Goal: Task Accomplishment & Management: Complete application form

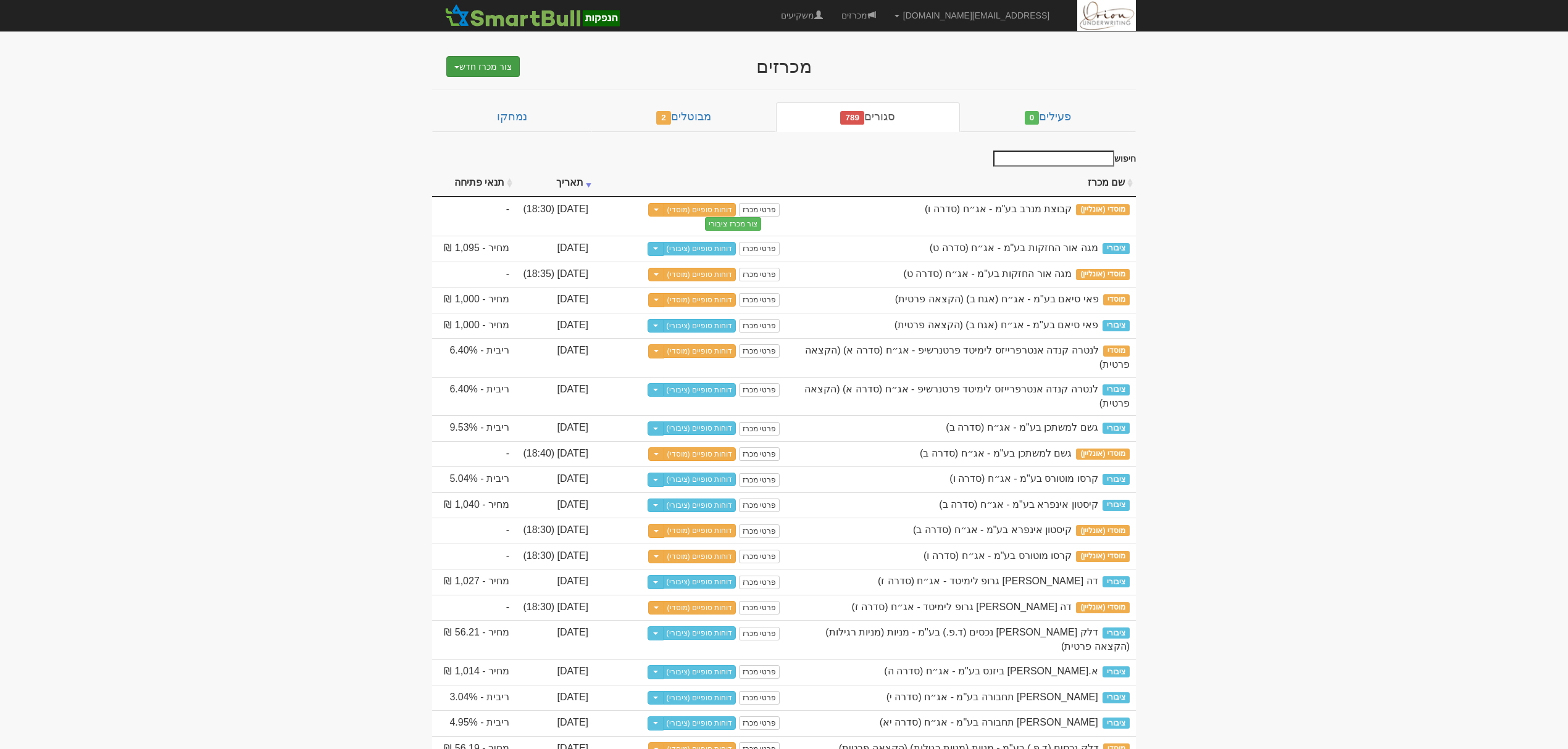
click at [490, 60] on button "צור מכרז חדש" at bounding box center [483, 66] width 74 height 21
click at [469, 92] on link "מוסדי" at bounding box center [451, 90] width 135 height 16
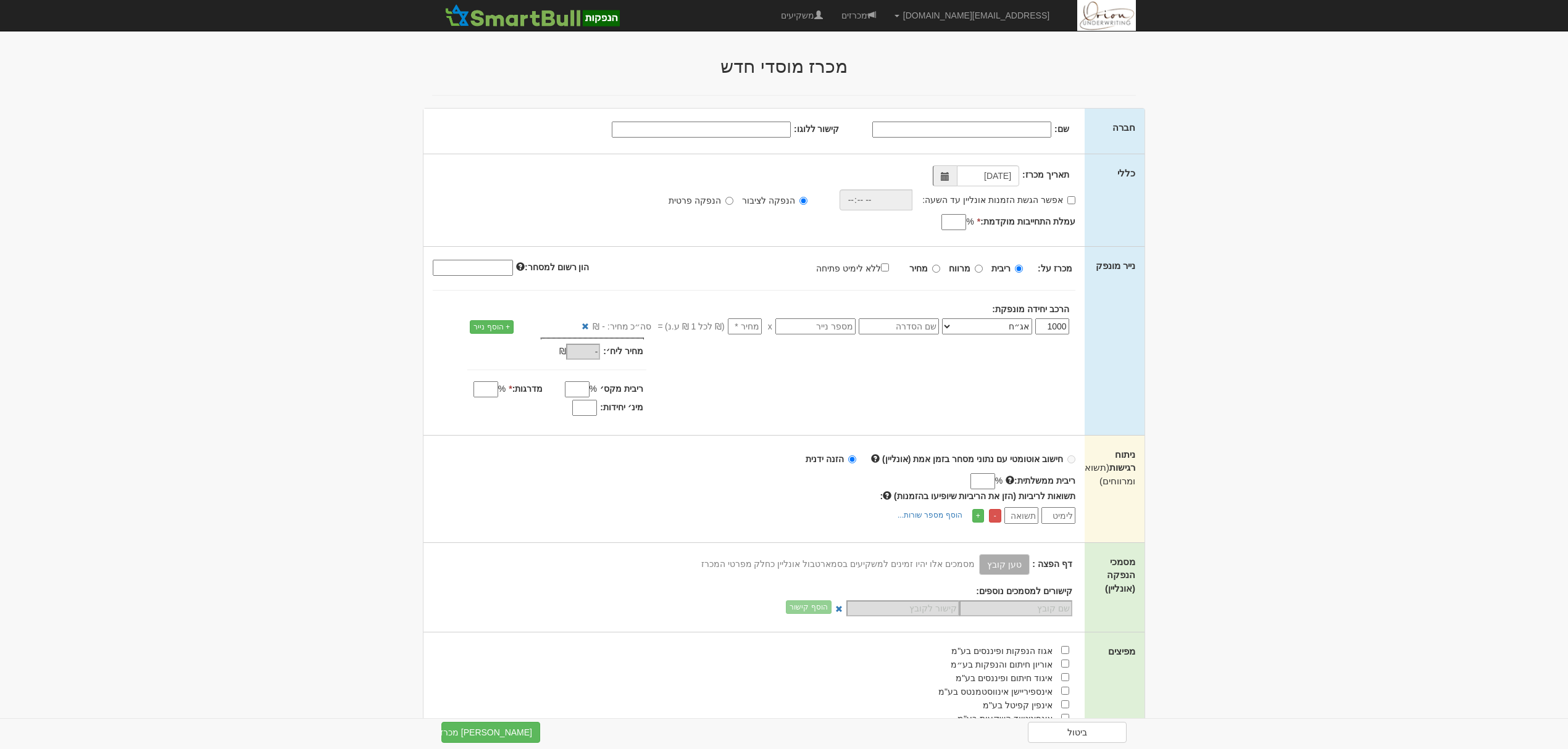
click at [1031, 126] on input "שם:" at bounding box center [962, 129] width 179 height 16
paste input "אלבר שירותי מימונית בע"מ"
type input "אלבר שירותי מימונית בע"מ"
click at [787, 119] on div "שם: אלבר שירותי מימונית בע"מ קישור ללוגו:" at bounding box center [746, 129] width 646 height 19
click at [784, 127] on input "קישור ללוגו:" at bounding box center [701, 129] width 179 height 16
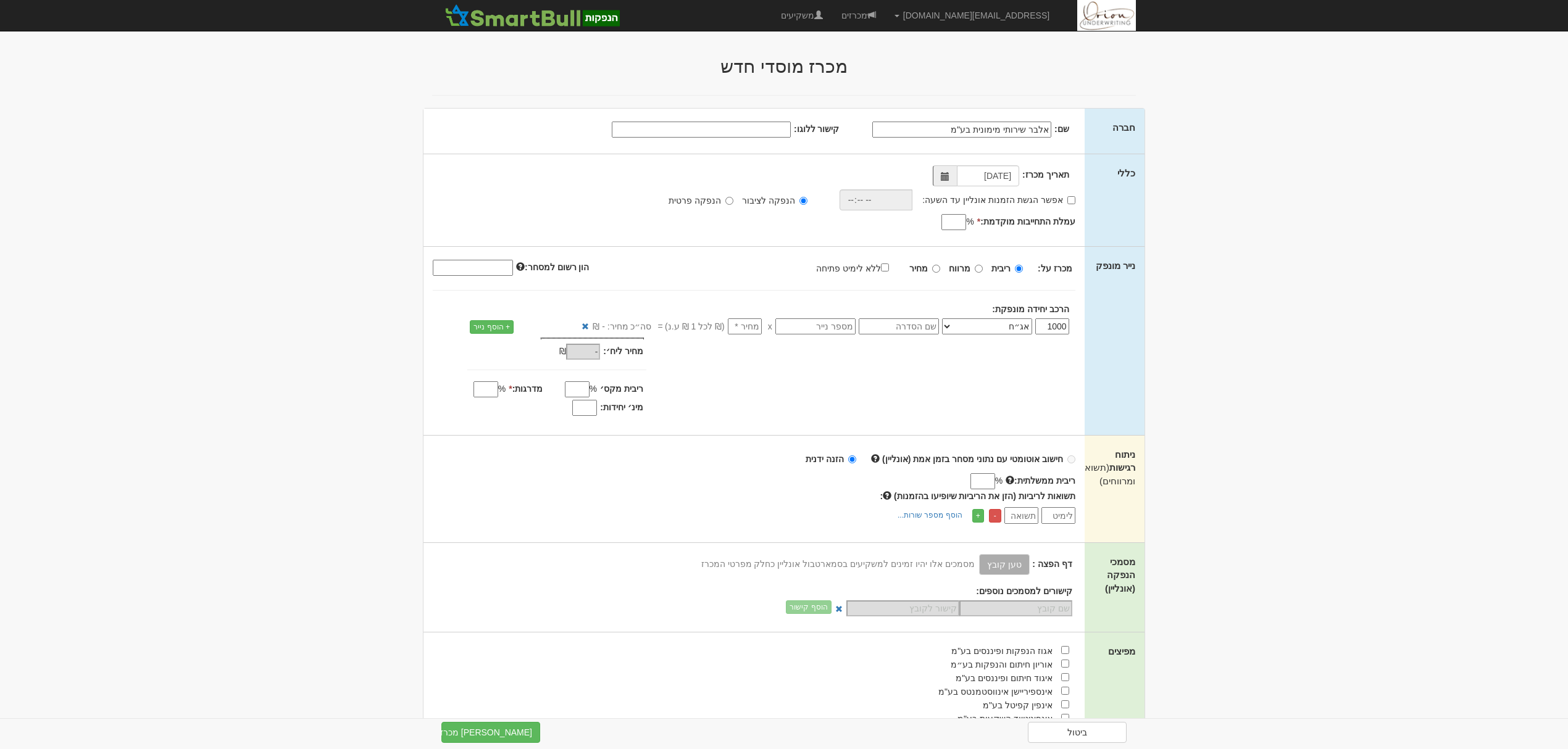
paste input "https://mayafiles.tase.co.il/logos/he-IL/001382.jpg"
type input "https://mayafiles.tase.co.il/logos/he-IL/001382.jpg"
click at [1074, 199] on input "אפשר הגשת הזמנות אונליין עד השעה:" at bounding box center [1071, 200] width 8 height 8
checkbox input "true"
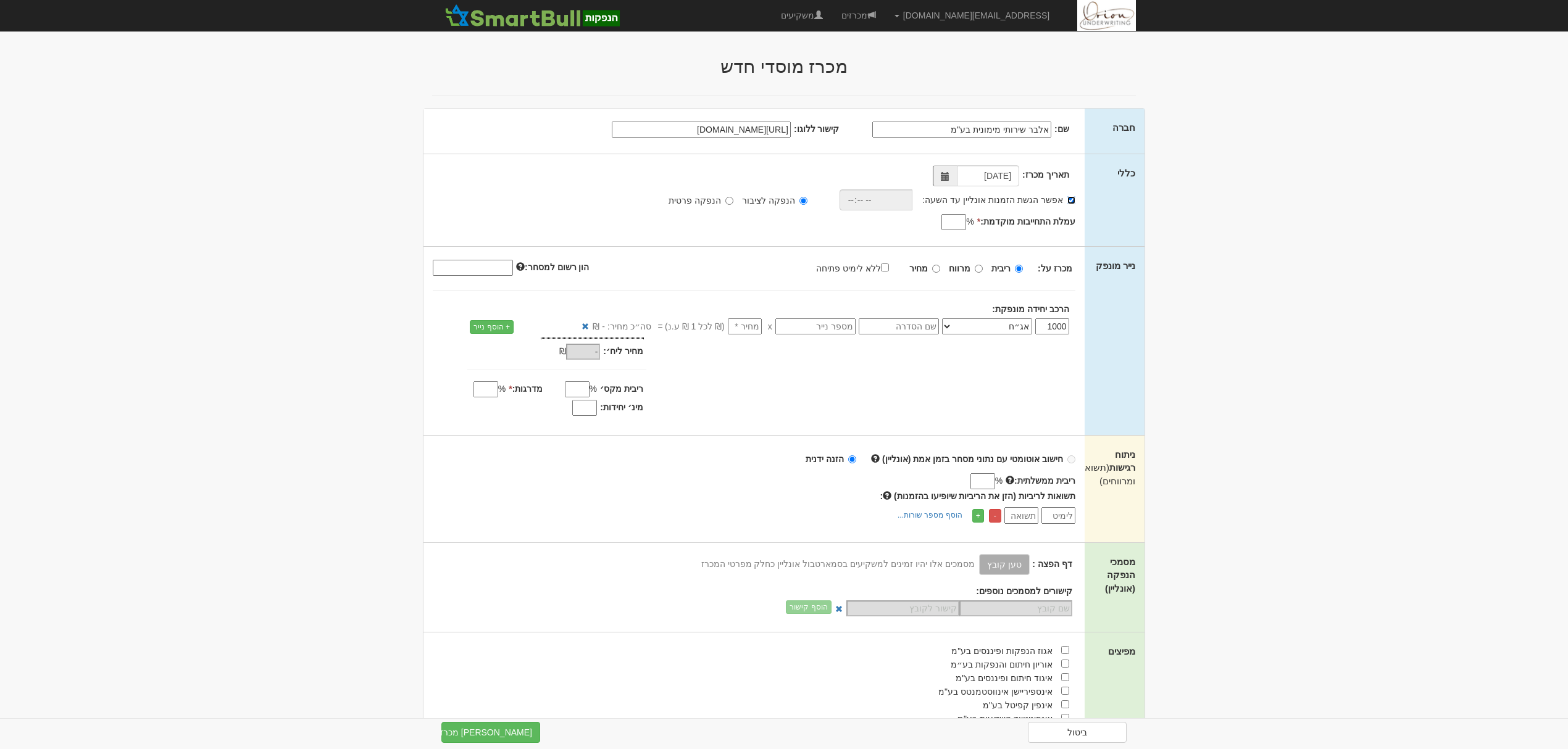
scroll to position [0, 0]
click at [895, 197] on input "time" at bounding box center [872, 199] width 74 height 21
type input "18:00"
click at [951, 223] on input "עמלת התחייבות מוקדמת: *" at bounding box center [954, 222] width 25 height 16
type input "0.5"
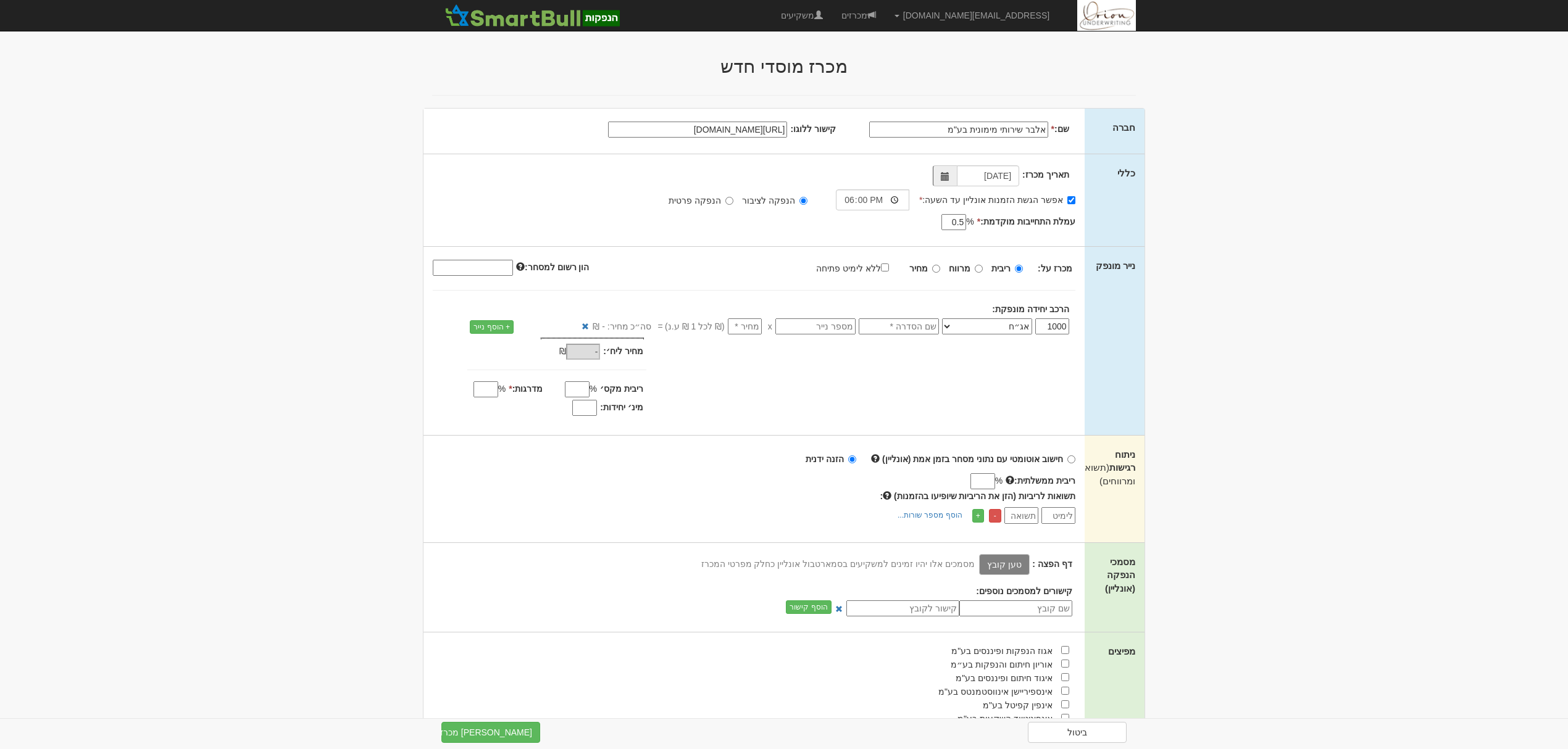
click at [1208, 158] on body "hanpaka@orion-uw.com הגדרות חשבונות הנפקה תבניות הודעות קיבול" at bounding box center [784, 536] width 1568 height 1072
click at [932, 267] on label "מחיר" at bounding box center [924, 268] width 31 height 12
click at [932, 267] on input "מחיר" at bounding box center [936, 268] width 8 height 8
radio input "true"
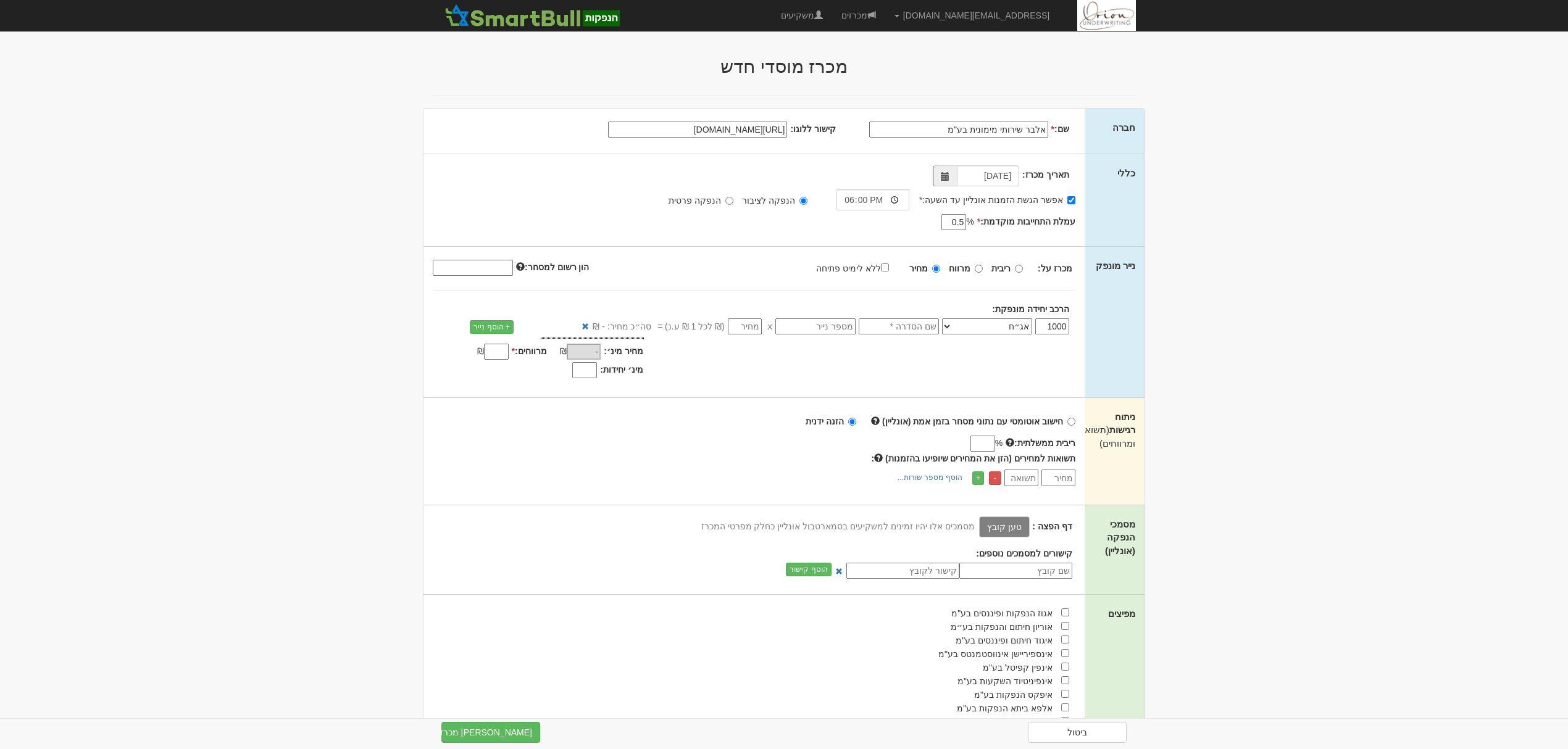
click at [879, 270] on label "ללא לימיט פתיחה" at bounding box center [858, 267] width 85 height 14
click at [881, 270] on input "ללא לימיט פתיחה" at bounding box center [884, 267] width 8 height 8
checkbox input "true"
type input "100"
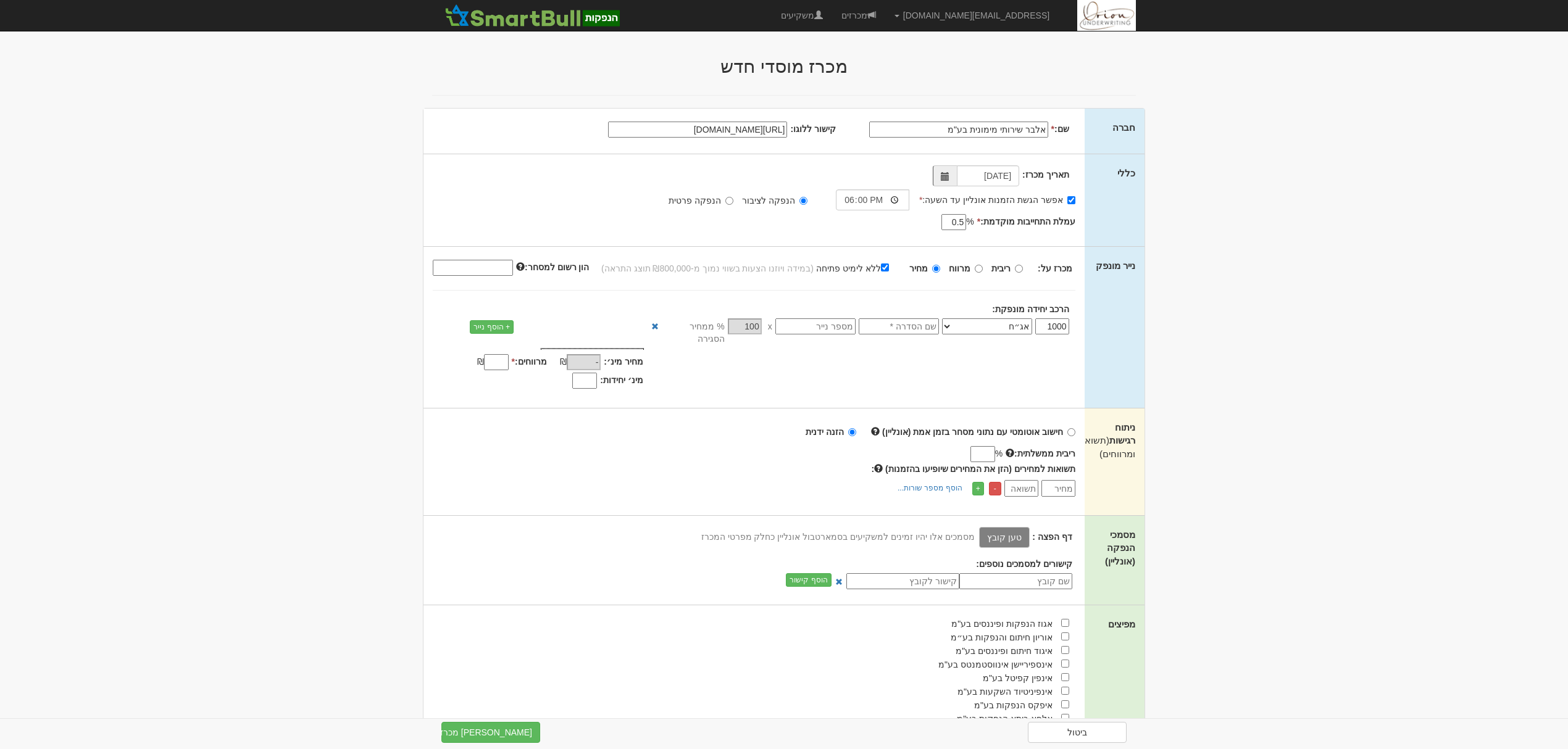
click at [896, 327] on input "text" at bounding box center [899, 326] width 80 height 16
type input "סדרה כא"
click at [792, 324] on input "text" at bounding box center [815, 326] width 80 height 16
paste input "1216027"
type input "1216027"
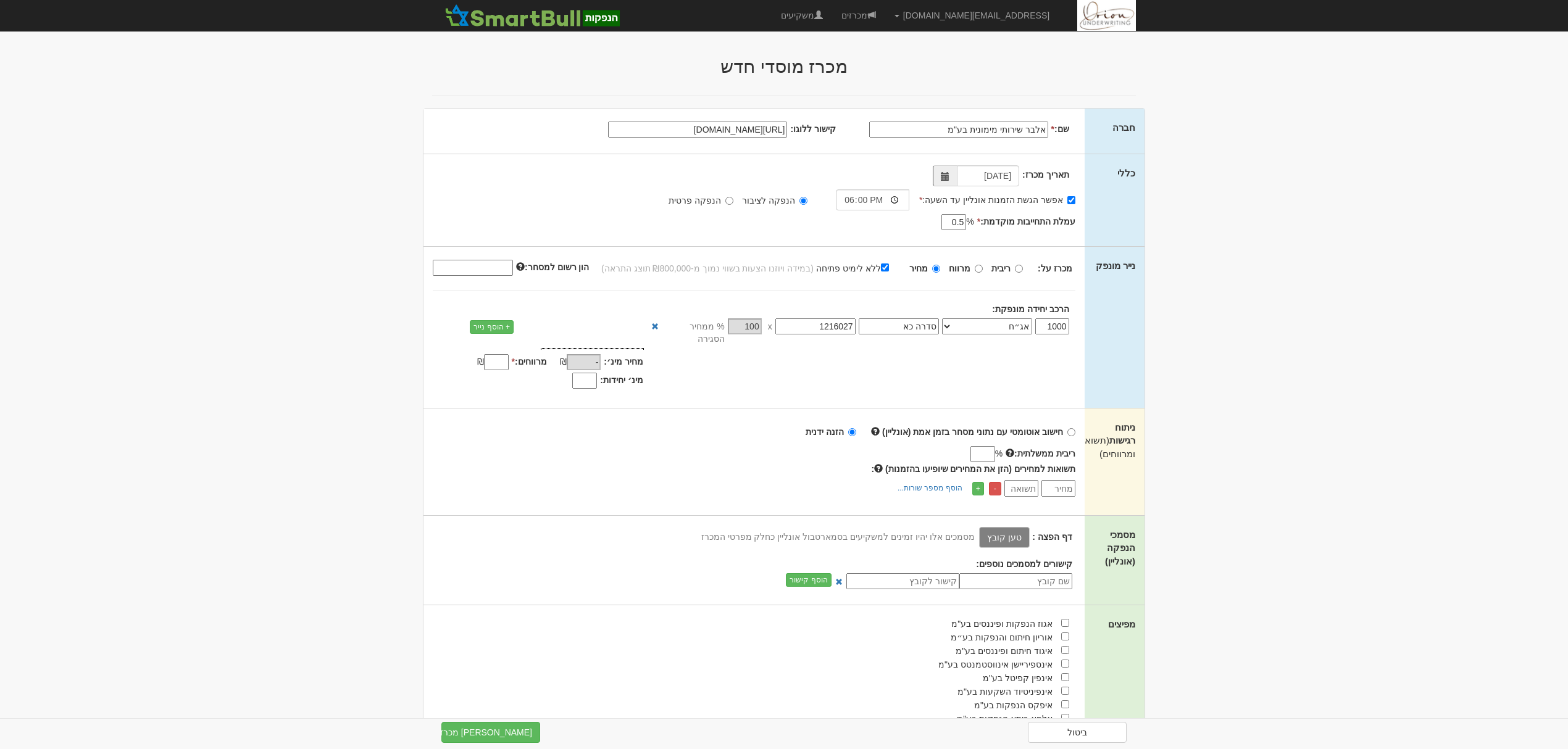
click at [488, 357] on input "מרווחים: *" at bounding box center [496, 362] width 25 height 16
type input "1"
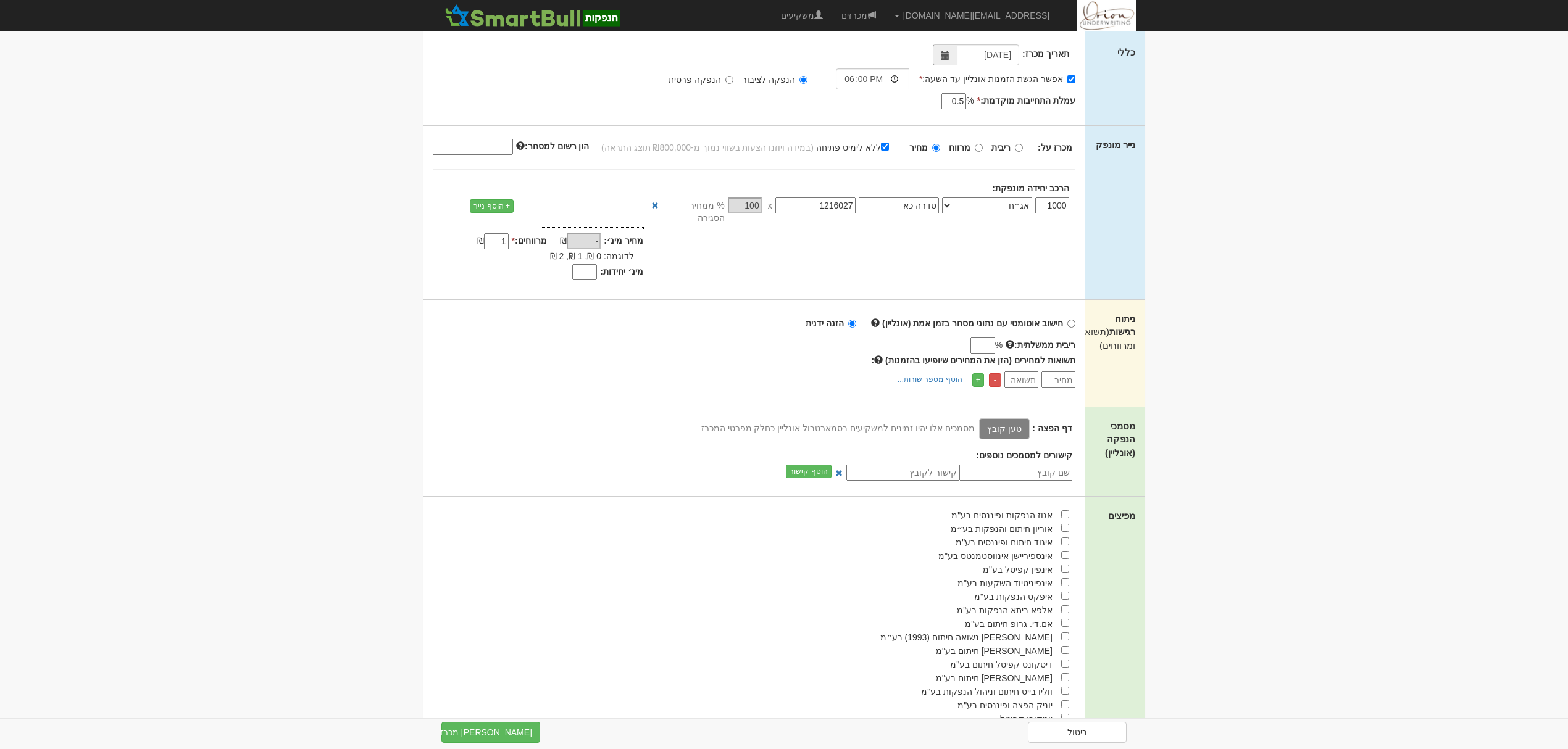
scroll to position [164, 0]
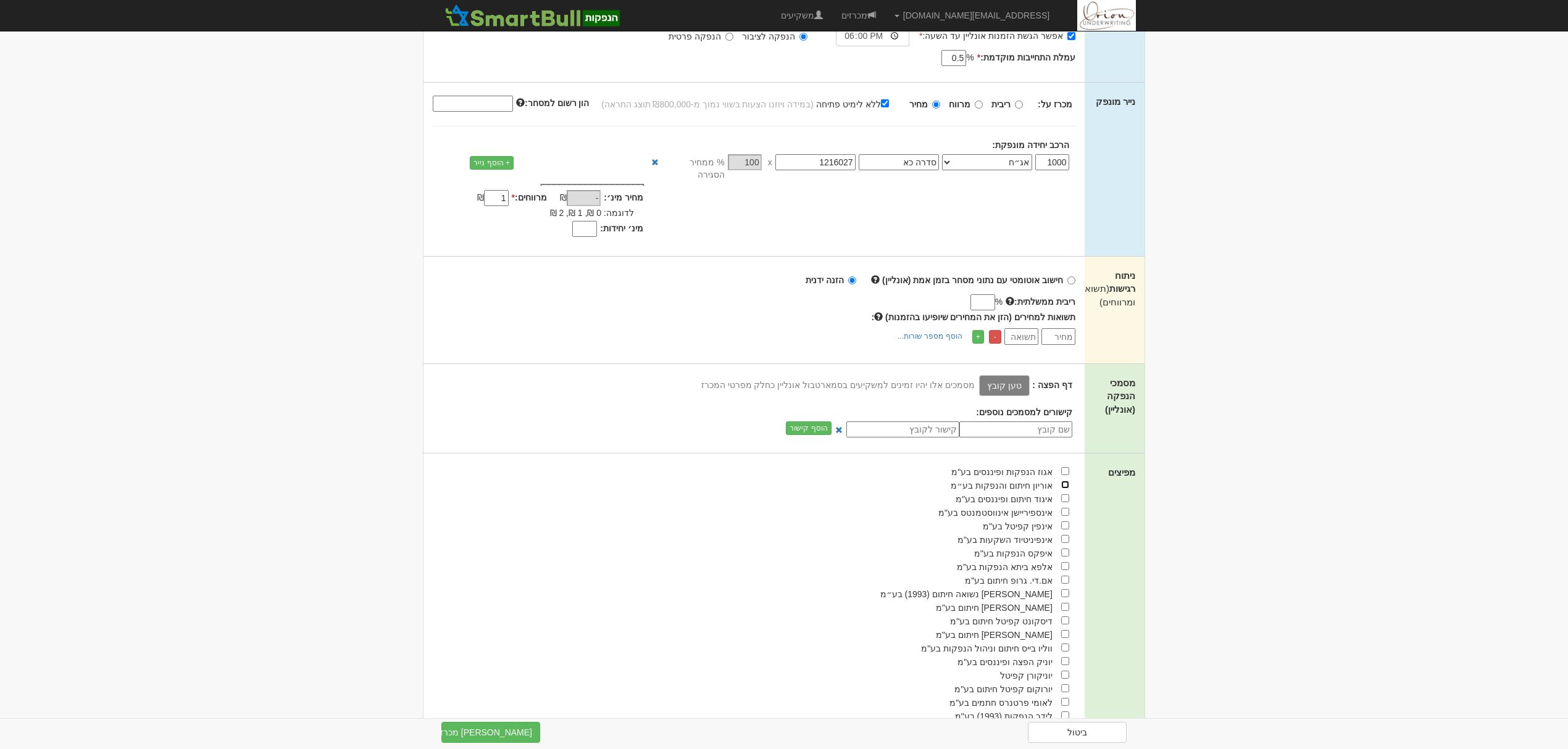
click at [1061, 481] on input "checkbox" at bounding box center [1065, 485] width 8 height 8
checkbox input "true"
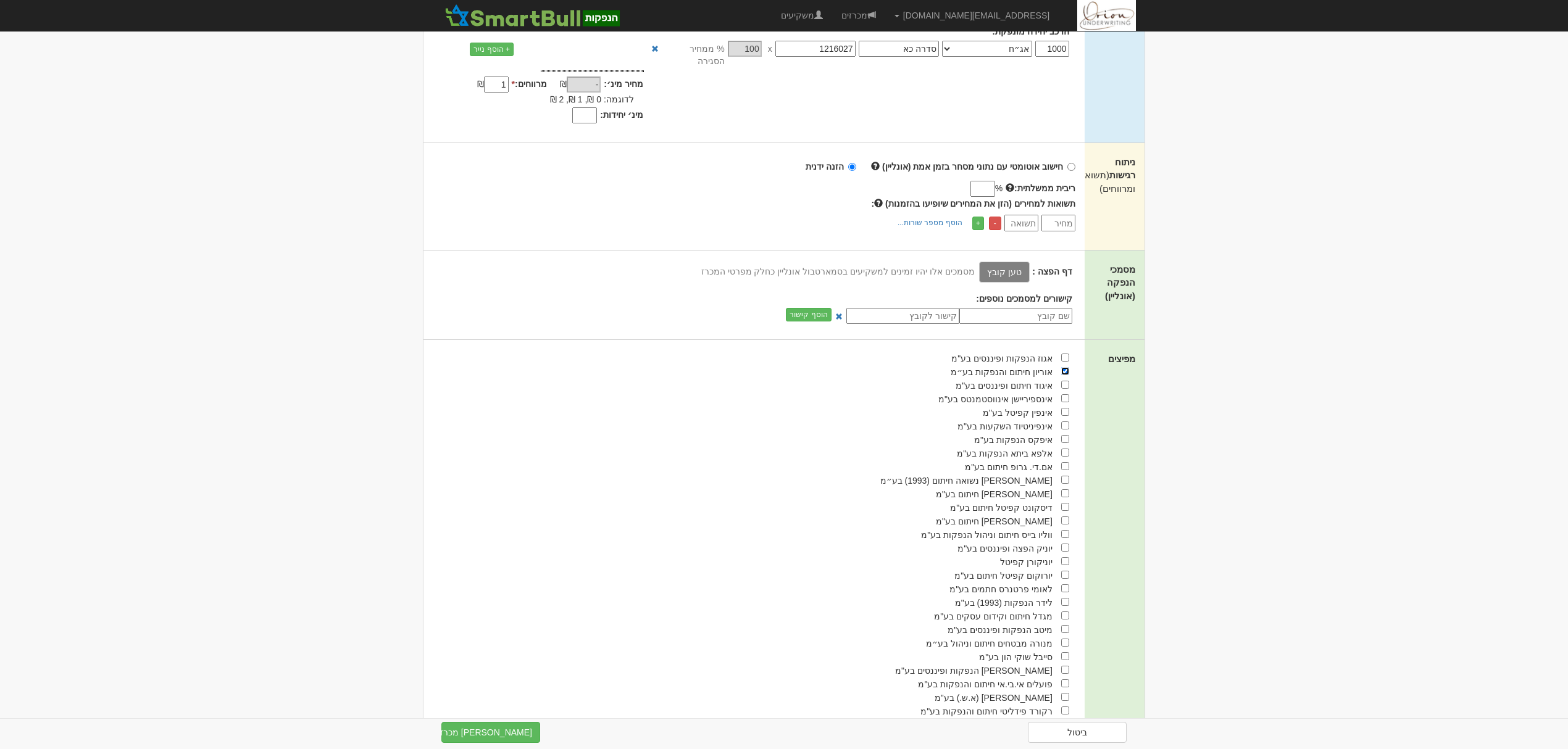
scroll to position [304, 0]
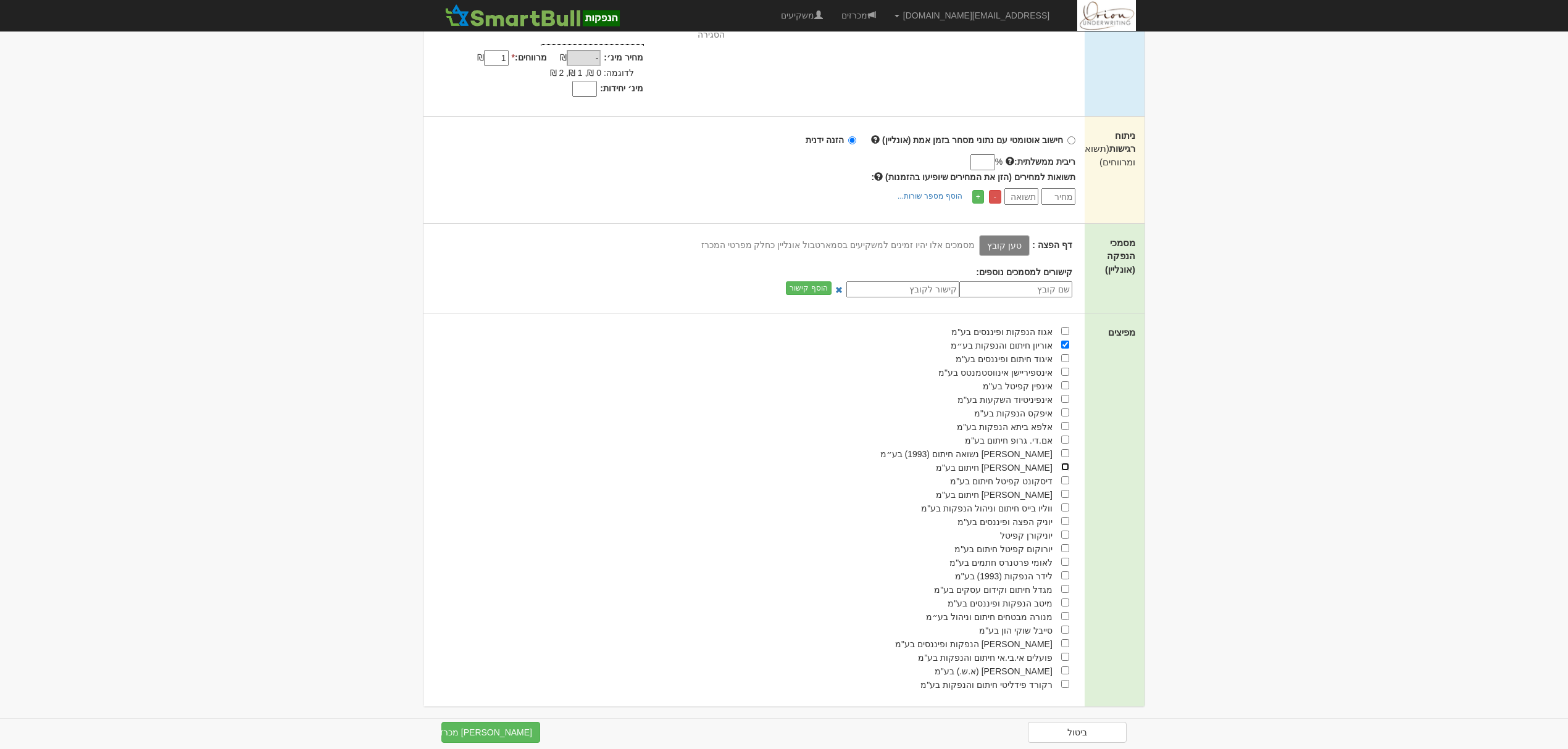
click at [1064, 462] on input "checkbox" at bounding box center [1065, 466] width 8 height 8
checkbox input "true"
click at [1065, 612] on input "checkbox" at bounding box center [1065, 615] width 8 height 8
checkbox input "true"
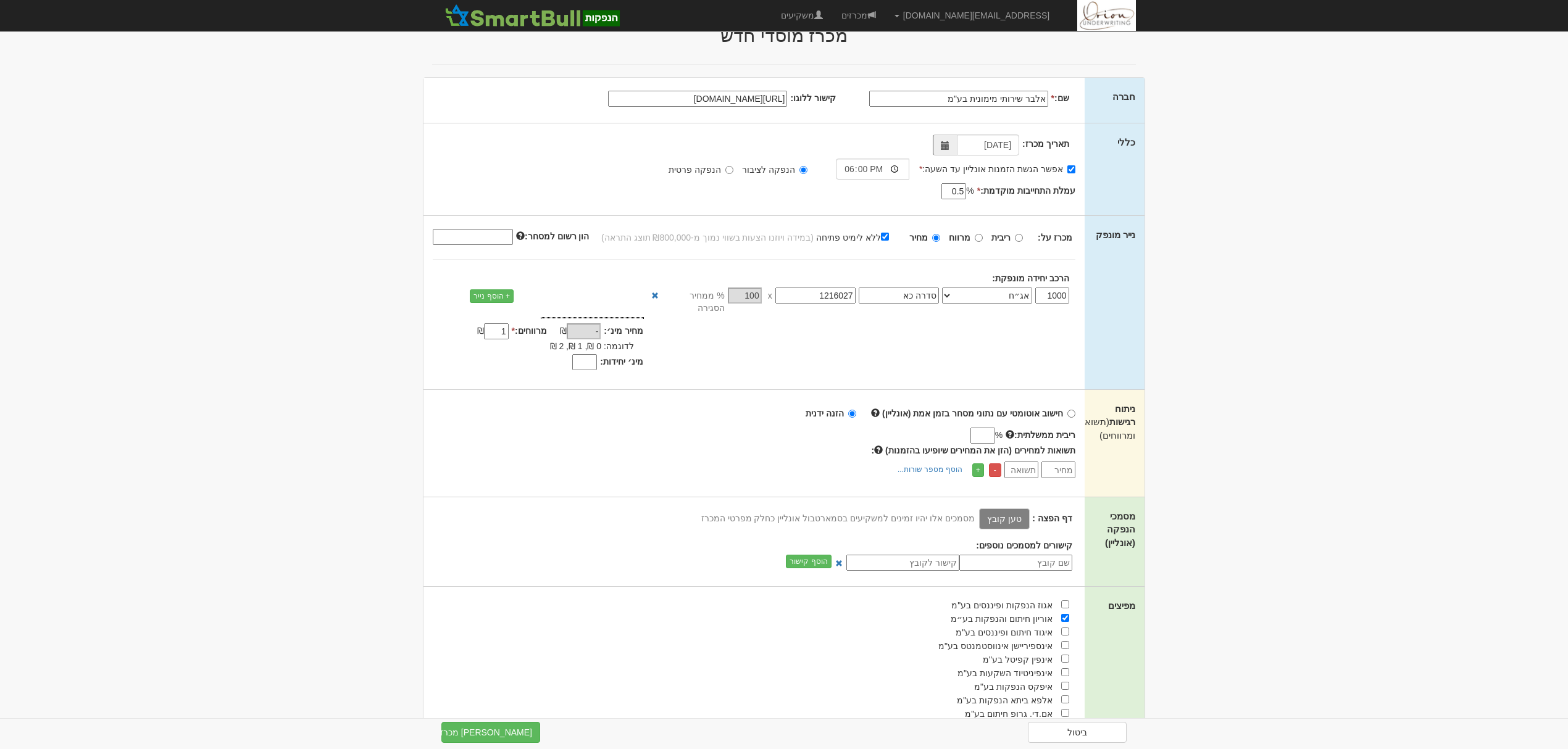
scroll to position [0, 0]
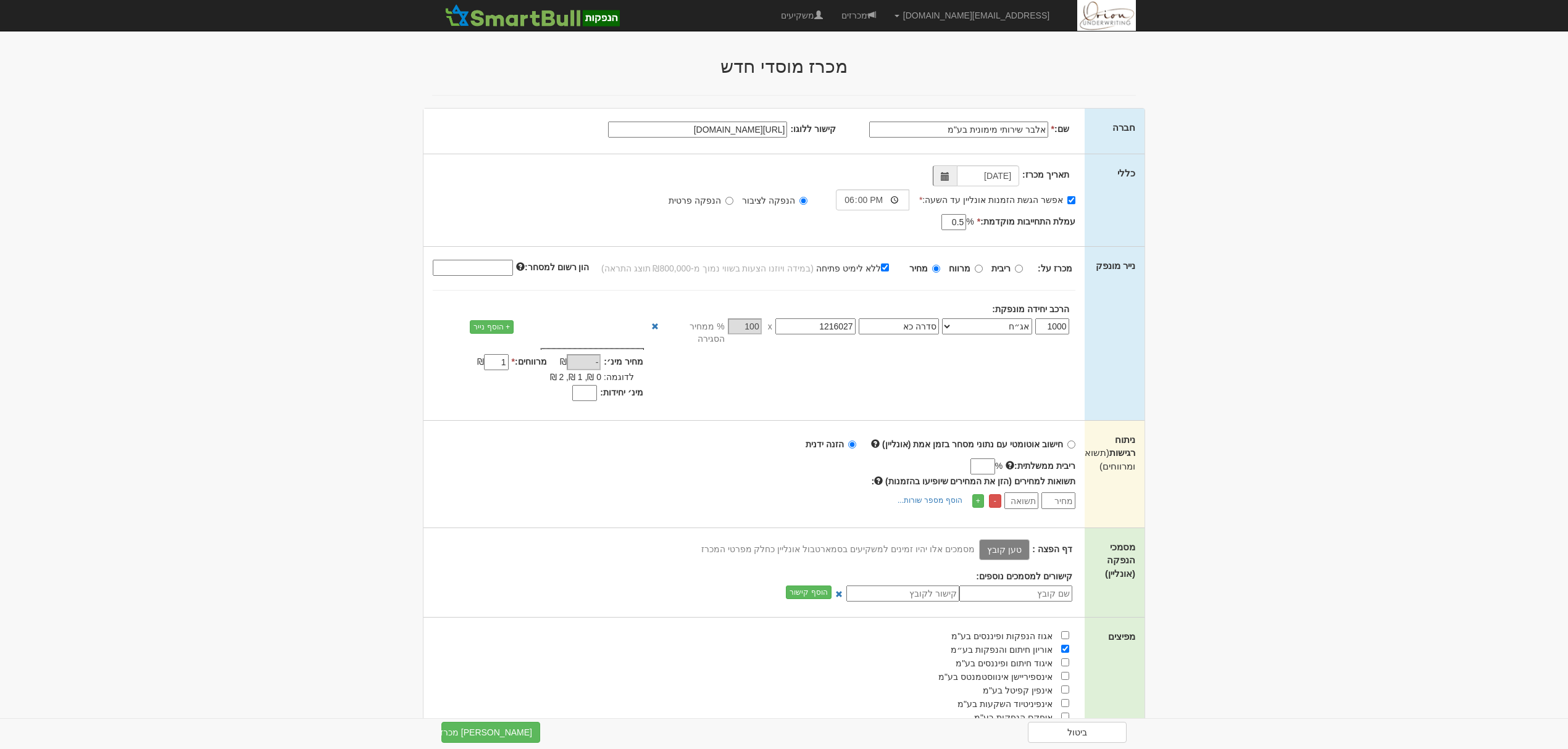
click at [494, 264] on input "הון רשום למסחר:" at bounding box center [473, 267] width 80 height 16
paste input "253870712"
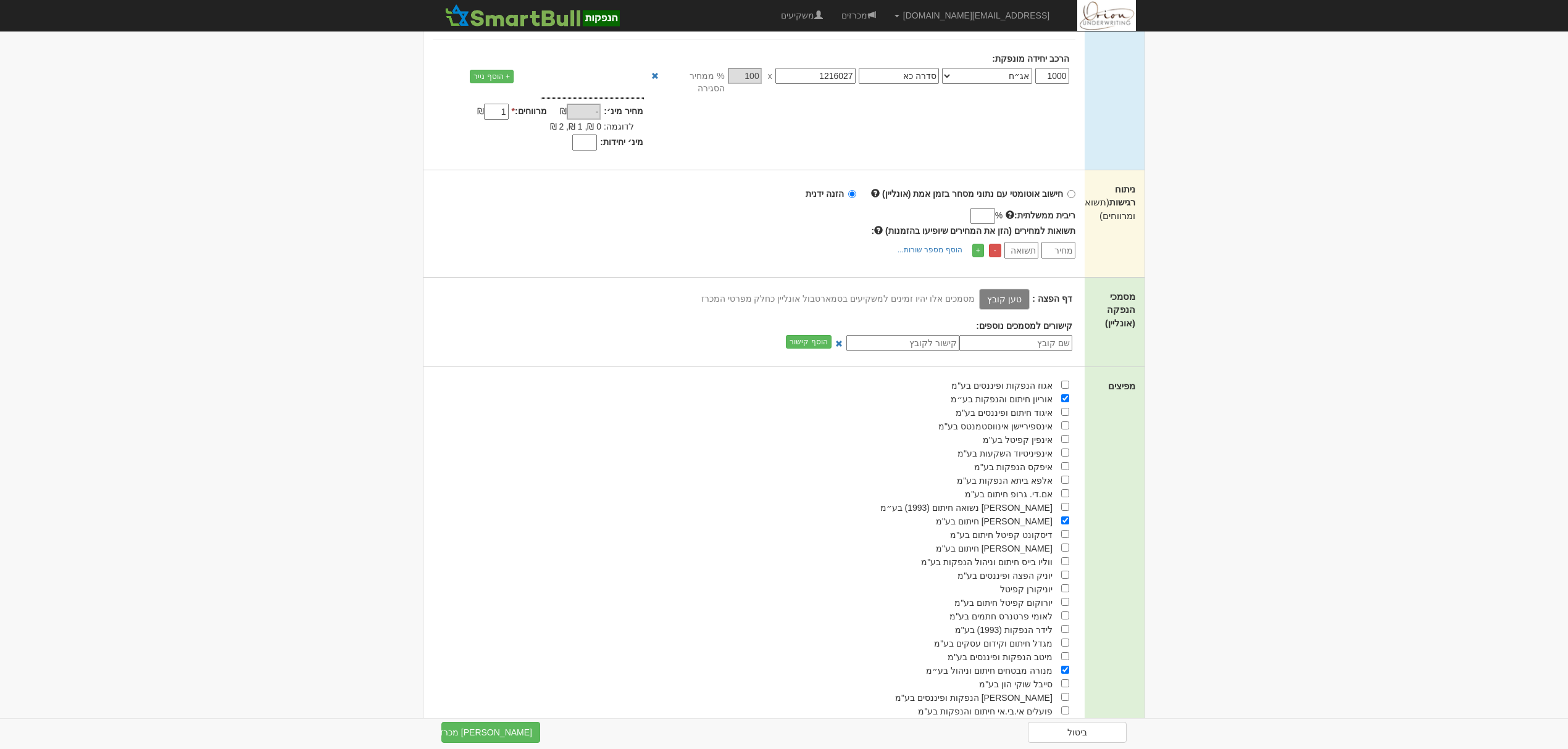
scroll to position [222, 0]
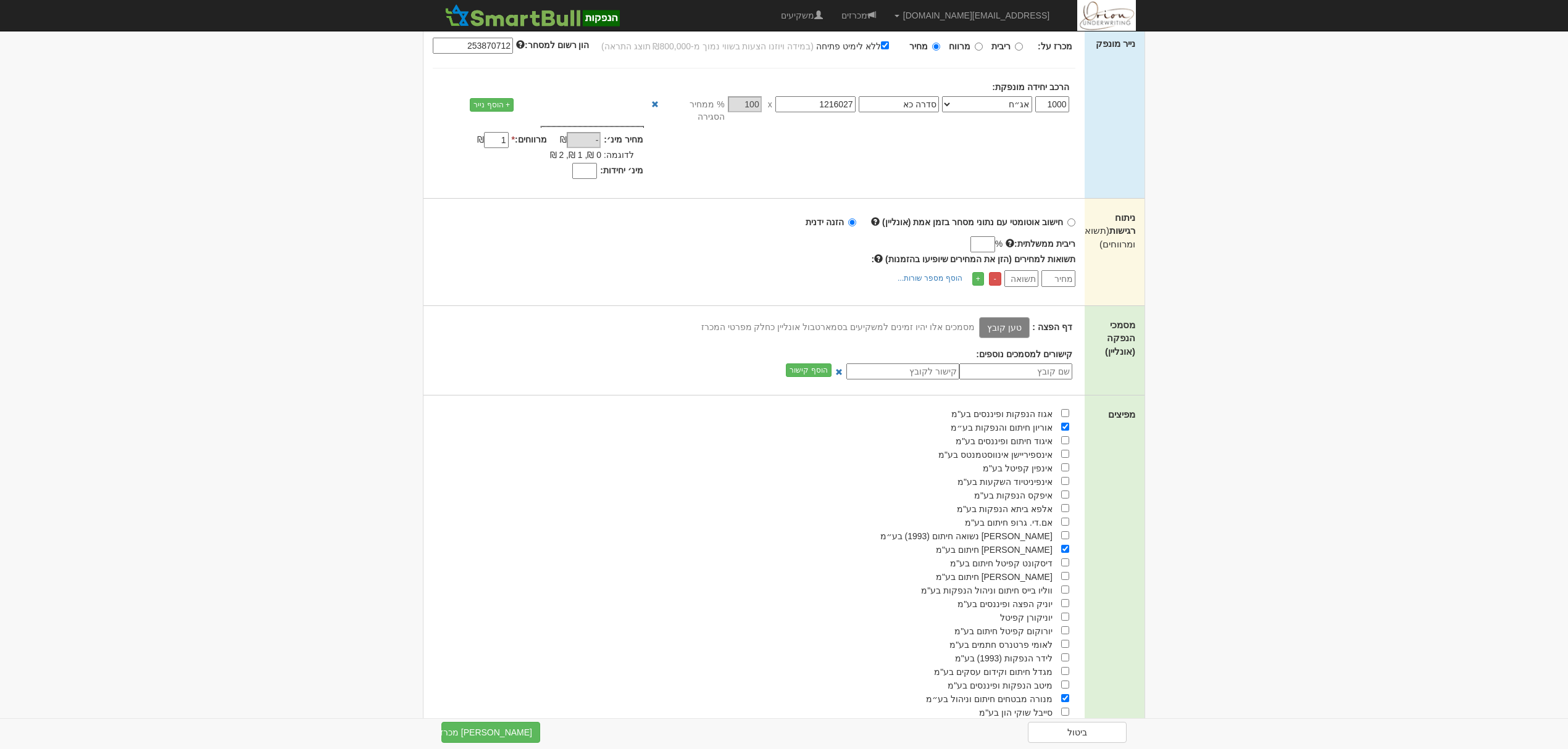
type input "253870712"
click at [1018, 319] on label "טען קובץ" at bounding box center [1004, 327] width 51 height 21
click at [977, 320] on input "טען קובץ" at bounding box center [977, 327] width 0 height 14
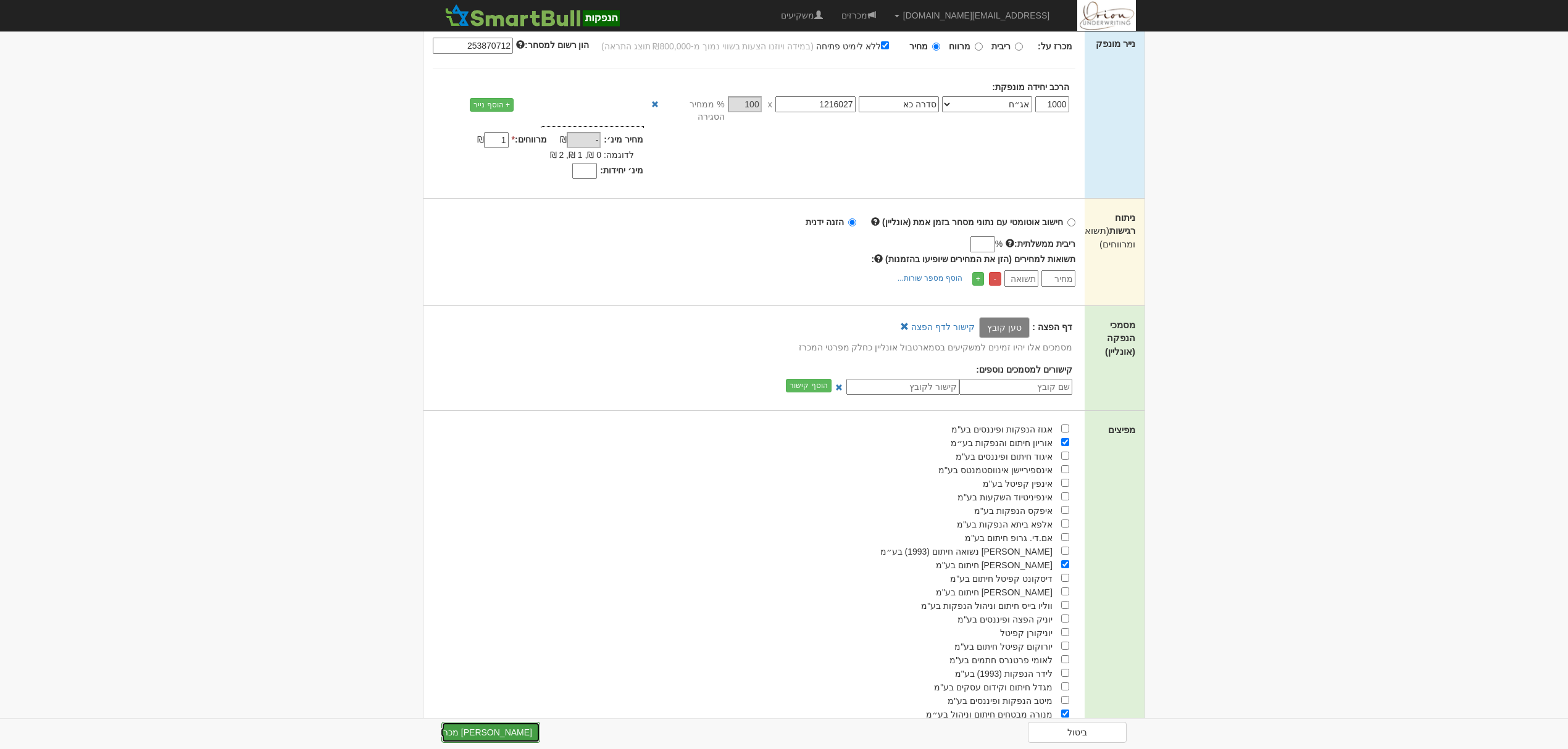
click at [500, 738] on button "צור מכרז" at bounding box center [490, 732] width 99 height 21
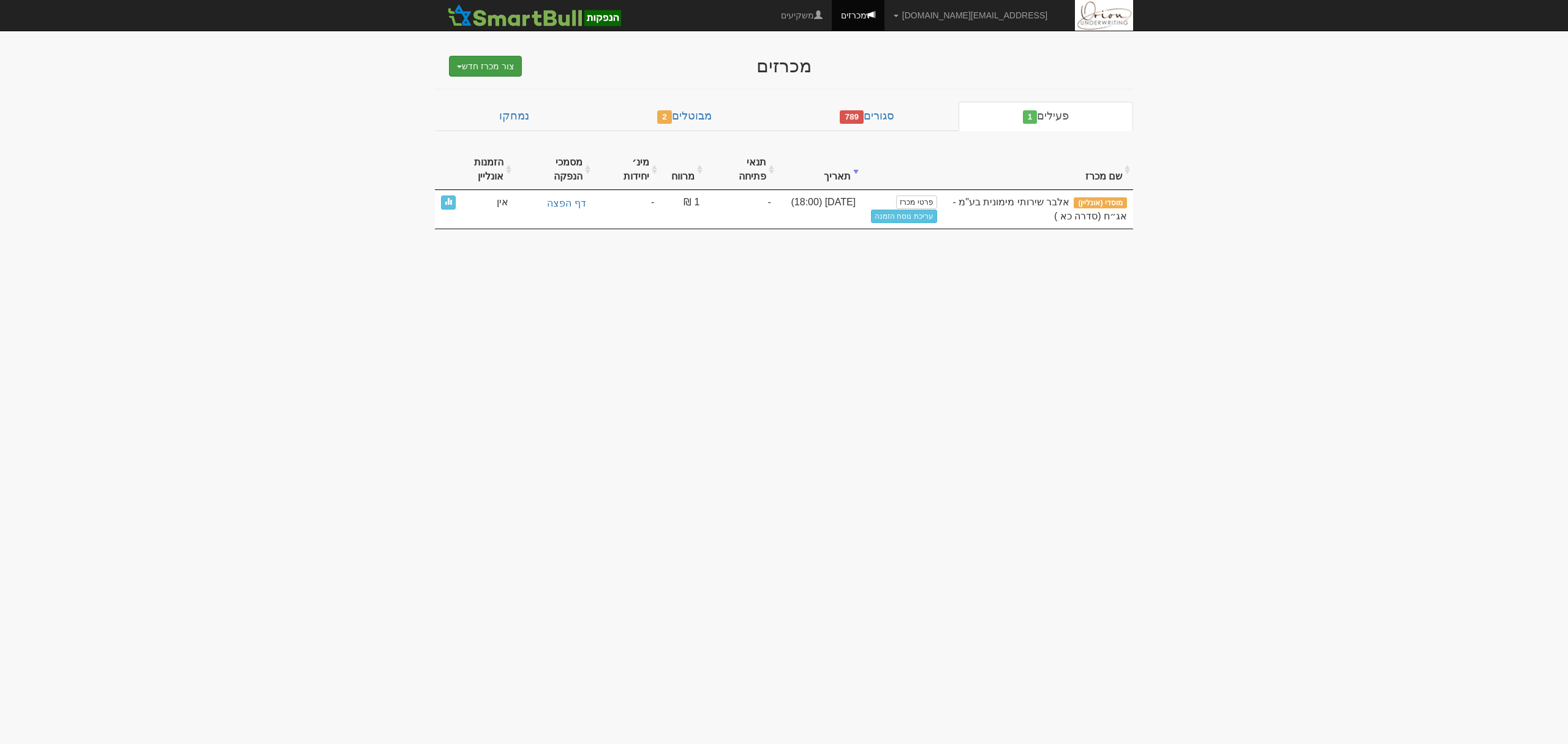
click at [462, 59] on button "צור מכרז חדש" at bounding box center [485, 66] width 73 height 21
click at [487, 91] on link "מוסדי" at bounding box center [454, 89] width 134 height 16
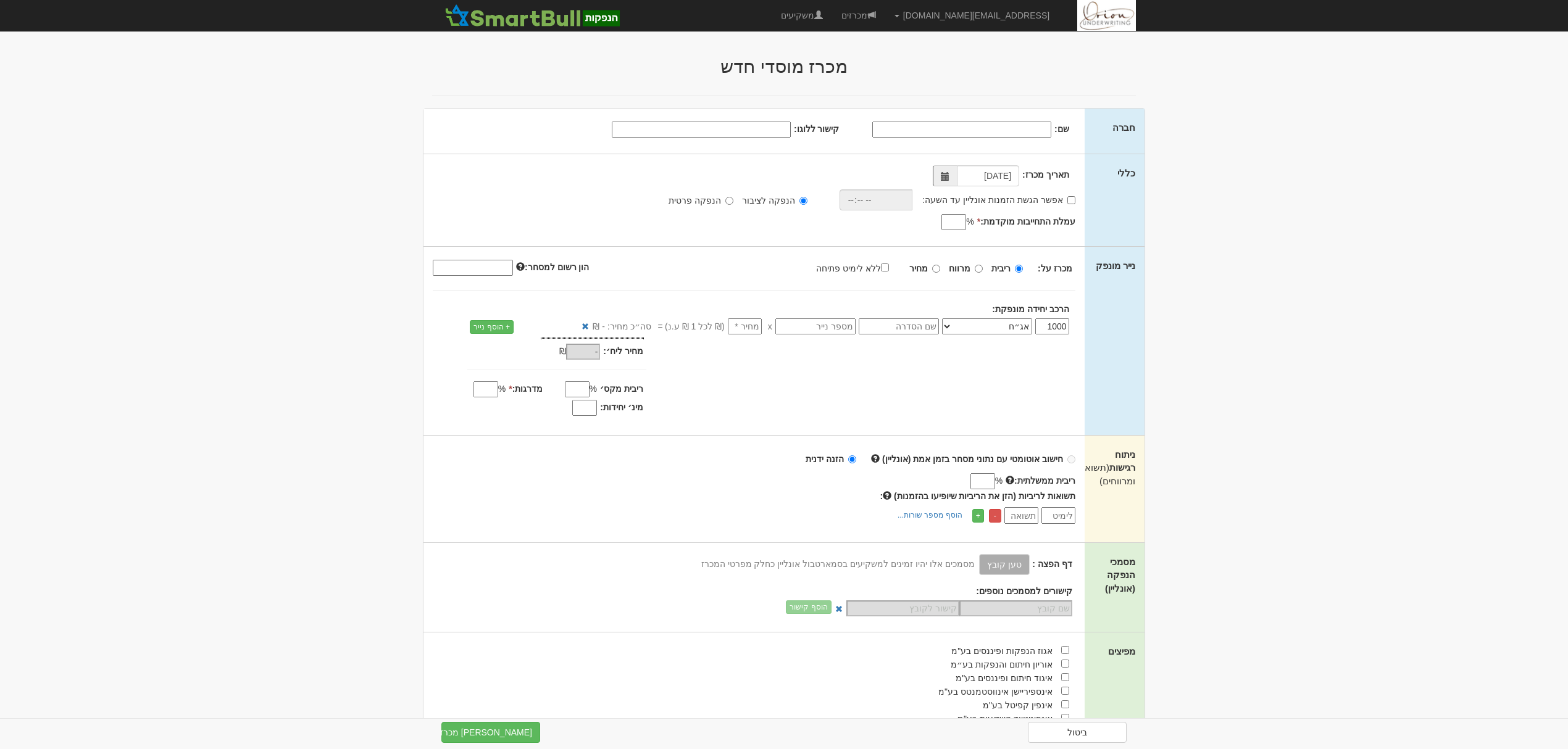
click at [987, 119] on div "שם: קישור ללוגו:" at bounding box center [754, 131] width 661 height 45
click at [987, 129] on input "שם:" at bounding box center [962, 129] width 179 height 16
paste input "אלבר שירותי מימונית בע"מ"
type input "אלבר שירותי מימונית בע"מ"
click at [746, 119] on div "שם: אלבר שירותי מימונית בע"מ קישור ללוגו:" at bounding box center [754, 131] width 661 height 45
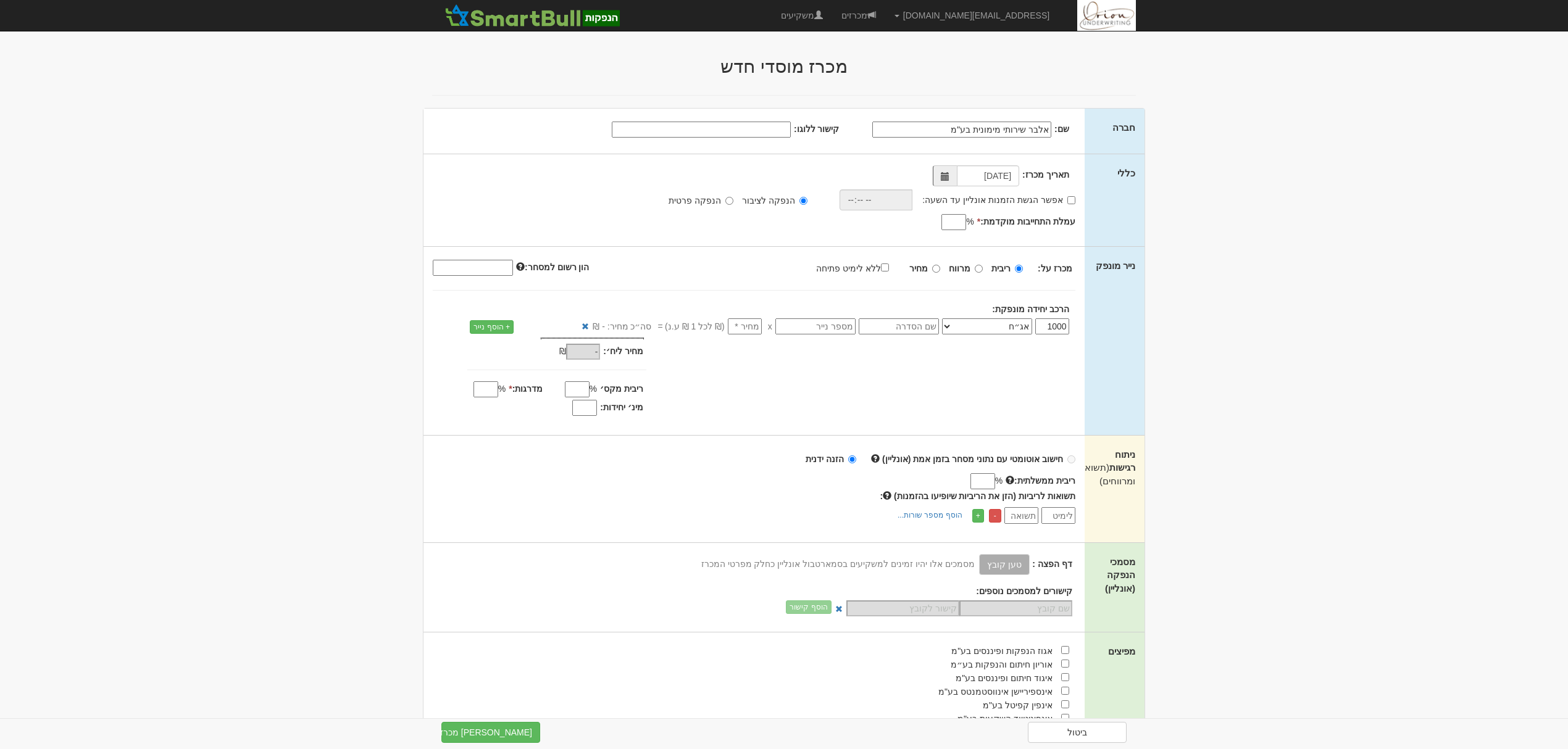
click at [751, 129] on input "קישור ללוגו:" at bounding box center [701, 129] width 179 height 16
paste input "https://mayafiles.tase.co.il/logos/he-IL/001382.jpg"
type input "https://mayafiles.tase.co.il/logos/he-IL/001382.jpg"
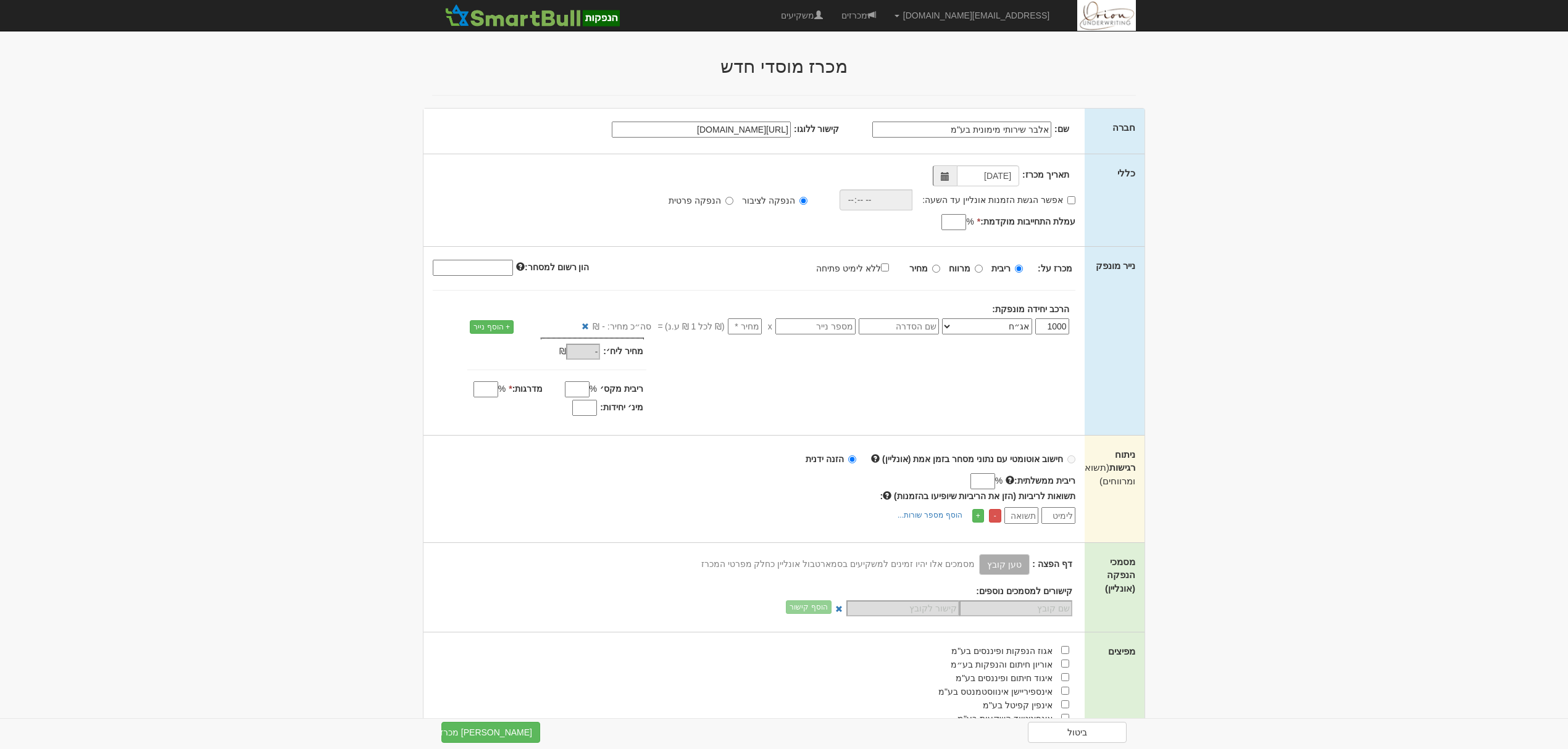
click at [1048, 206] on label "אפשר הגשת הזמנות אונליין עד השעה:" at bounding box center [998, 199] width 152 height 12
click at [1067, 204] on input "אפשר הגשת הזמנות אונליין עד השעה:" at bounding box center [1071, 200] width 8 height 8
checkbox input "true"
click at [892, 202] on input "time" at bounding box center [872, 199] width 74 height 21
type input "18:00"
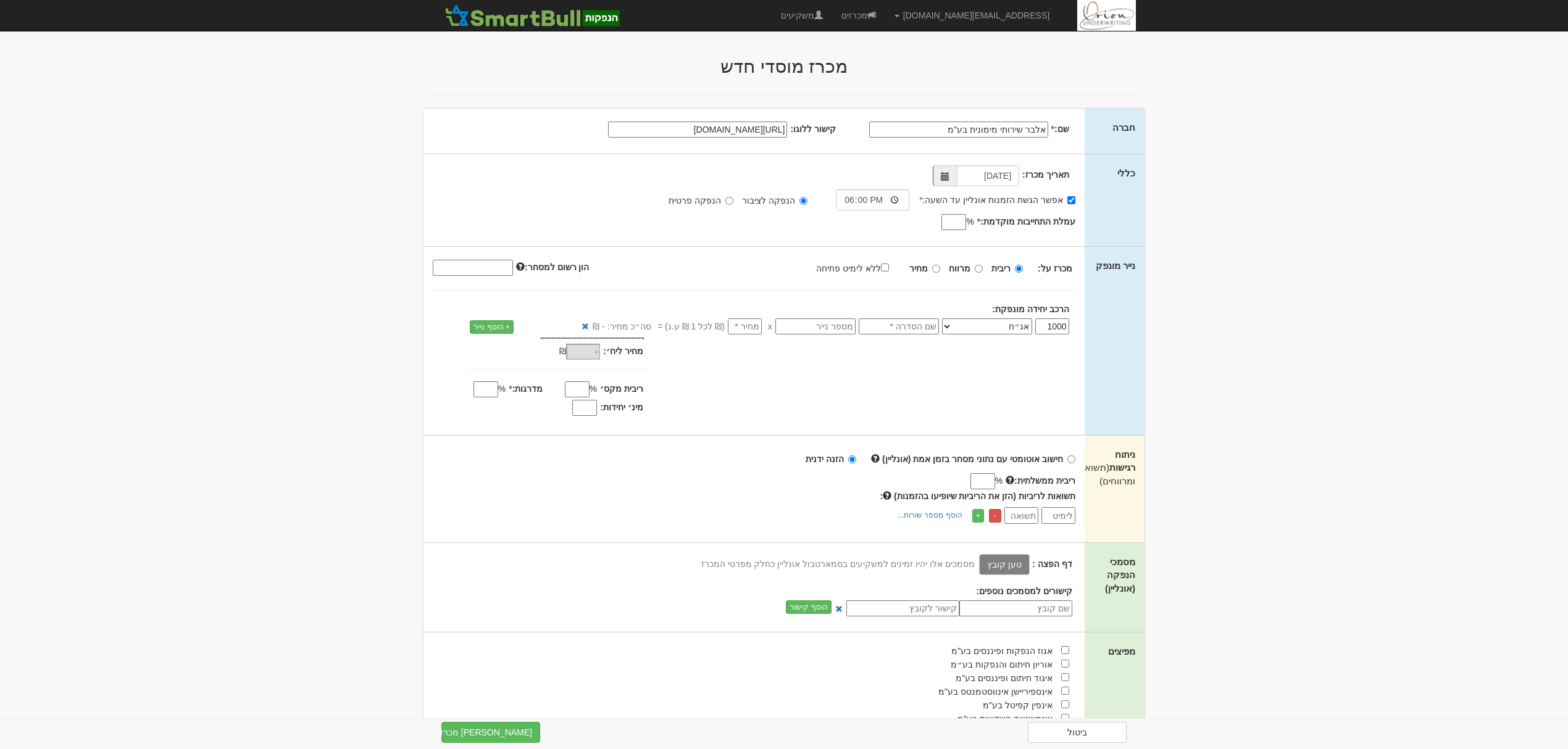
click at [956, 219] on input "עמלת התחייבות מוקדמת: *" at bounding box center [954, 222] width 25 height 16
type input "0.5"
click at [924, 267] on strong "מחיר" at bounding box center [919, 269] width 19 height 10
click at [932, 267] on input "מחיר" at bounding box center [936, 268] width 8 height 8
radio input "true"
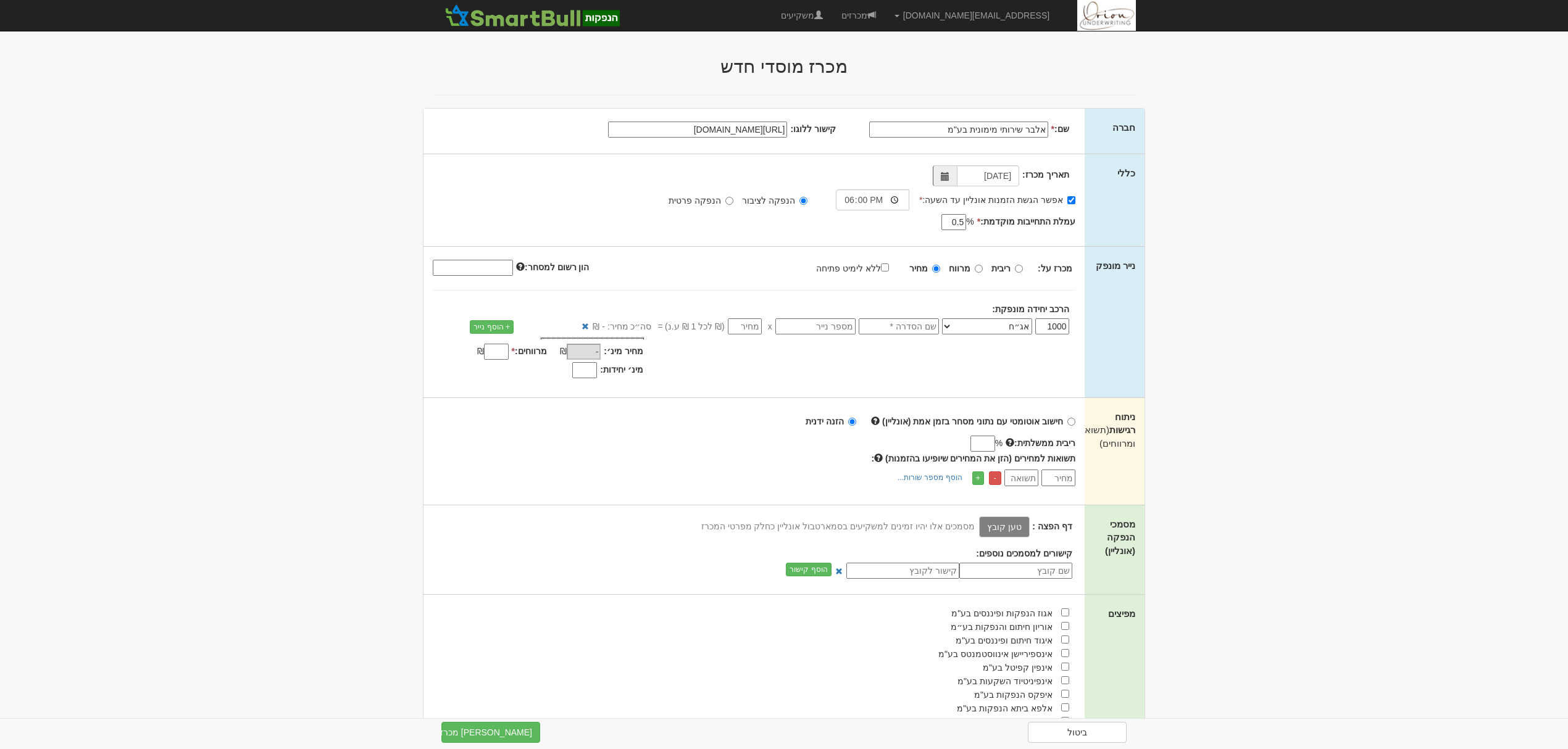
click at [877, 269] on label "ללא לימיט פתיחה" at bounding box center [858, 267] width 85 height 14
click at [881, 269] on input "ללא לימיט פתיחה" at bounding box center [884, 267] width 8 height 8
checkbox input "true"
type input "100"
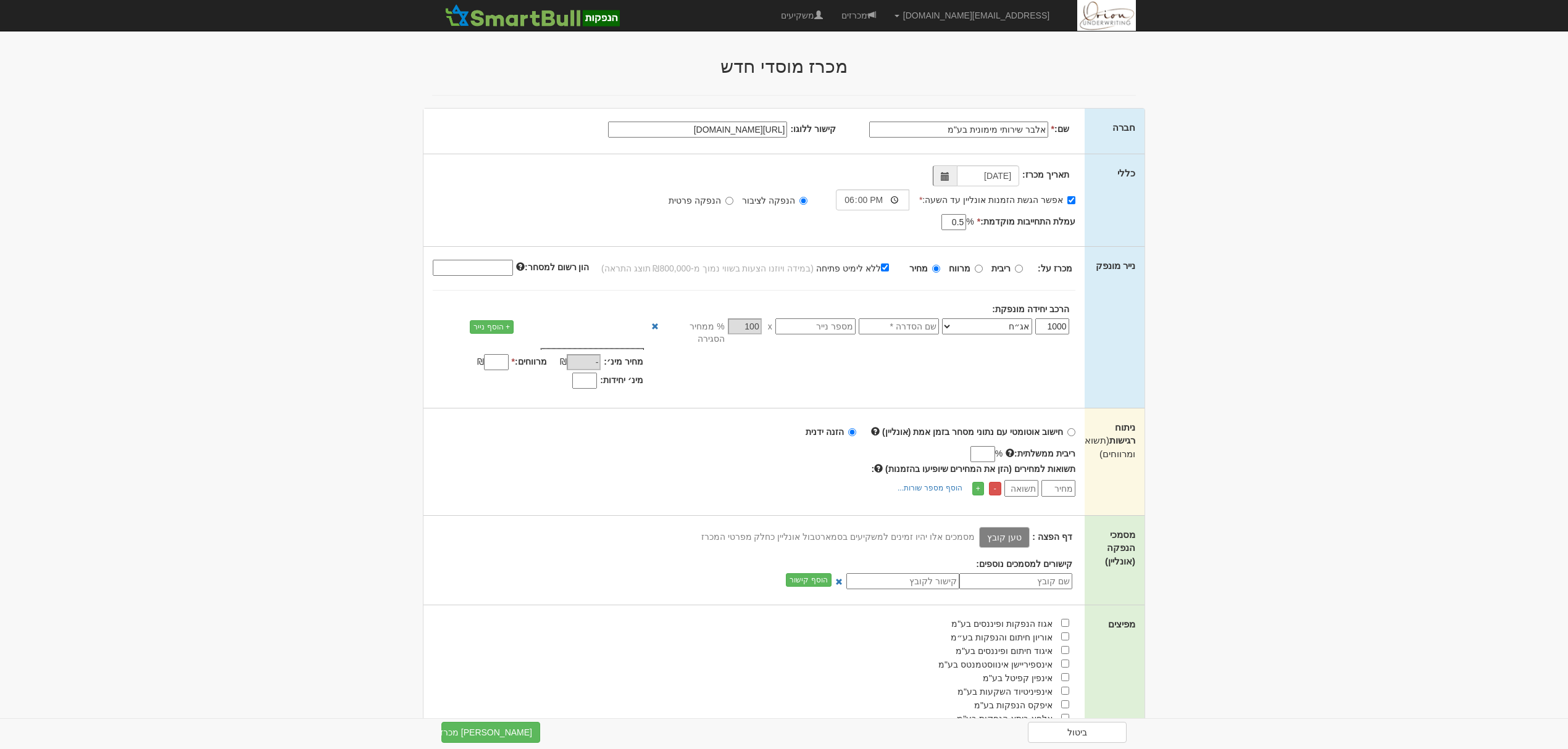
click at [932, 326] on input "text" at bounding box center [899, 326] width 80 height 16
type input "סדרה כב"
click at [840, 326] on input "text" at bounding box center [815, 326] width 80 height 16
paste input "1216035"
type input "1216035"
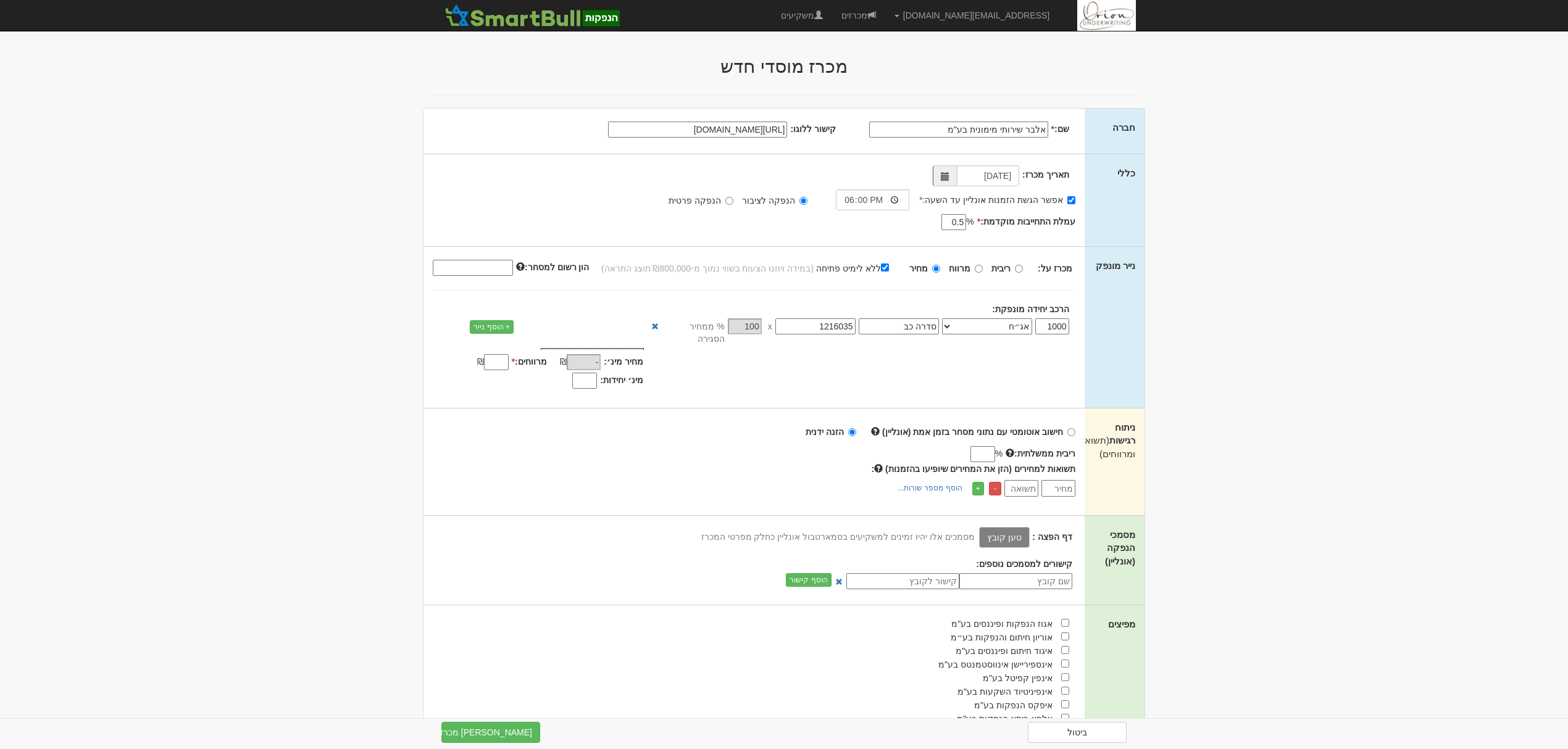
click at [447, 265] on input "הון רשום למסחר:" at bounding box center [473, 267] width 80 height 16
paste input "291055265"
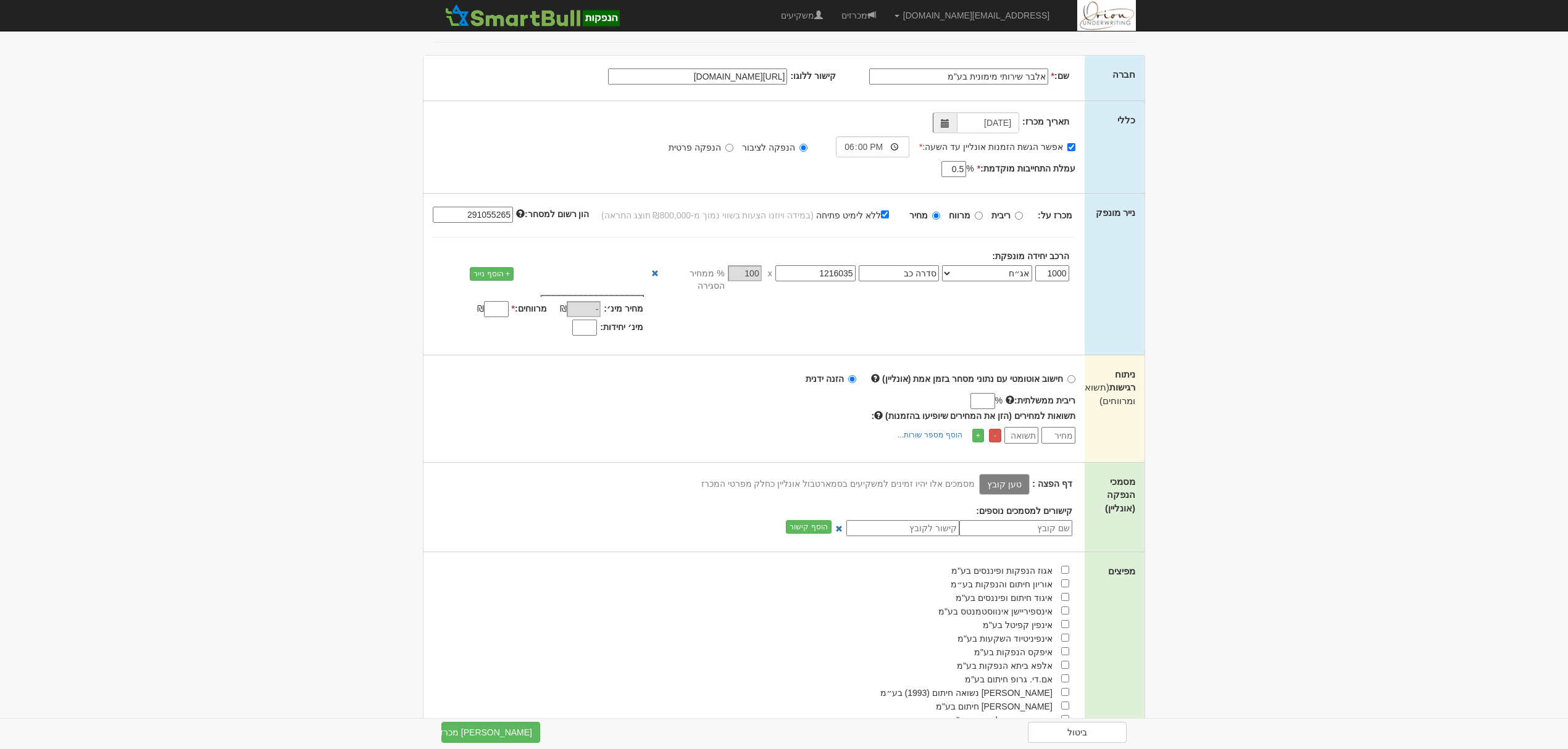
scroll to position [82, 0]
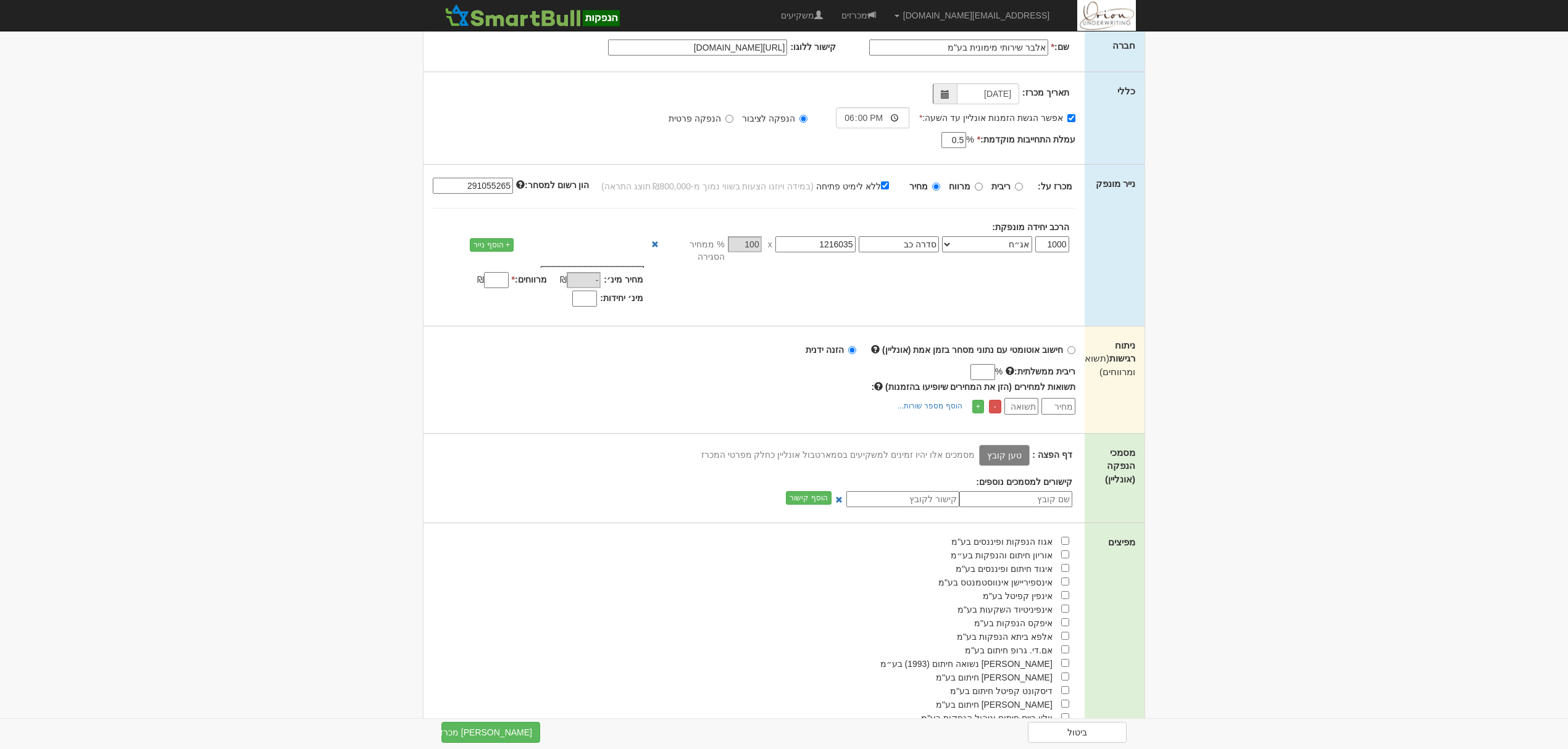
type input "291055265"
click at [1005, 445] on label "טען קובץ" at bounding box center [1004, 455] width 51 height 21
click at [977, 448] on input "טען קובץ" at bounding box center [977, 455] width 0 height 14
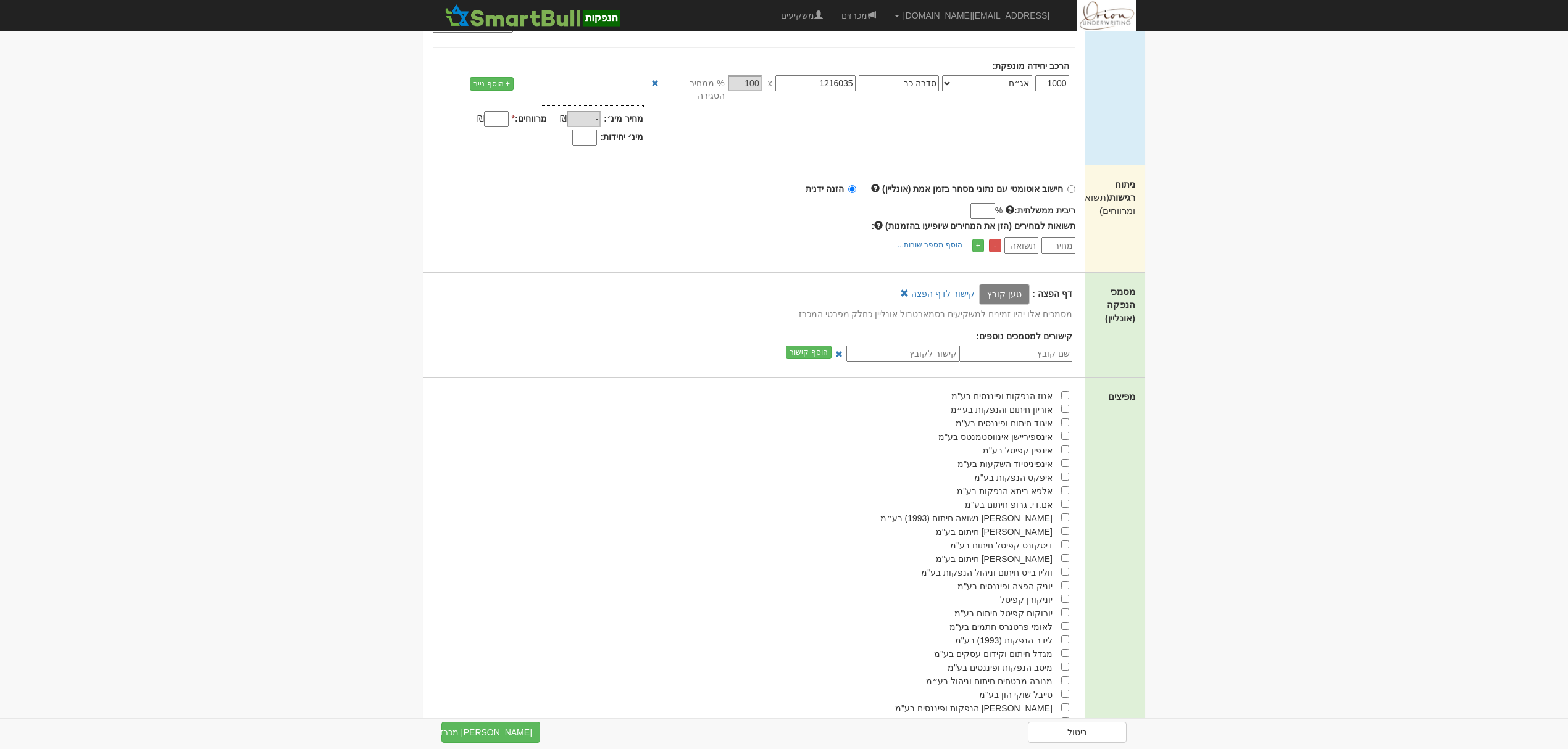
scroll to position [247, 0]
click at [1061, 401] on input "checkbox" at bounding box center [1065, 405] width 8 height 8
checkbox input "true"
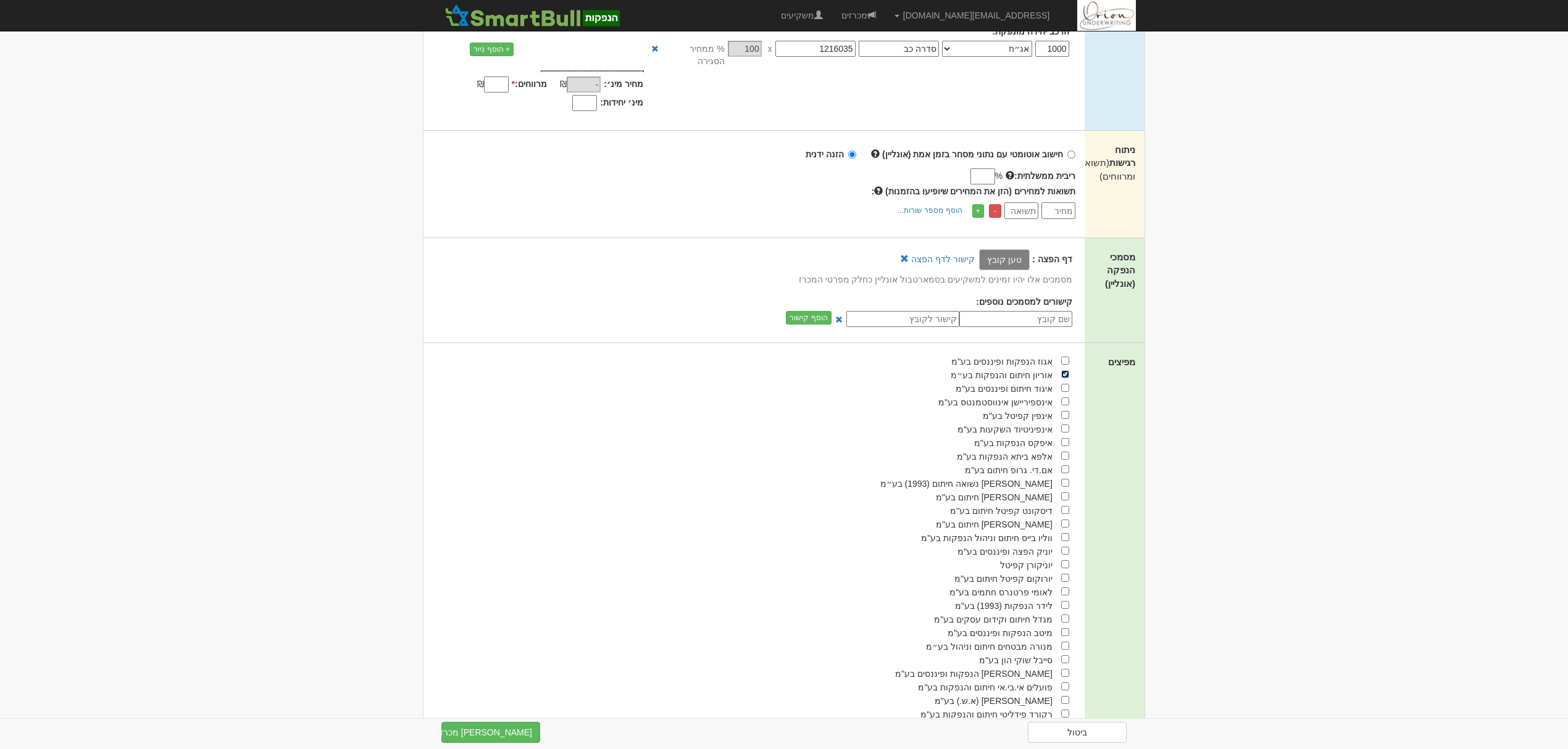
scroll to position [307, 0]
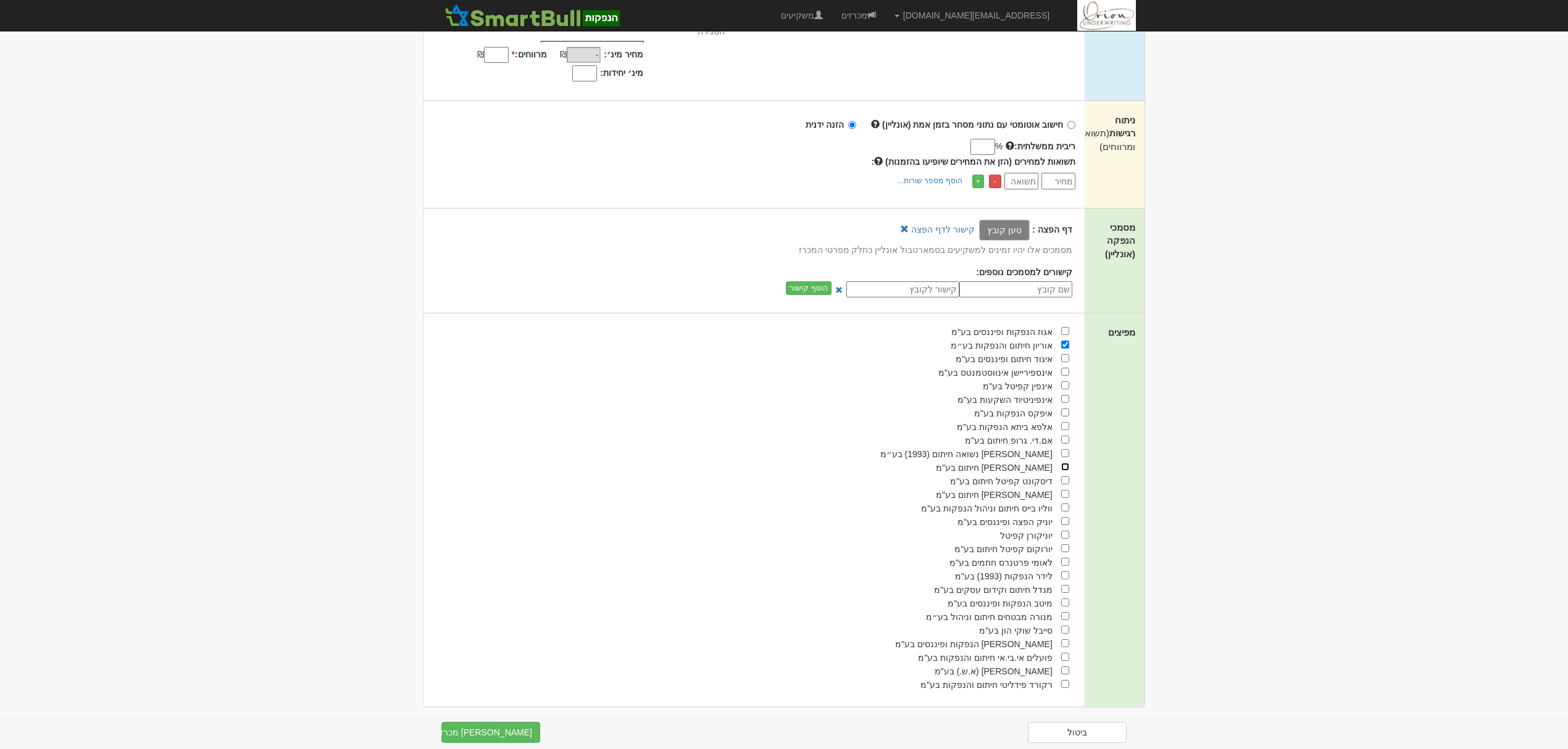
click at [1063, 462] on input "checkbox" at bounding box center [1065, 466] width 8 height 8
checkbox input "true"
click at [1062, 612] on input "checkbox" at bounding box center [1065, 615] width 8 height 8
checkbox input "true"
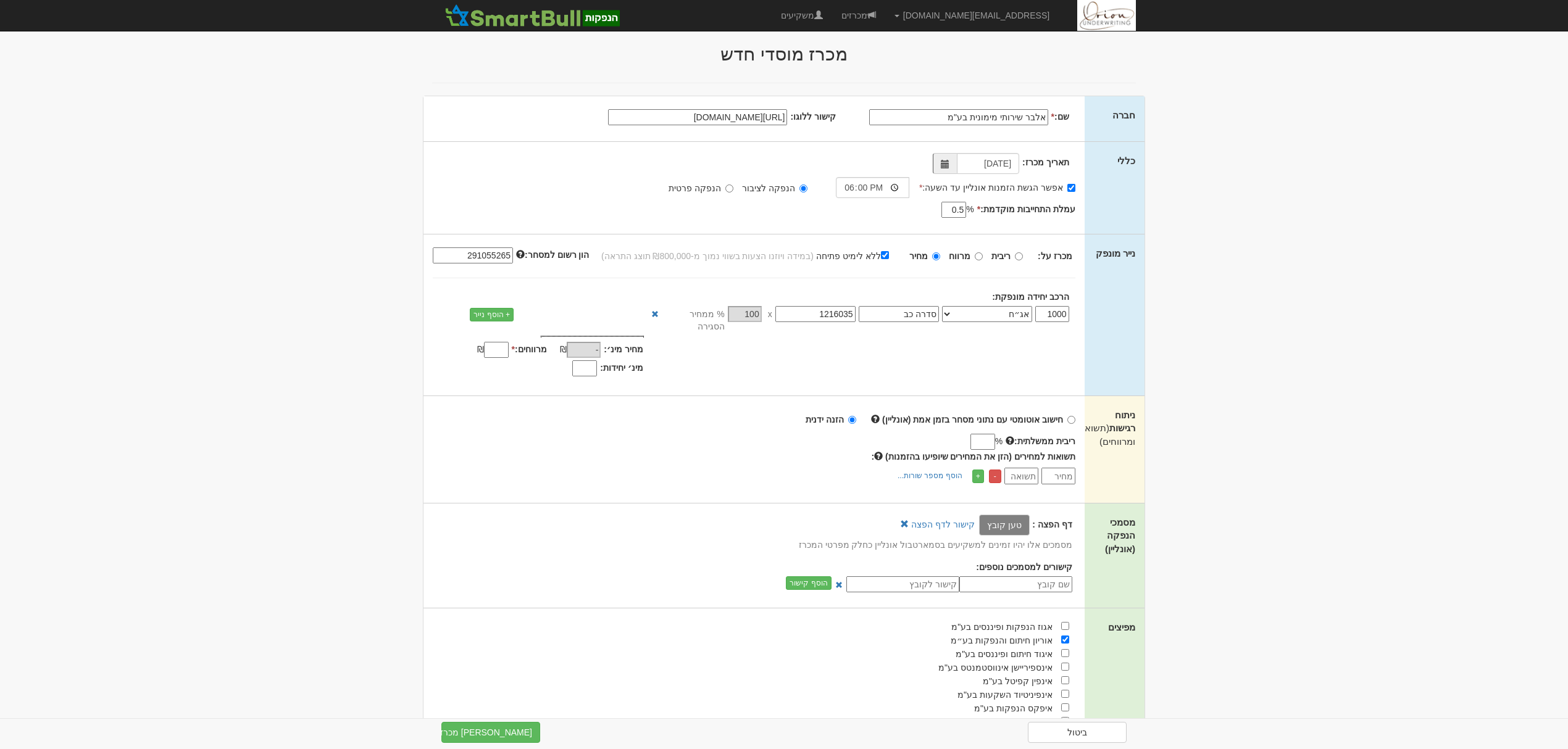
scroll to position [0, 0]
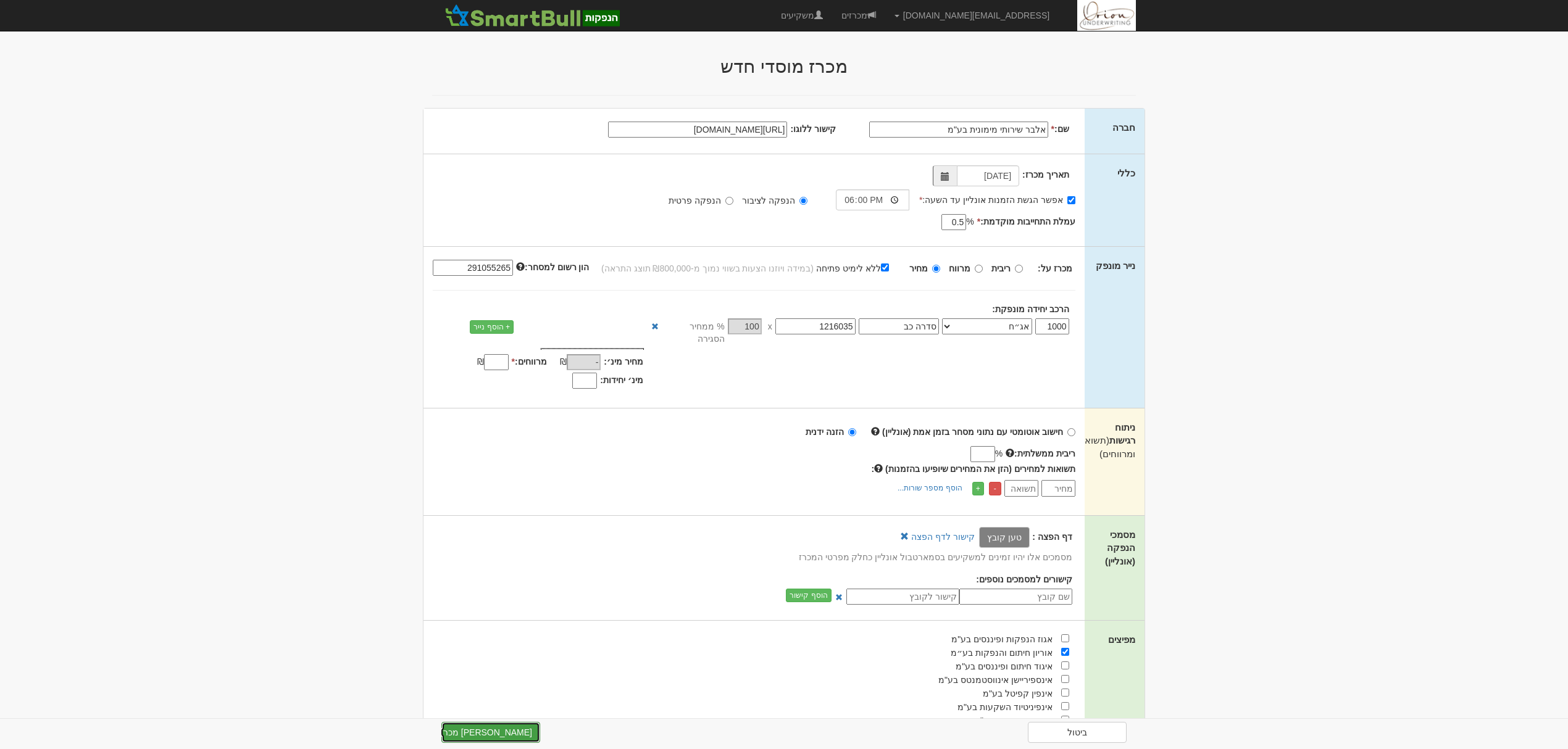
click at [499, 725] on button "צור מכרז" at bounding box center [490, 732] width 99 height 21
click at [488, 354] on input "מרווחים: *" at bounding box center [496, 362] width 25 height 16
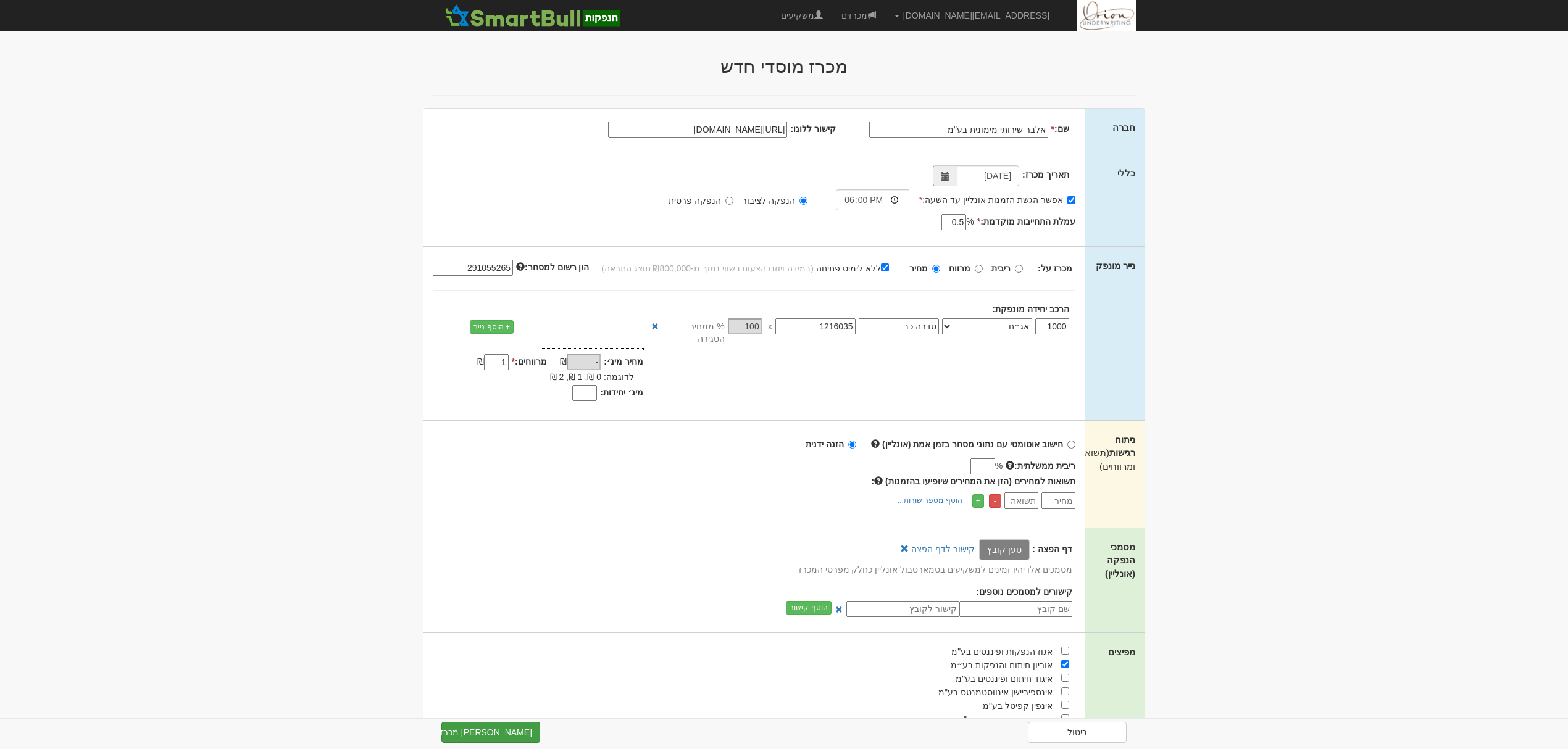
type input "1"
click at [490, 734] on button "צור מכרז" at bounding box center [490, 732] width 99 height 21
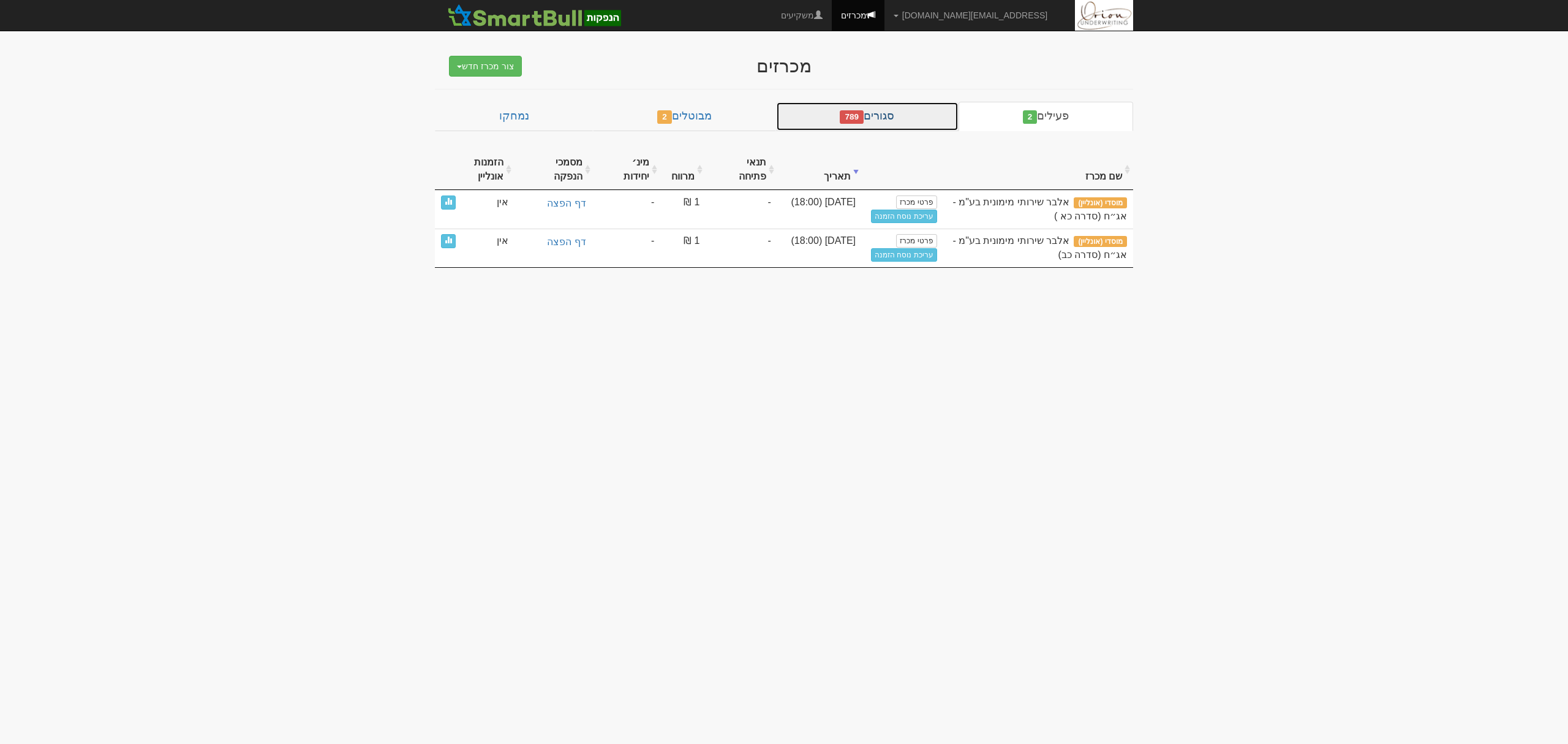
click at [845, 114] on span "789" at bounding box center [852, 116] width 24 height 13
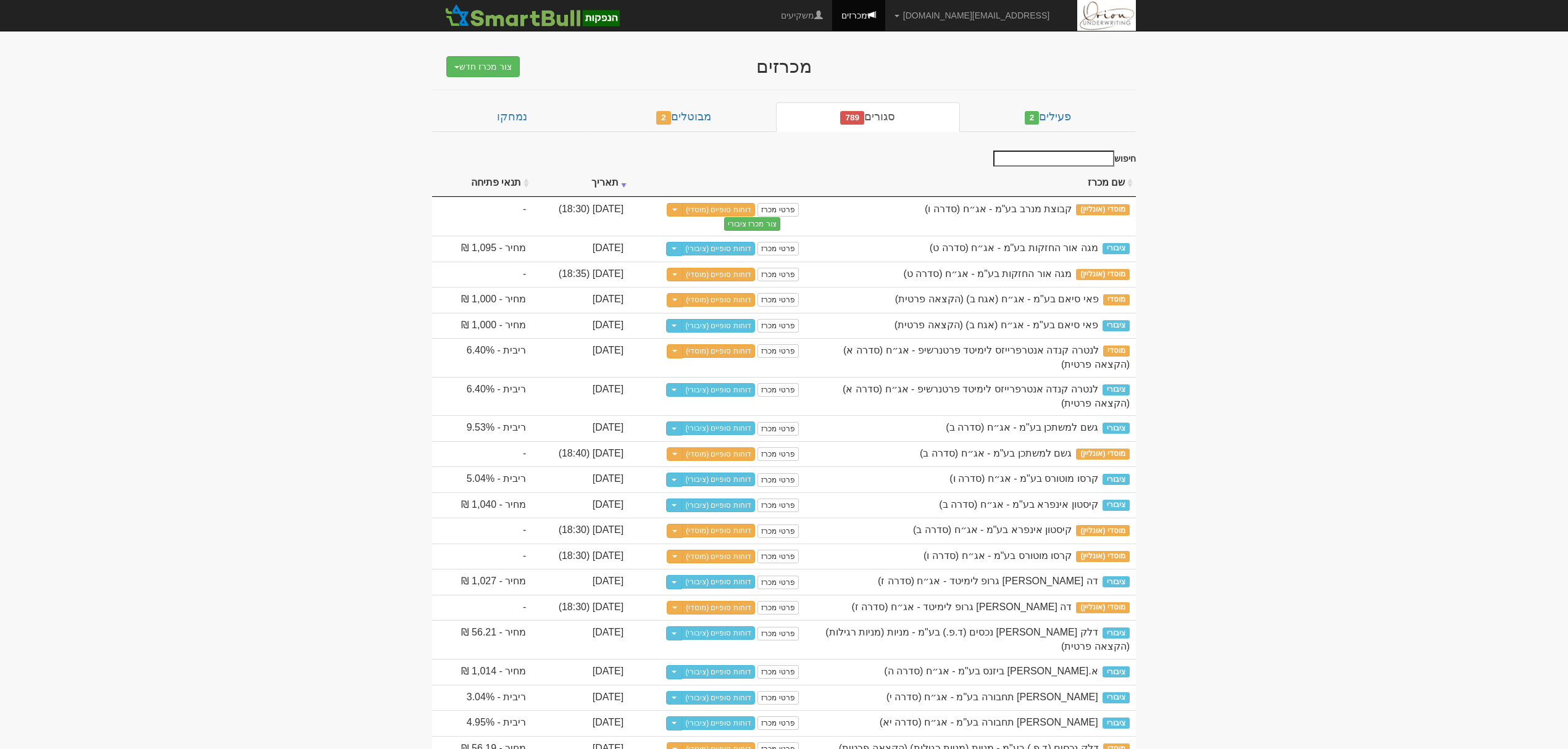
click at [1059, 156] on input "חיפוש" at bounding box center [1053, 159] width 121 height 16
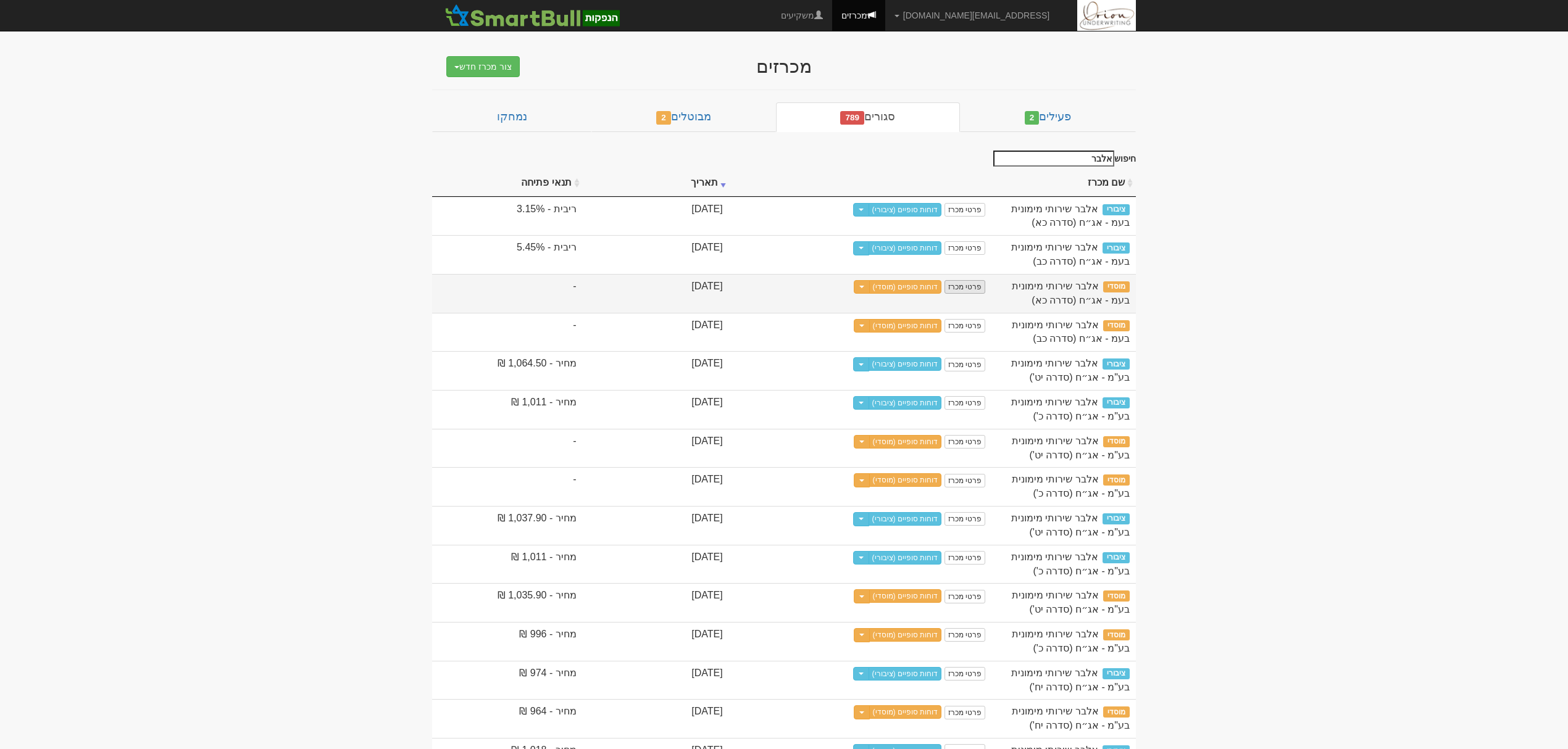
type input "אלבר"
click at [960, 289] on link "פרטי מכרז" at bounding box center [965, 287] width 41 height 14
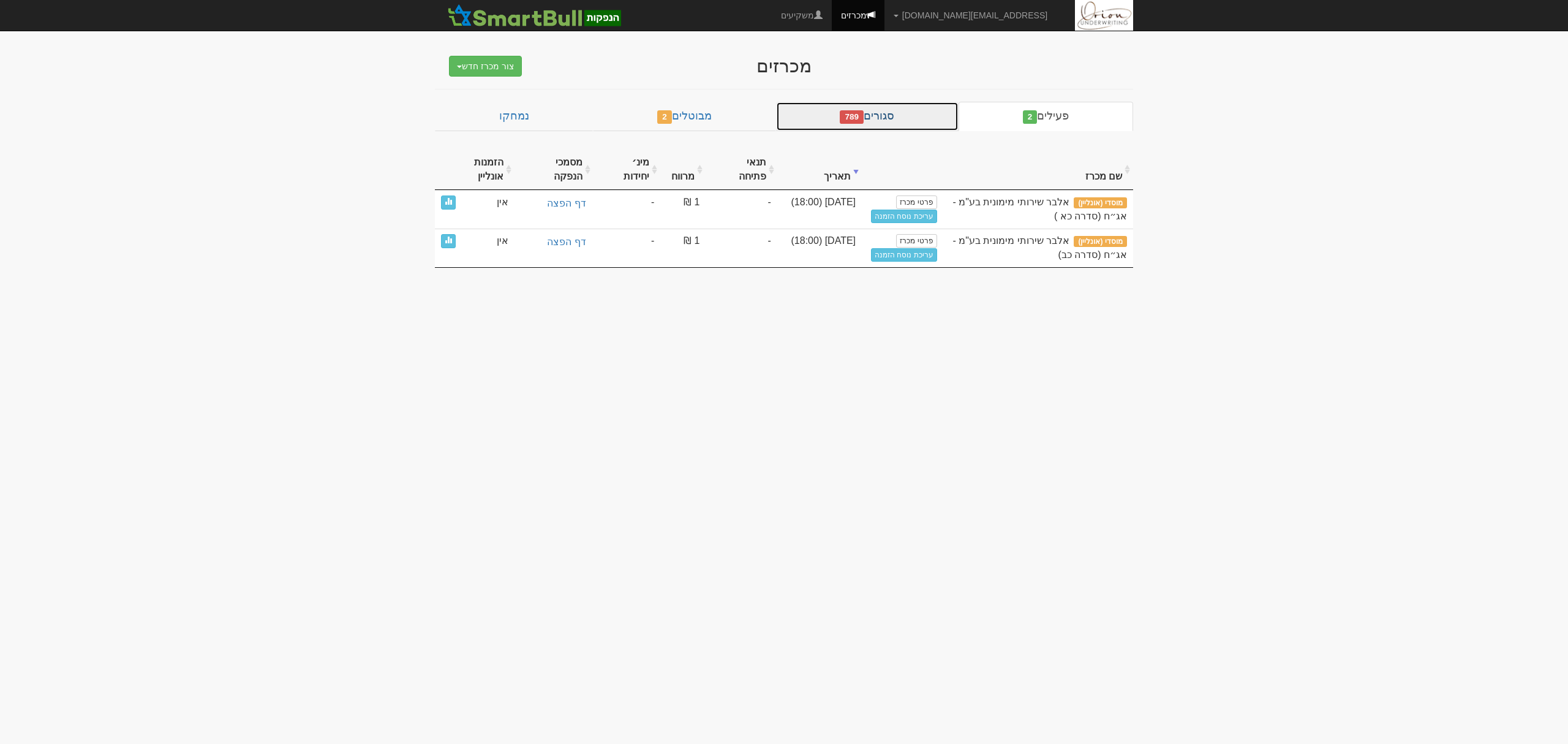
click at [861, 111] on span "789" at bounding box center [852, 116] width 24 height 13
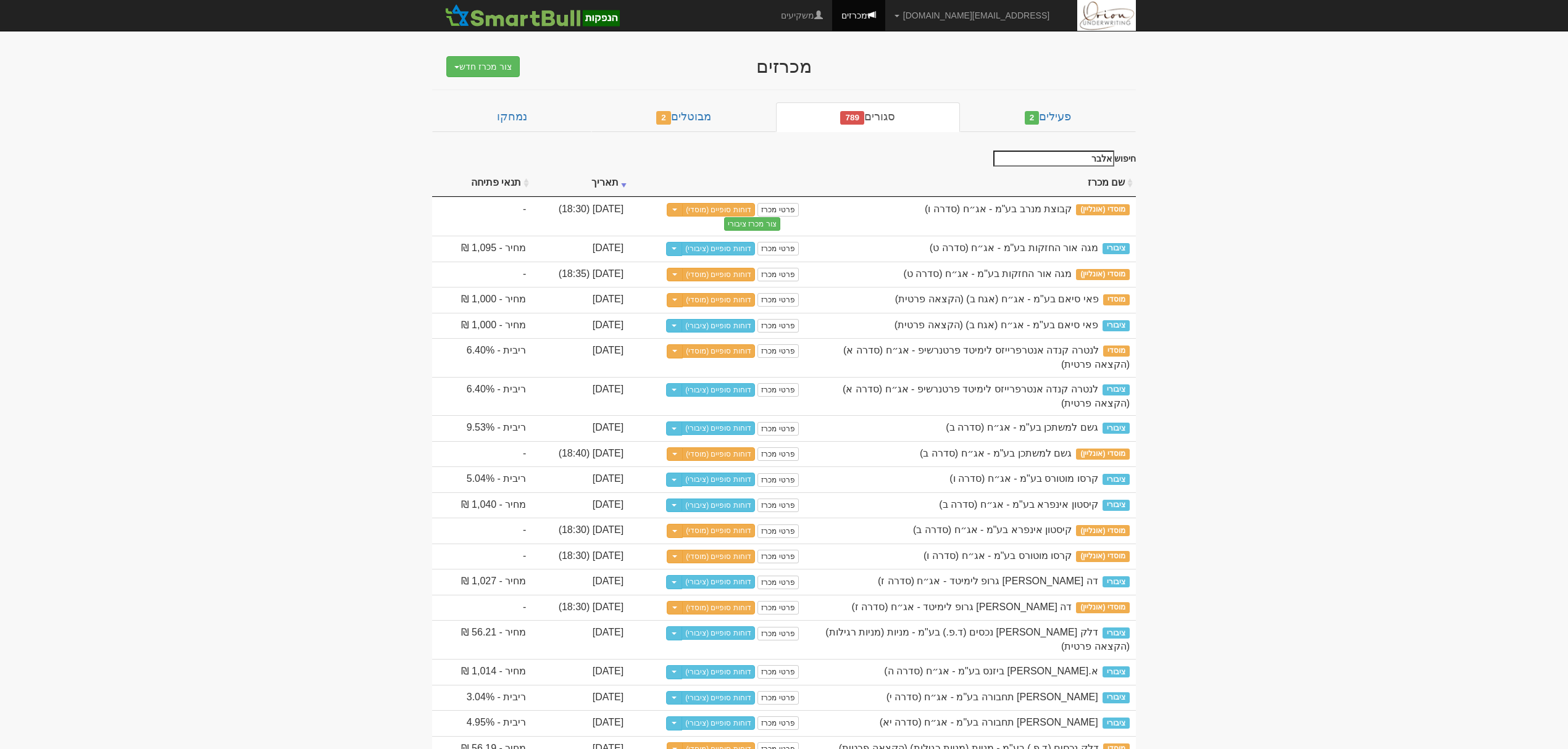
click at [1018, 167] on div "חיפוש אלבר" at bounding box center [1062, 160] width 147 height 19
click at [1022, 162] on input "אלבר" at bounding box center [1053, 159] width 121 height 16
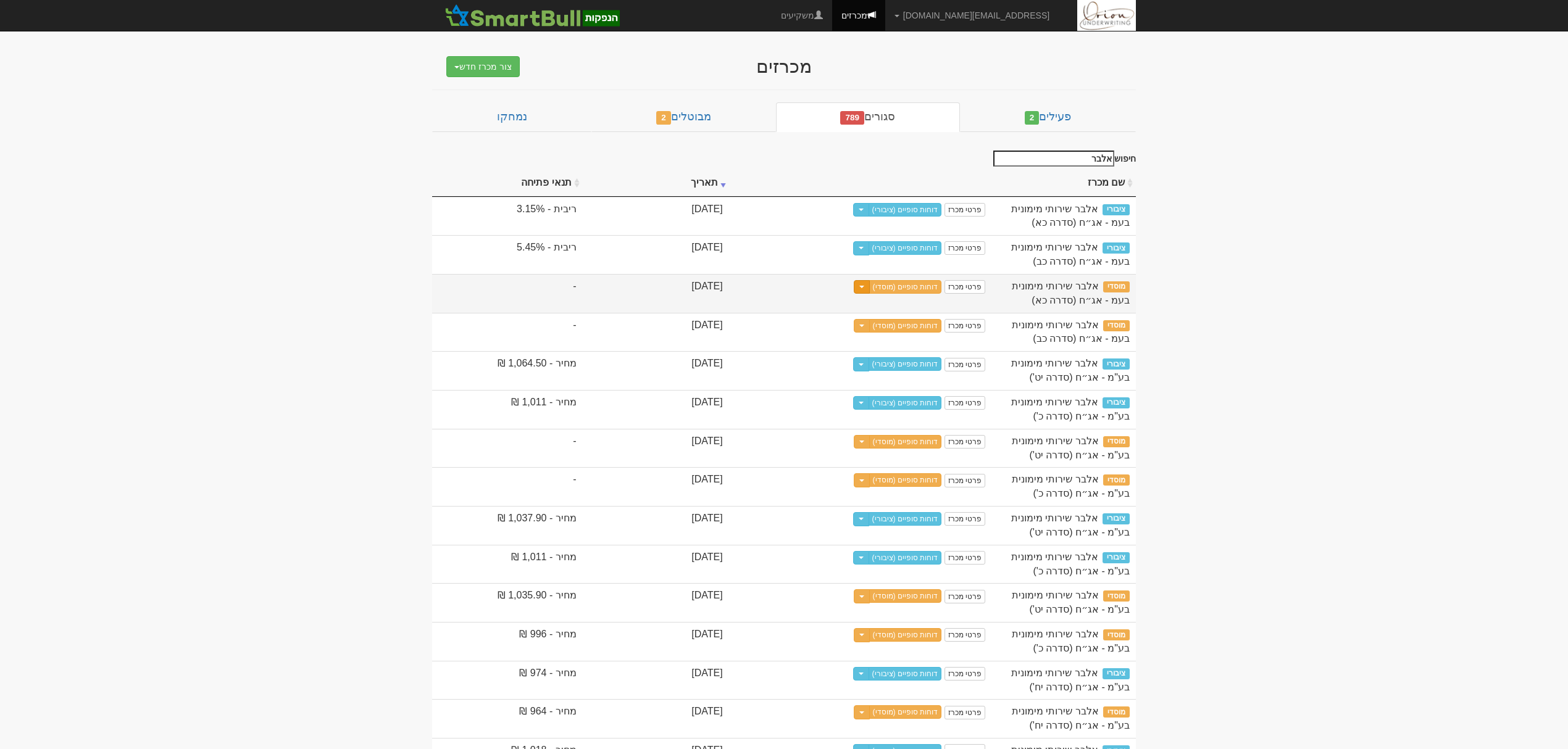
click at [869, 290] on button "Toggle Dropdown" at bounding box center [862, 287] width 16 height 14
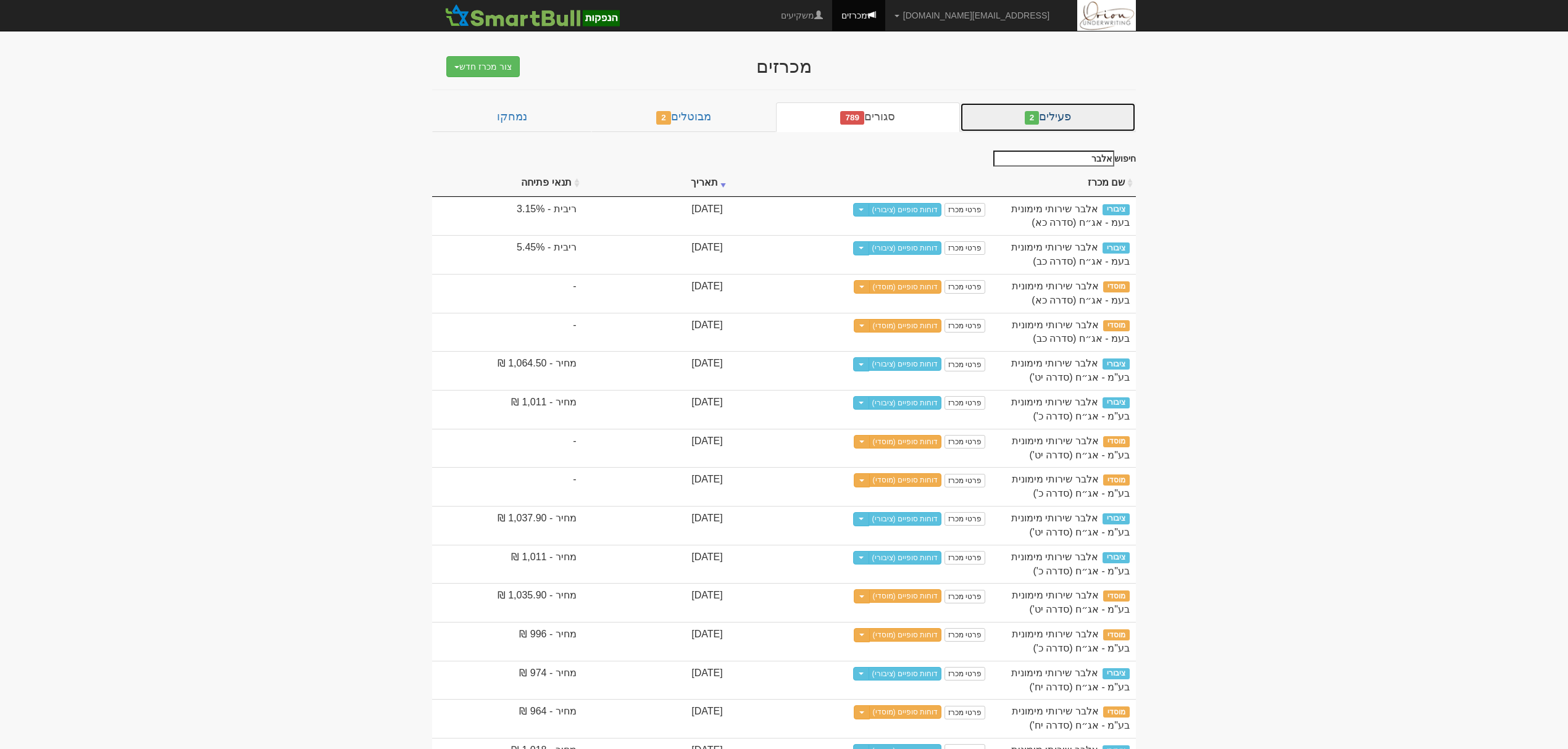
click at [1075, 124] on link "פעילים 2" at bounding box center [1047, 116] width 176 height 29
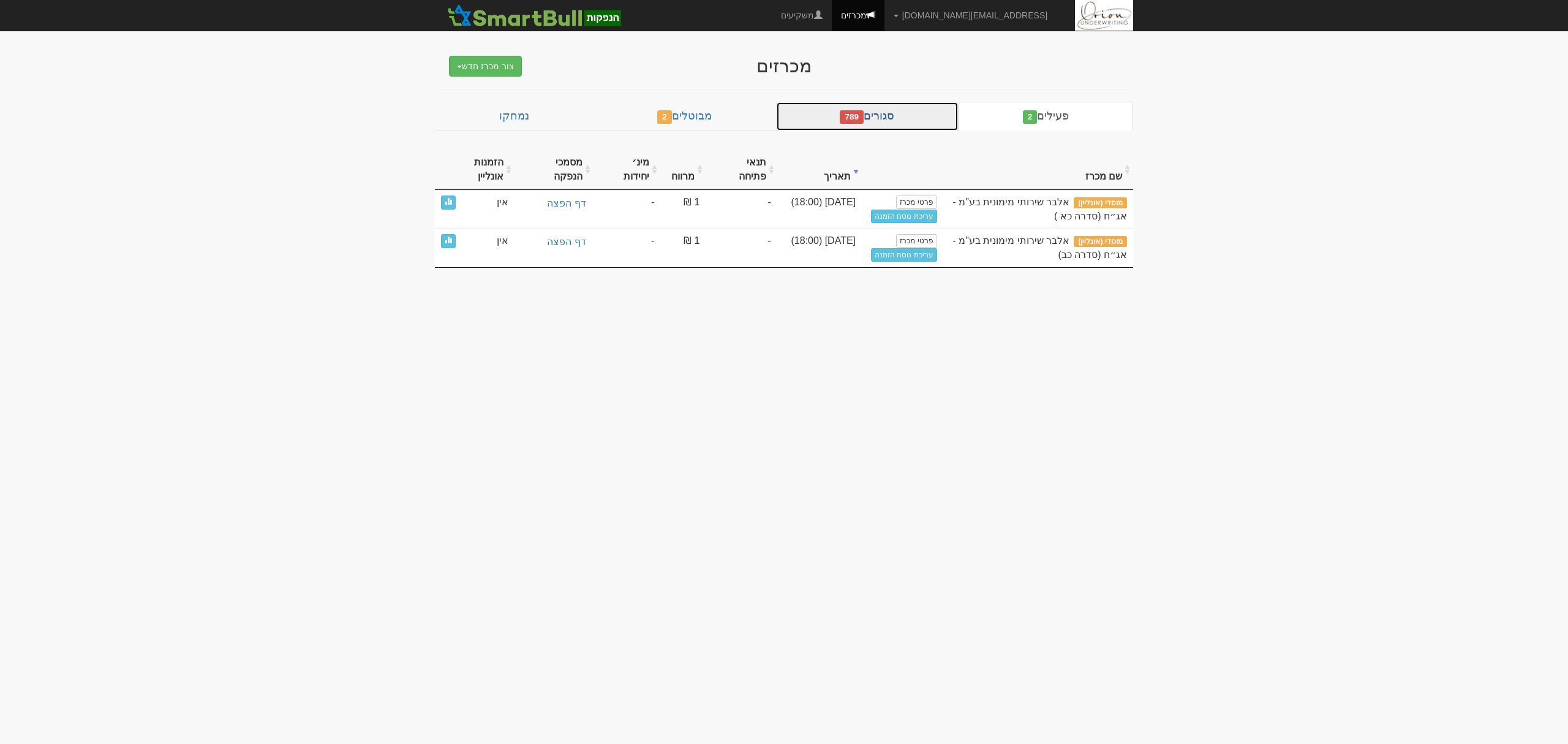
click at [929, 116] on link "סגורים 789" at bounding box center [867, 116] width 182 height 29
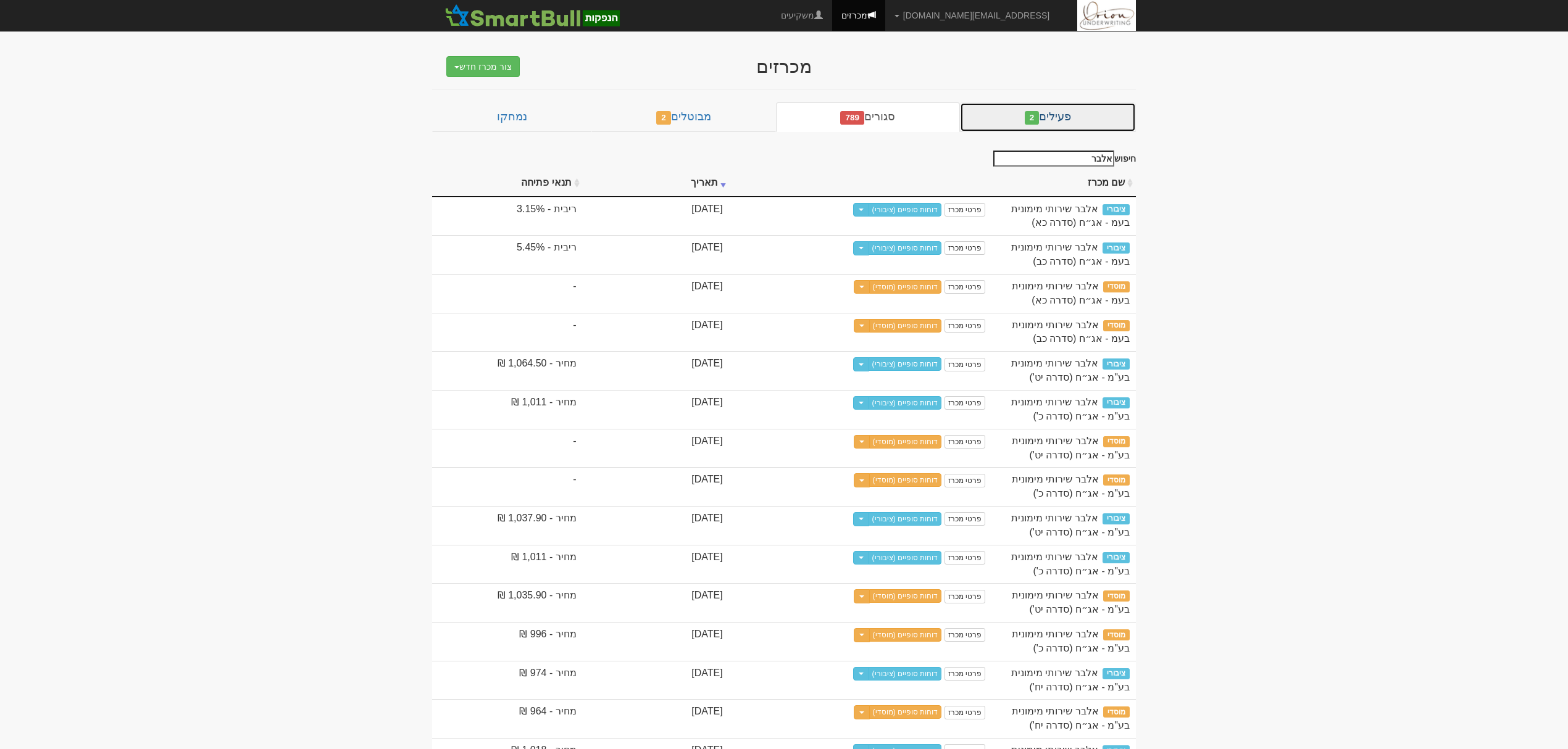
click at [1055, 114] on link "פעילים 2" at bounding box center [1047, 116] width 176 height 29
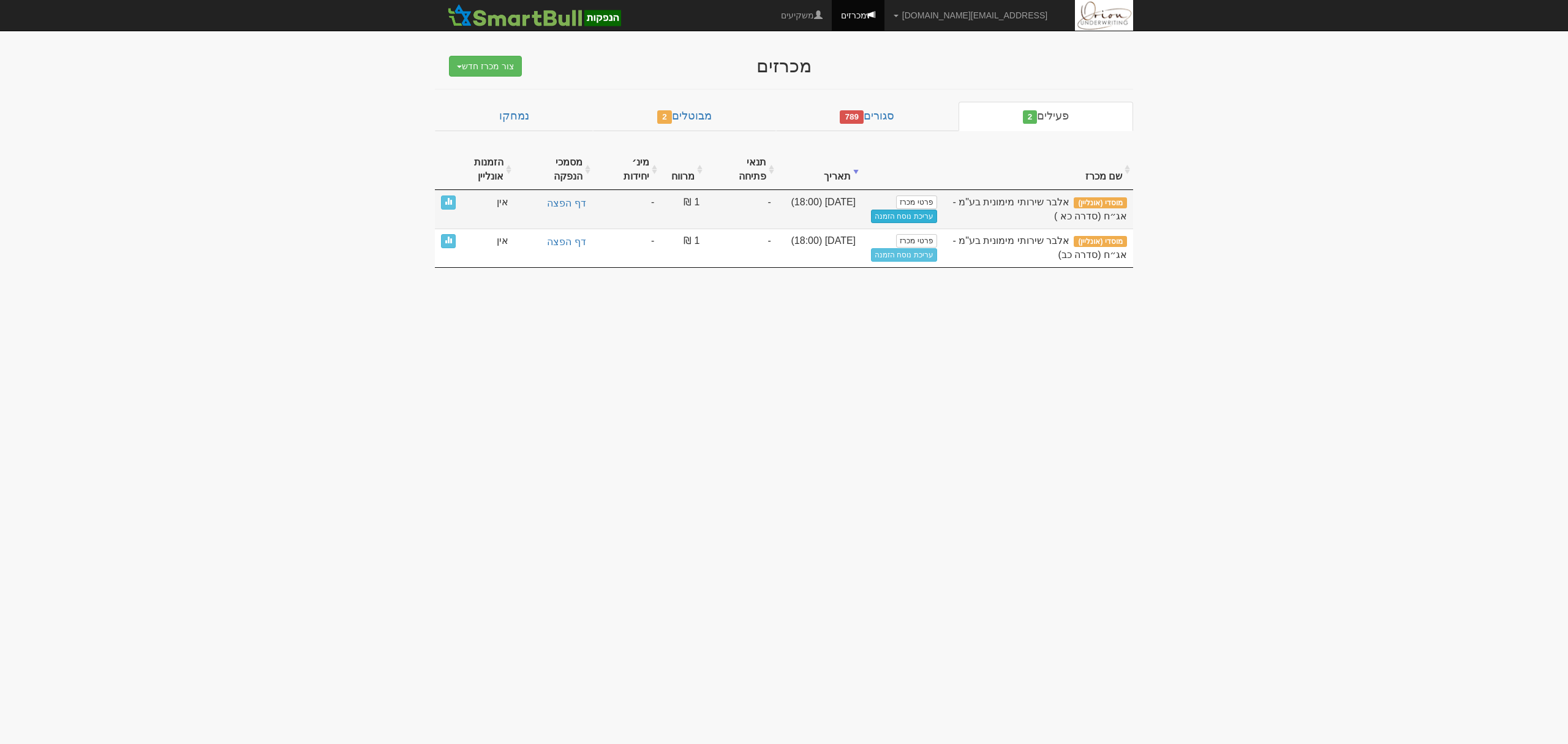
click at [890, 209] on link "עריכת נוסח הזמנה" at bounding box center [904, 216] width 66 height 13
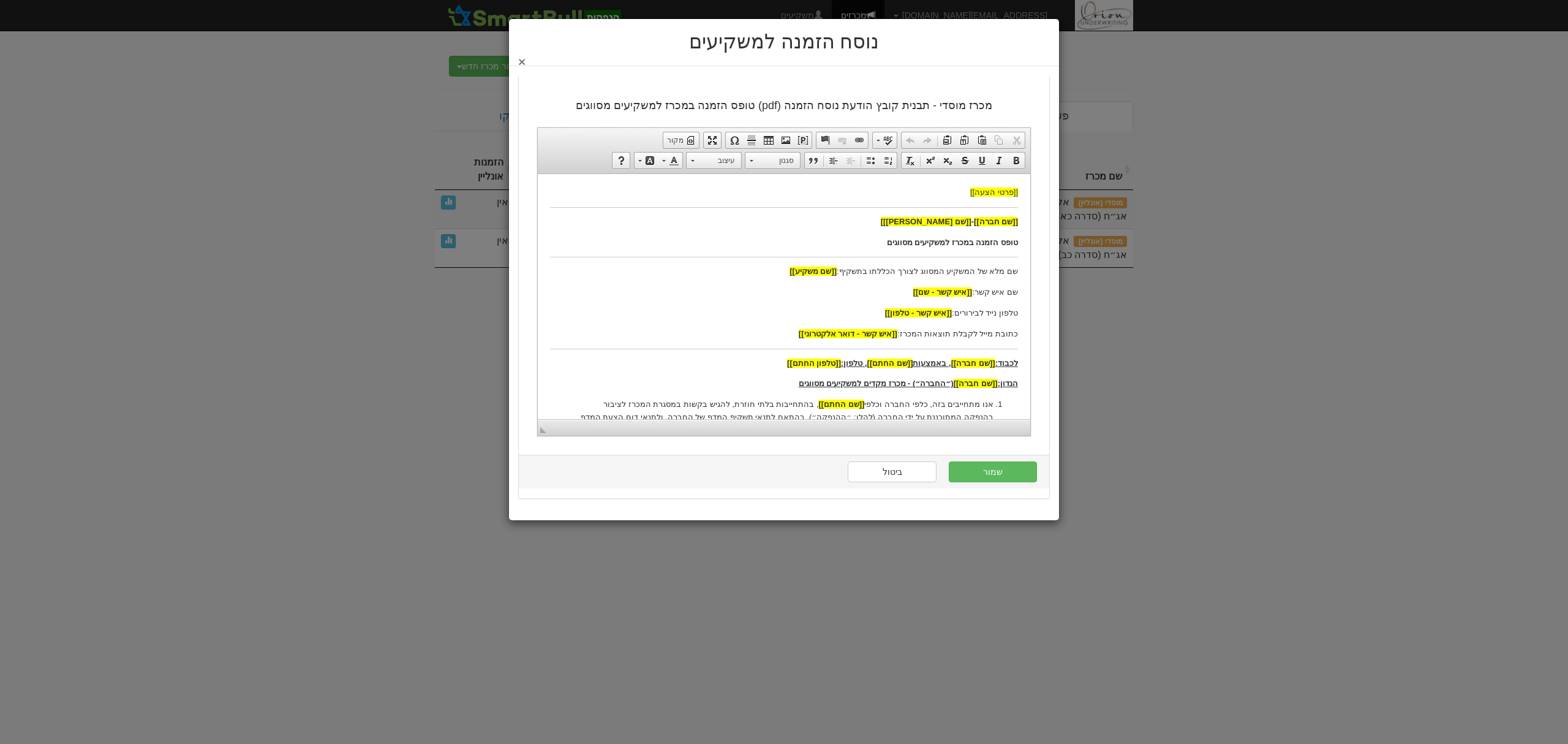
click at [523, 62] on button "×" at bounding box center [521, 62] width 7 height 13
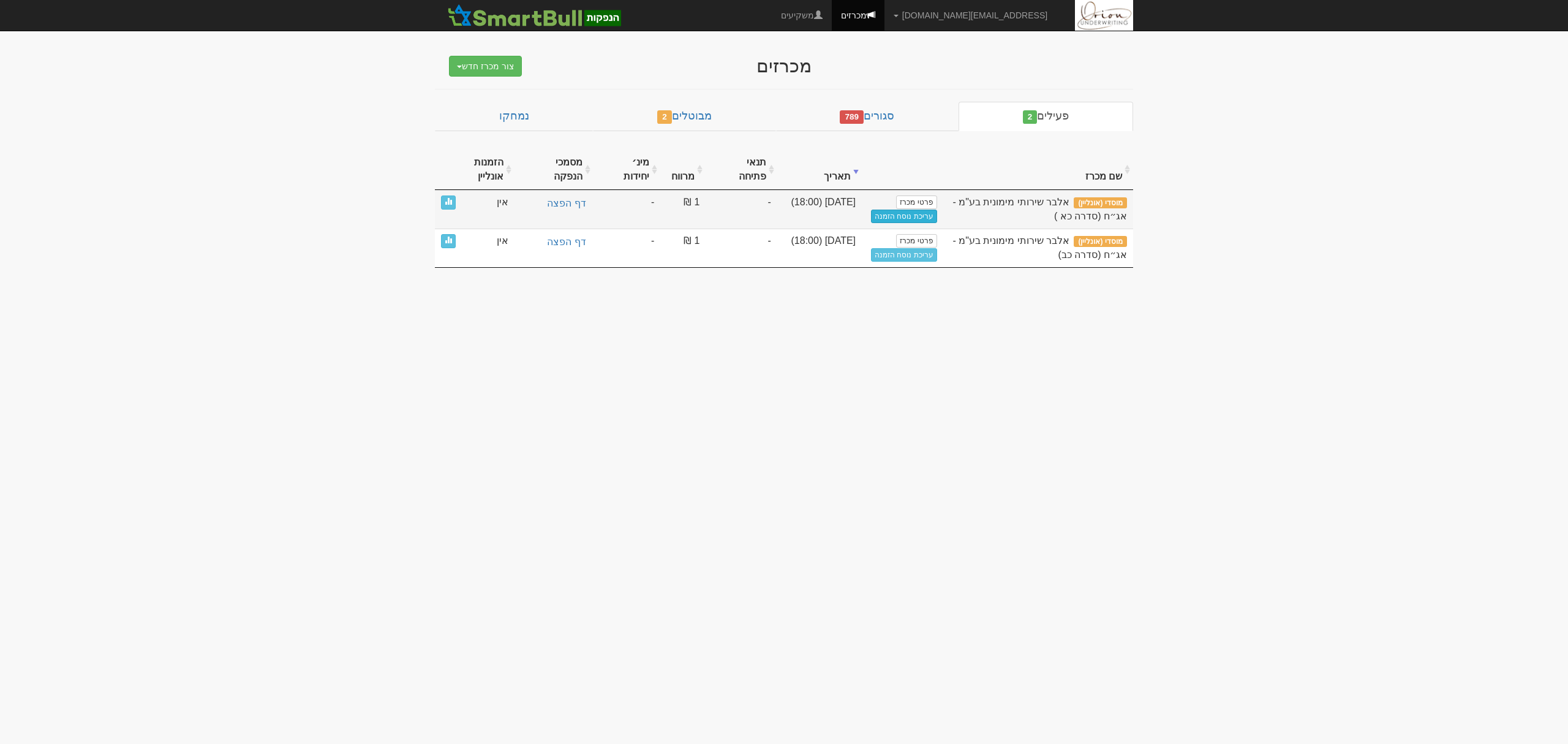
click at [910, 209] on link "עריכת נוסח הזמנה" at bounding box center [904, 216] width 66 height 13
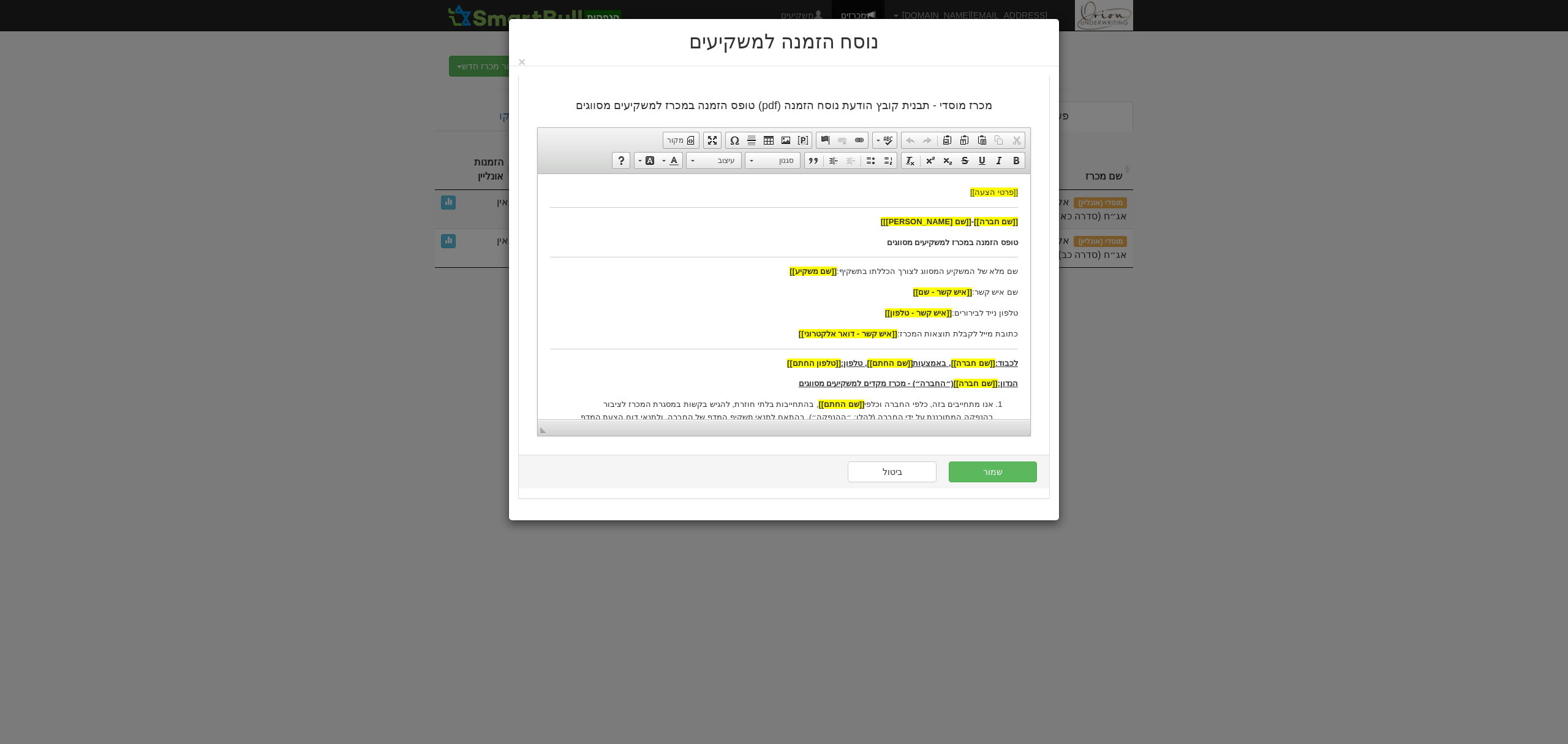
click at [890, 215] on p "[[שם חברה]] - [[שם נייר מונפק]]" at bounding box center [784, 221] width 468 height 13
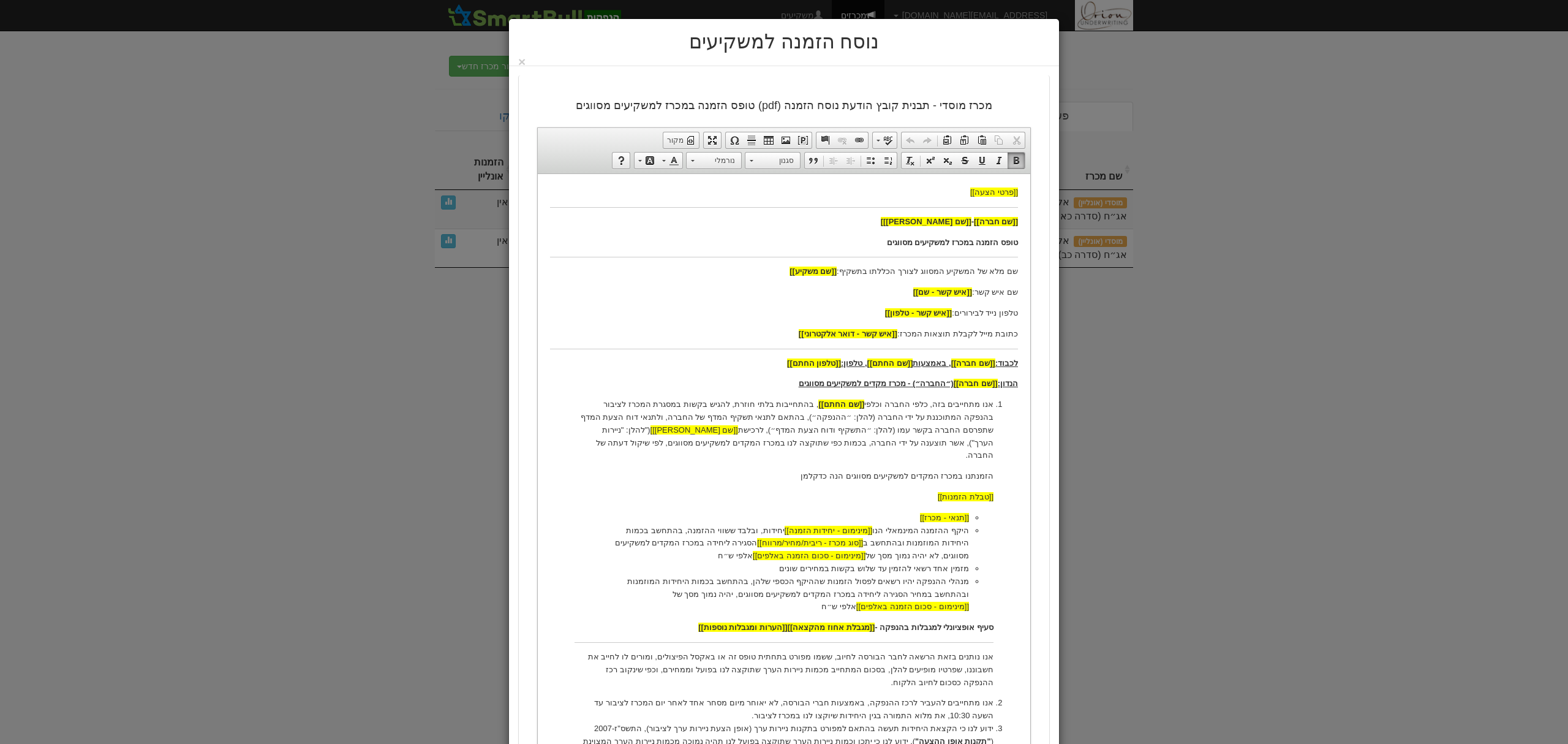
click at [890, 223] on p "[[שם חברה]] - [[שם נייר מונפק]]" at bounding box center [784, 221] width 468 height 13
click at [885, 223] on p "[[שם חברה]] - [[שם נייר מונפק]]" at bounding box center [784, 221] width 468 height 13
click at [895, 223] on p "[[שם חברה]] - [[שם נייר מונפק]]" at bounding box center [784, 221] width 468 height 13
click at [911, 219] on span "[[שם [PERSON_NAME]]]" at bounding box center [926, 221] width 91 height 9
click at [900, 226] on p "[[שם חברה]] - [[שם נייר מונפק]]" at bounding box center [784, 221] width 468 height 13
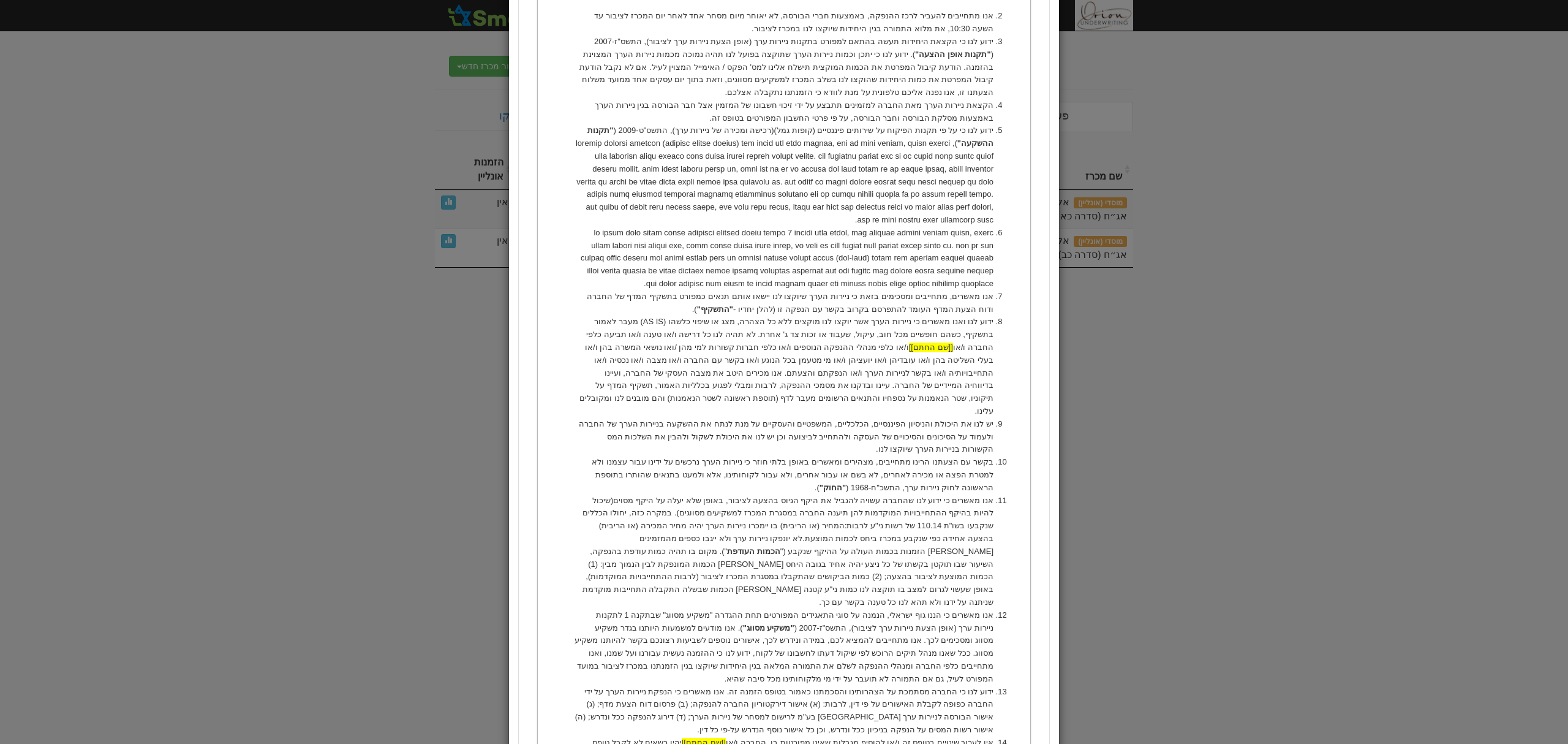
scroll to position [948, 0]
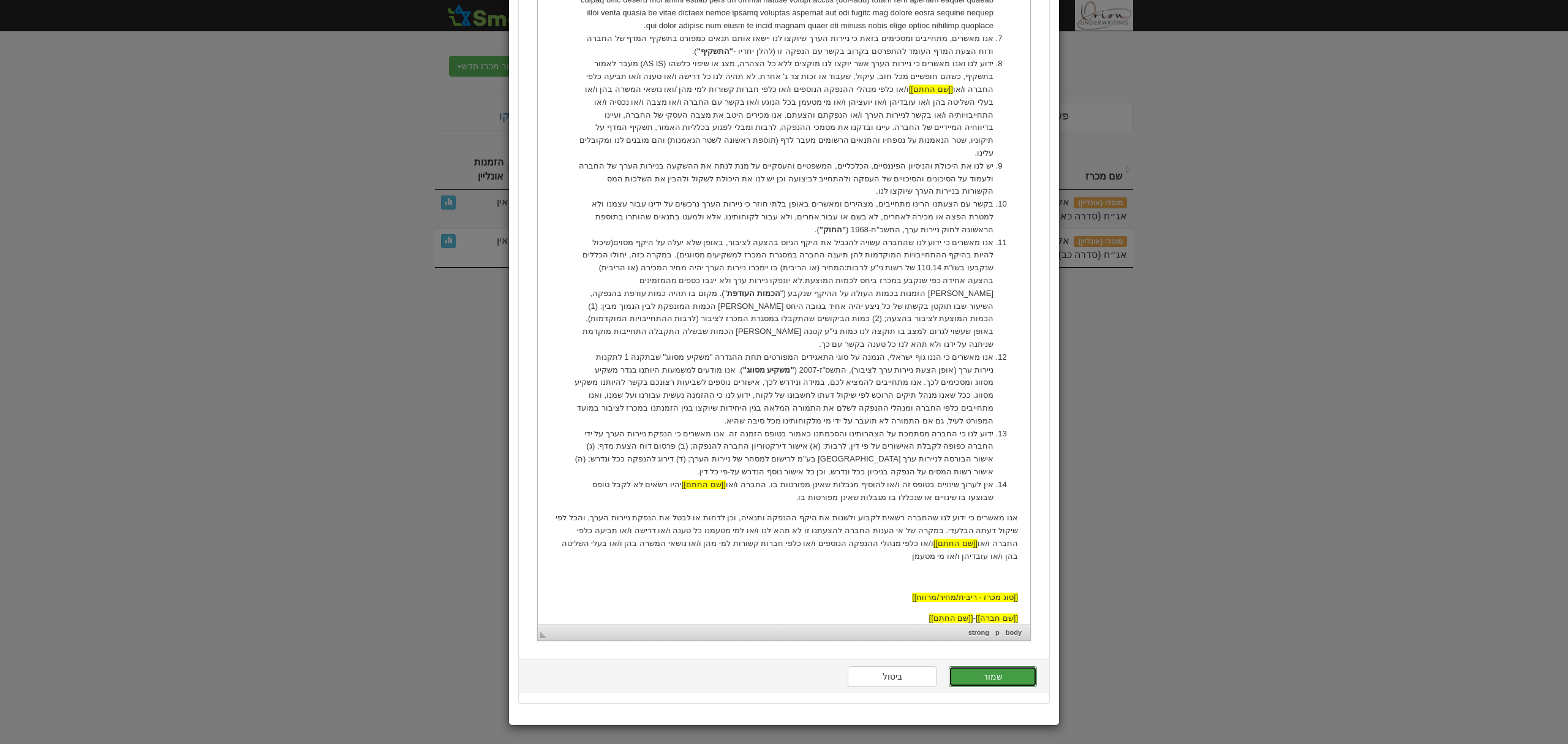
click at [1013, 677] on button "שמור" at bounding box center [993, 676] width 88 height 21
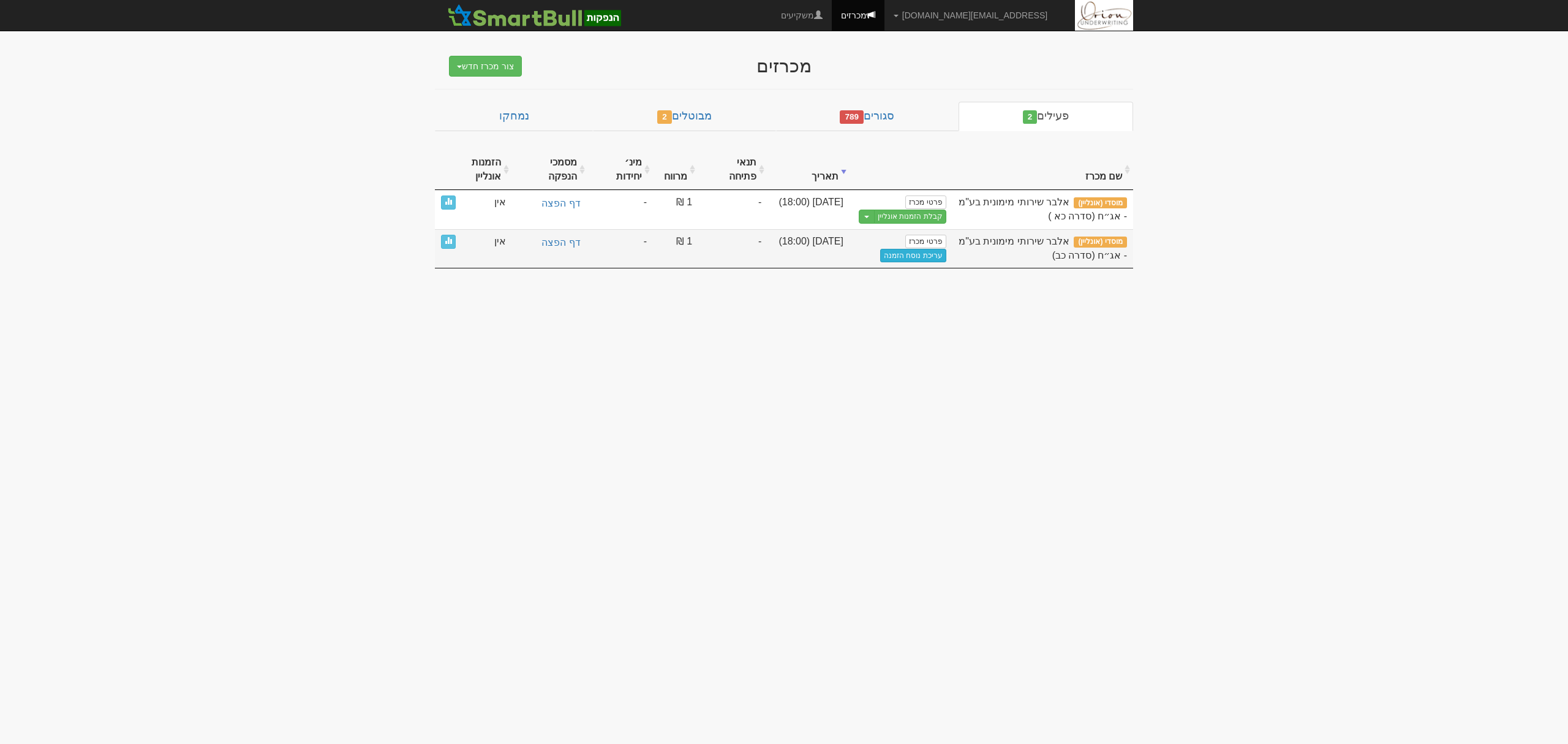
click at [914, 262] on link "עריכת נוסח הזמנה" at bounding box center [913, 255] width 66 height 13
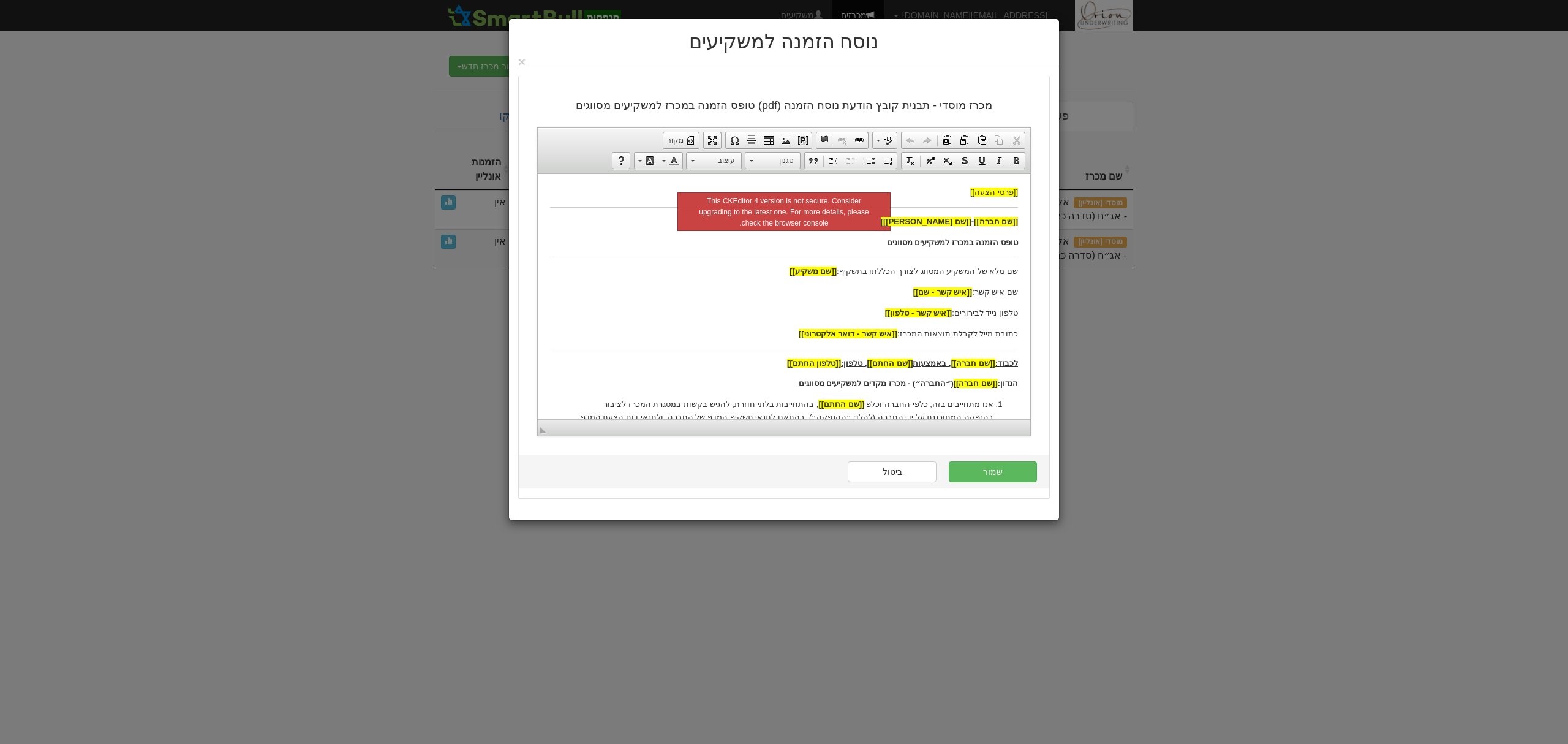
click at [908, 227] on p "[[שם חברה]] - [[שם [PERSON_NAME]]]" at bounding box center [784, 221] width 468 height 13
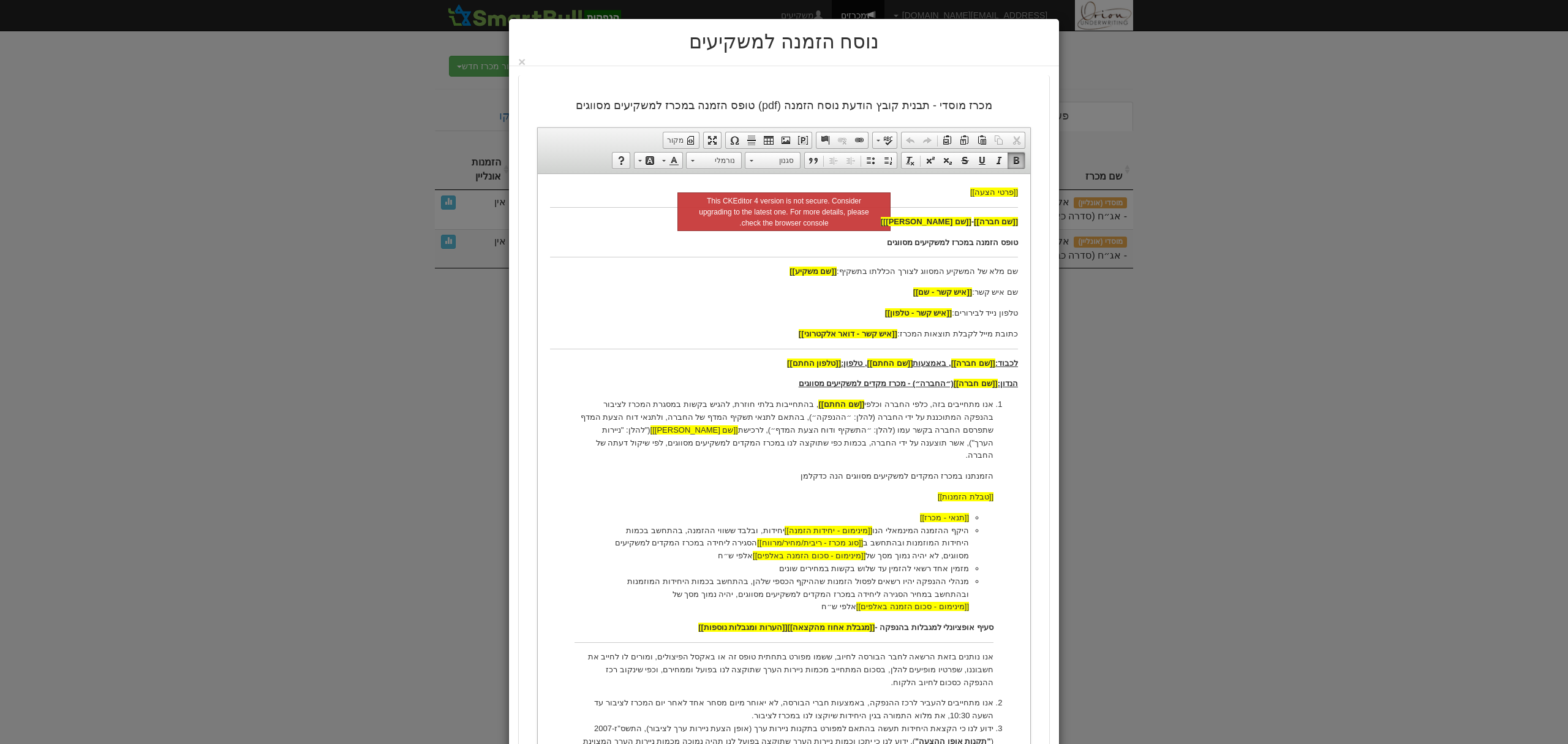
click at [902, 226] on p "[[שם חברה]] - [[שם [PERSON_NAME]]]" at bounding box center [784, 221] width 468 height 13
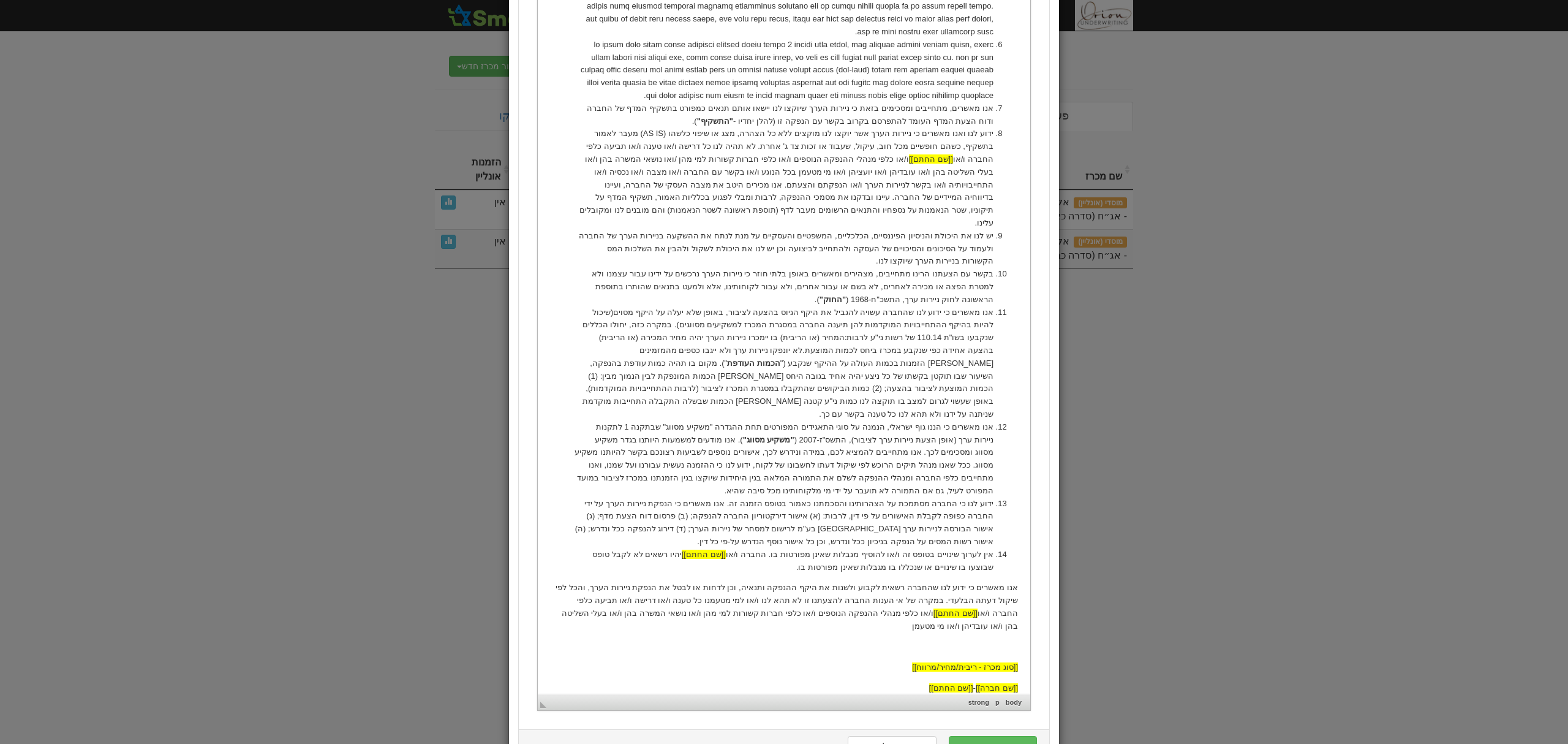
scroll to position [948, 0]
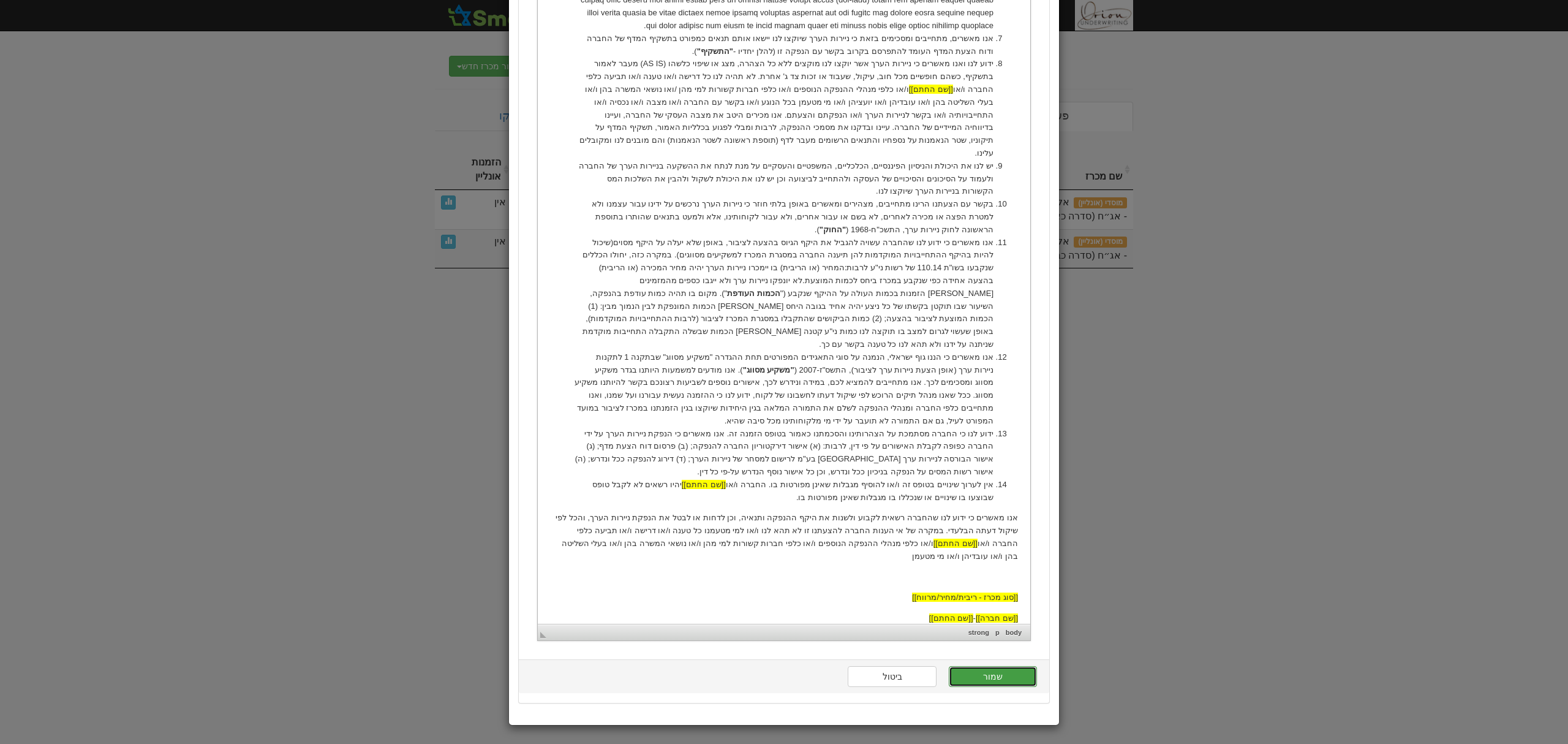
click at [991, 679] on button "שמור" at bounding box center [993, 676] width 88 height 21
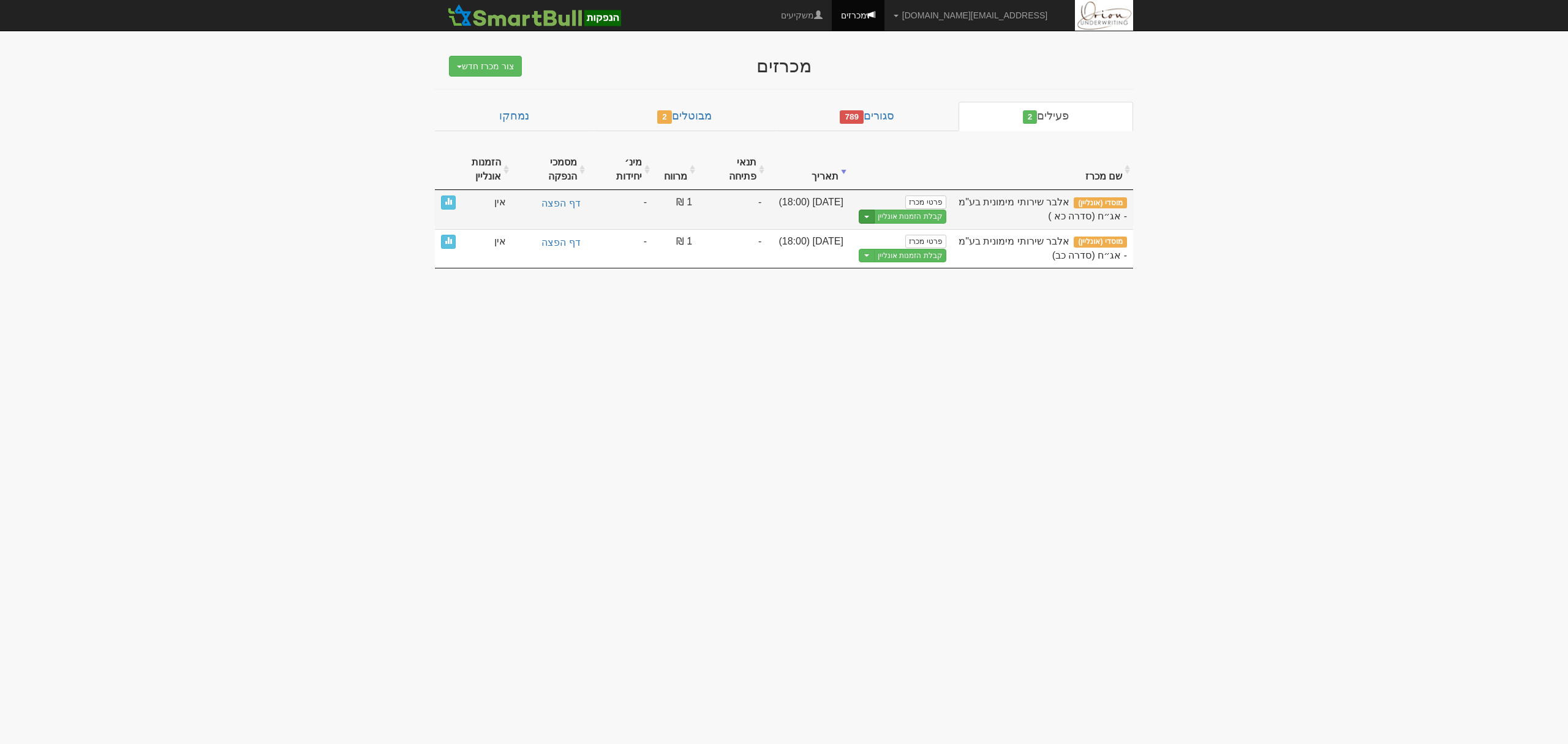
click at [867, 216] on button "Toggle Dropdown" at bounding box center [866, 217] width 16 height 14
click at [877, 238] on link "הצג טופס הזמנה לדוגמה" at bounding box center [888, 237] width 116 height 16
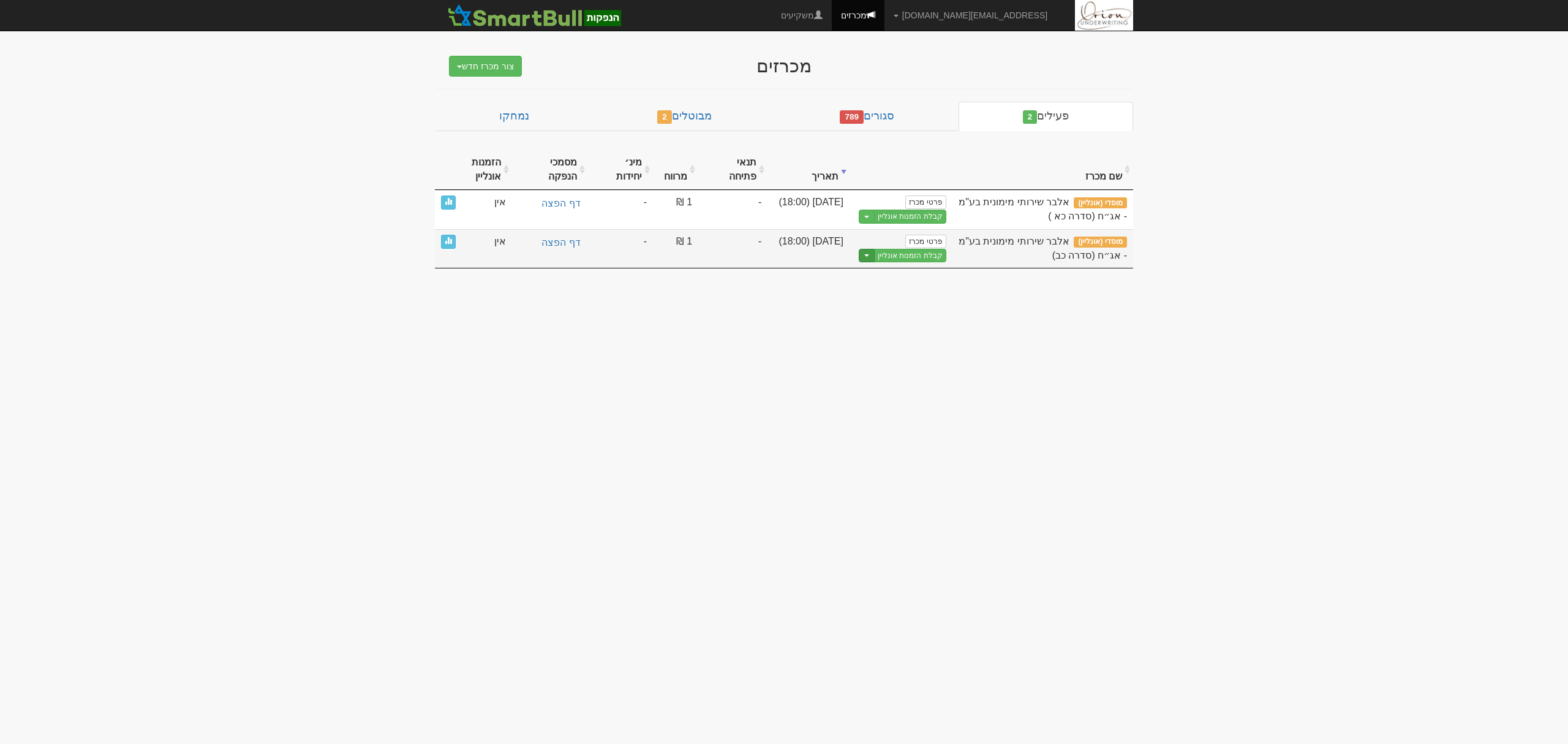
click at [868, 257] on span "button" at bounding box center [866, 255] width 5 height 2
click at [868, 275] on link "הצג טופס הזמנה לדוגמה" at bounding box center [888, 275] width 116 height 16
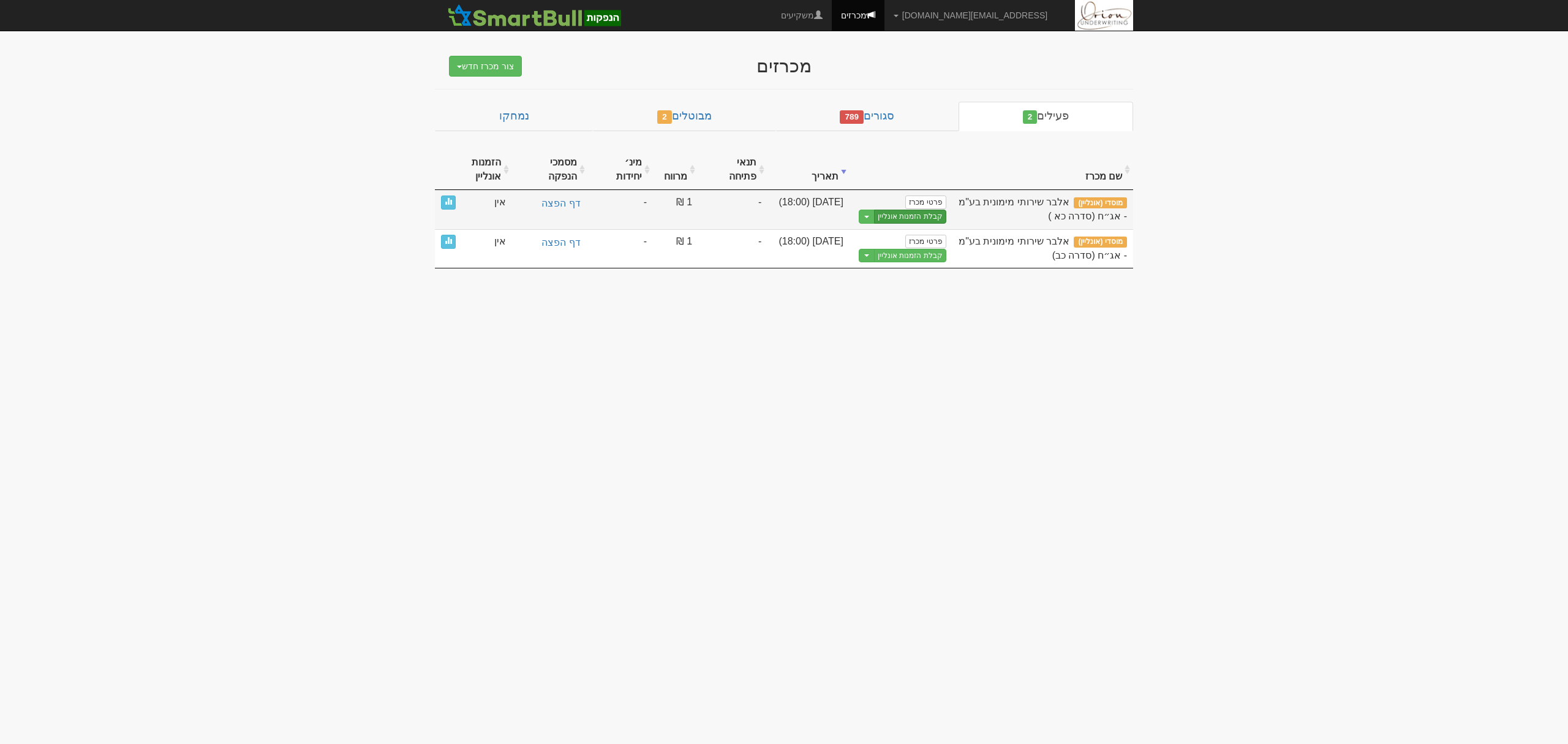
click at [922, 221] on link "קבלת הזמנות אונליין" at bounding box center [910, 217] width 72 height 14
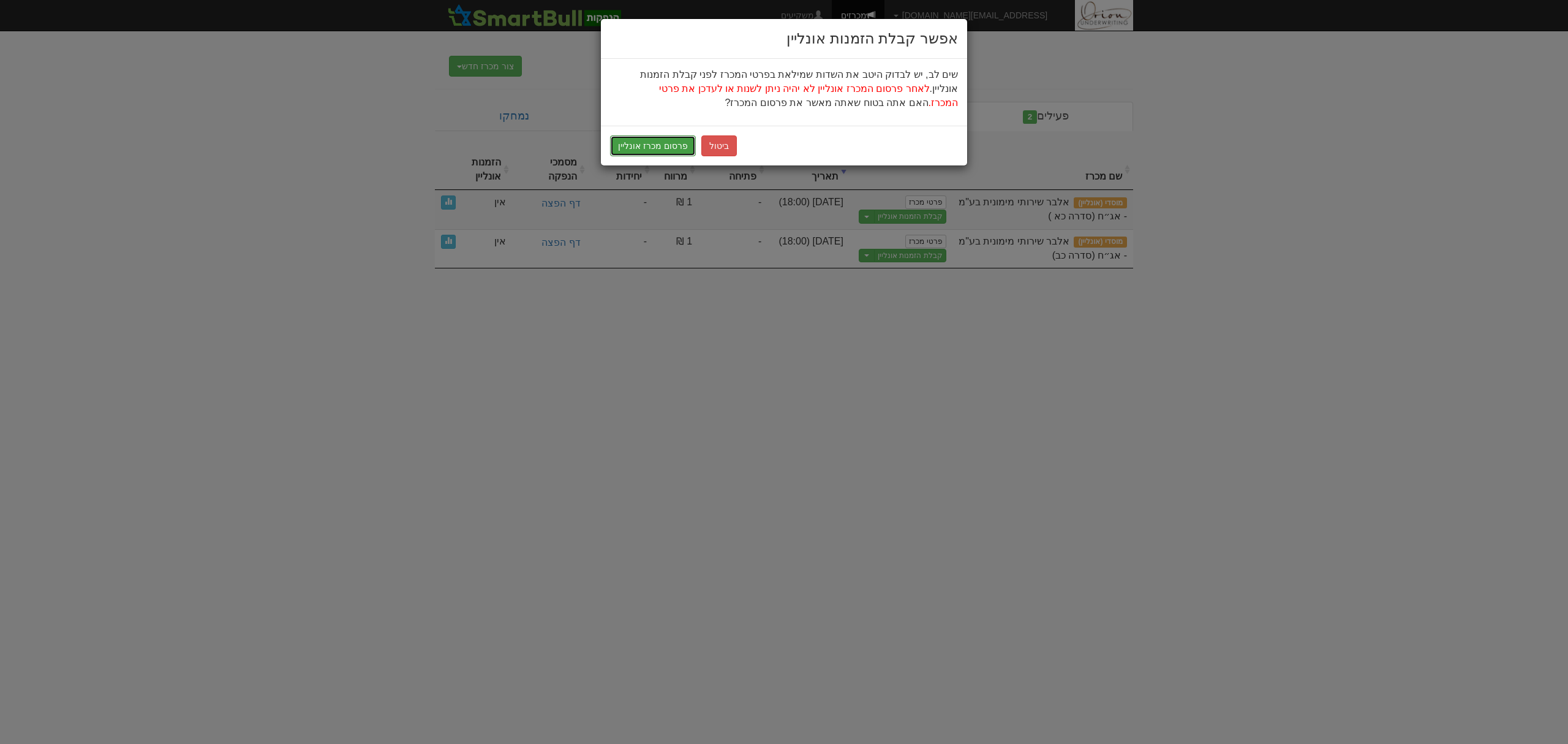
click at [643, 143] on button "פרסום מכרז אונליין" at bounding box center [653, 146] width 86 height 21
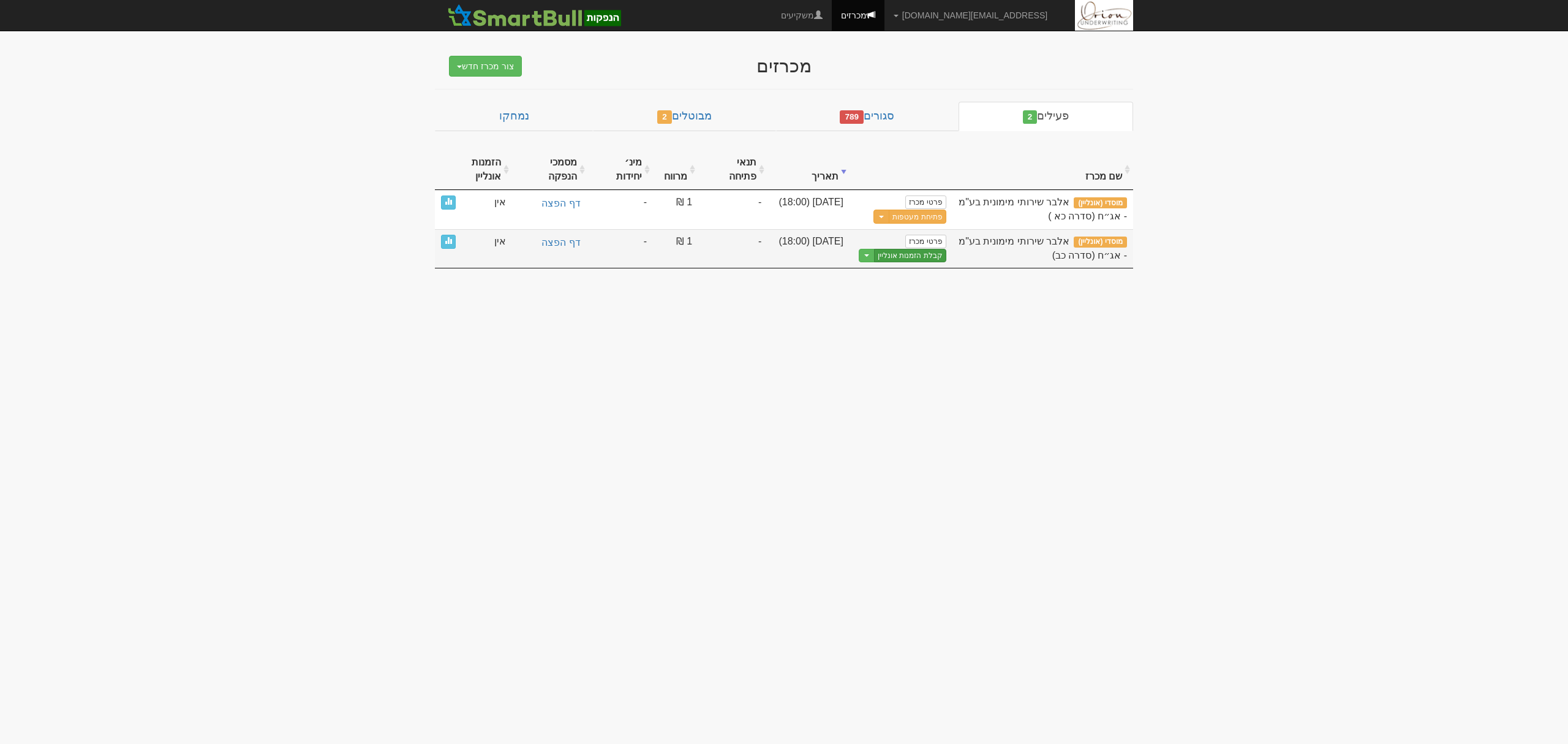
click at [904, 256] on link "קבלת הזמנות אונליין" at bounding box center [910, 256] width 72 height 14
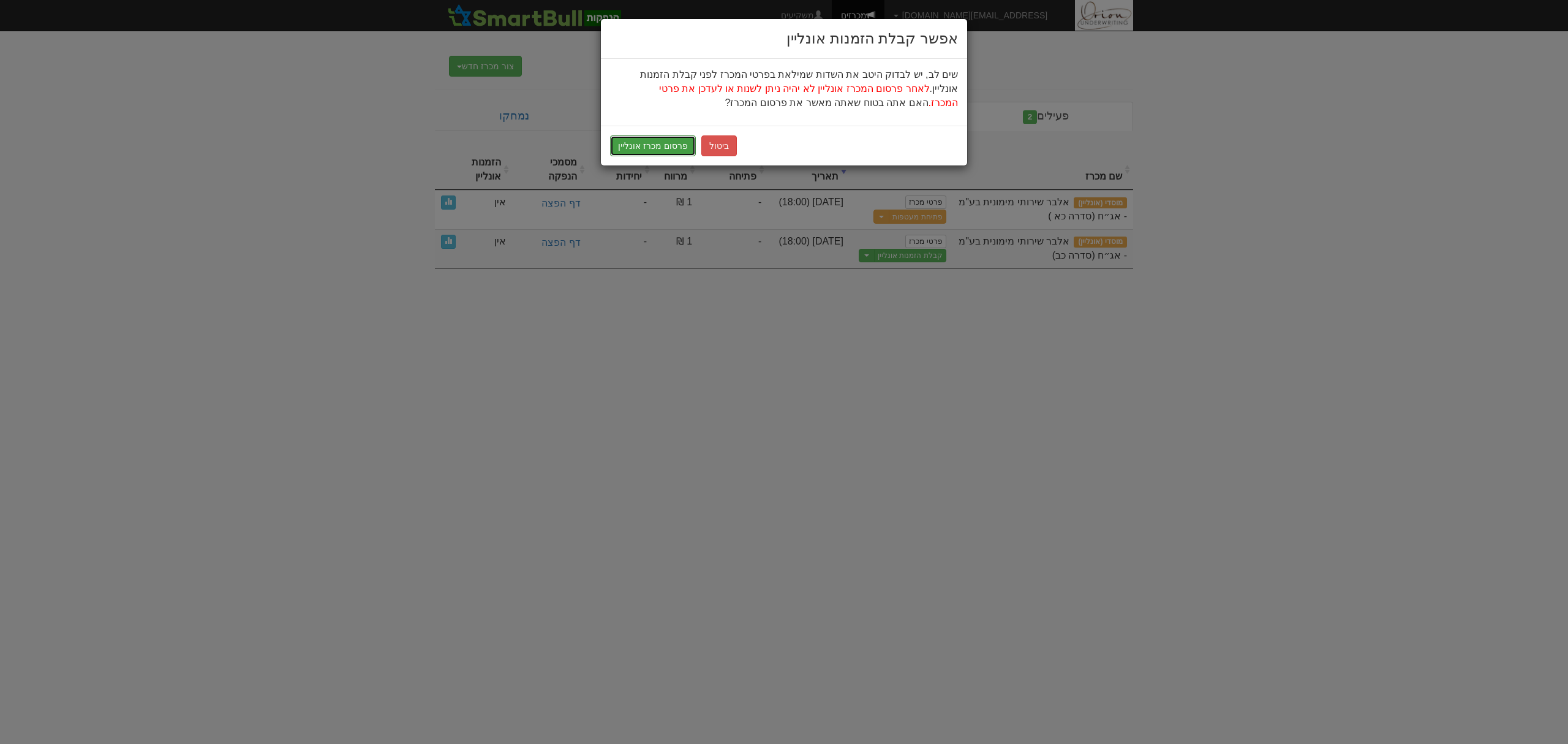
click at [627, 148] on button "פרסום מכרז אונליין" at bounding box center [653, 146] width 86 height 21
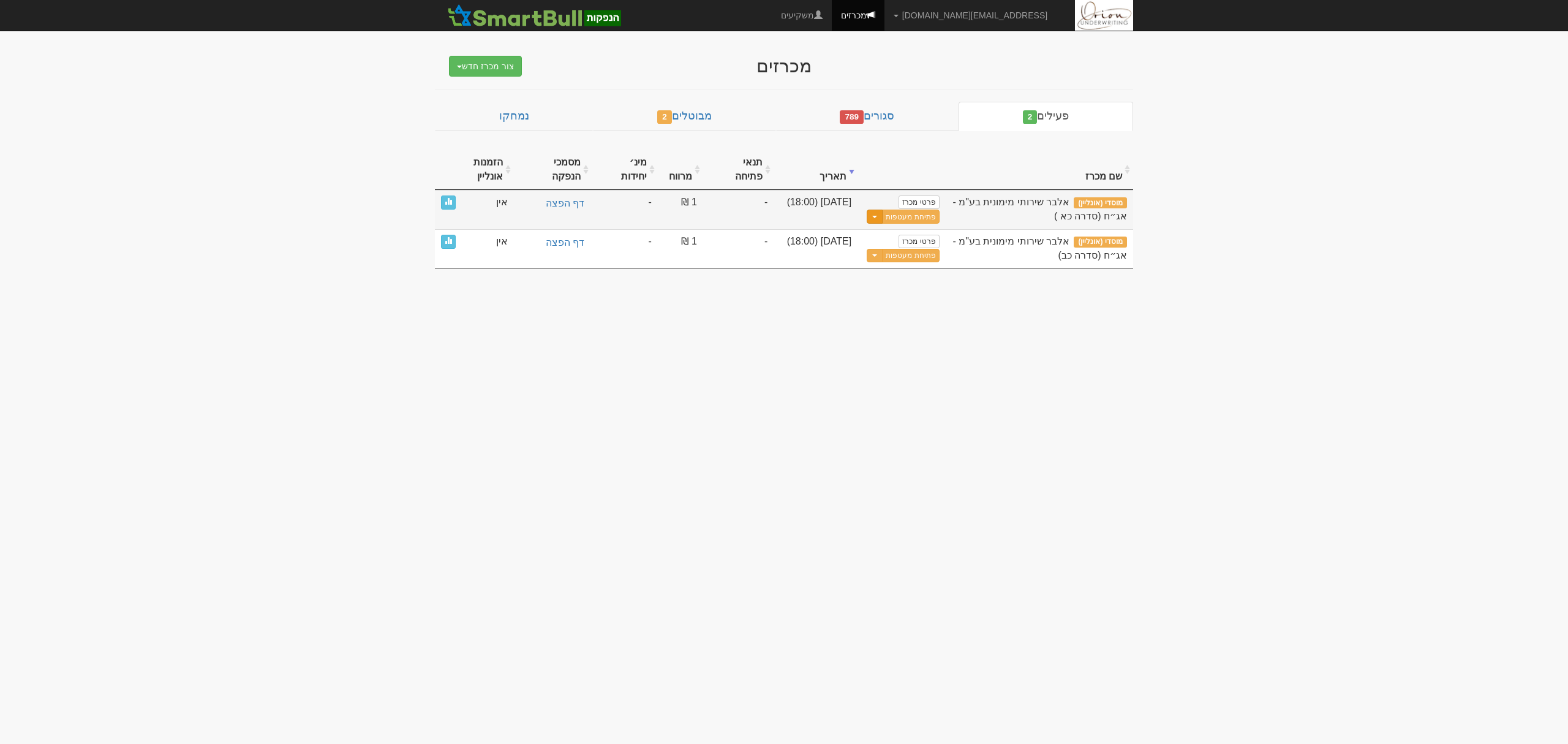
click at [872, 218] on button "Toggle Dropdown" at bounding box center [875, 217] width 16 height 14
click at [871, 268] on link "הצג טופס הזמנה לדוגמה" at bounding box center [880, 269] width 116 height 16
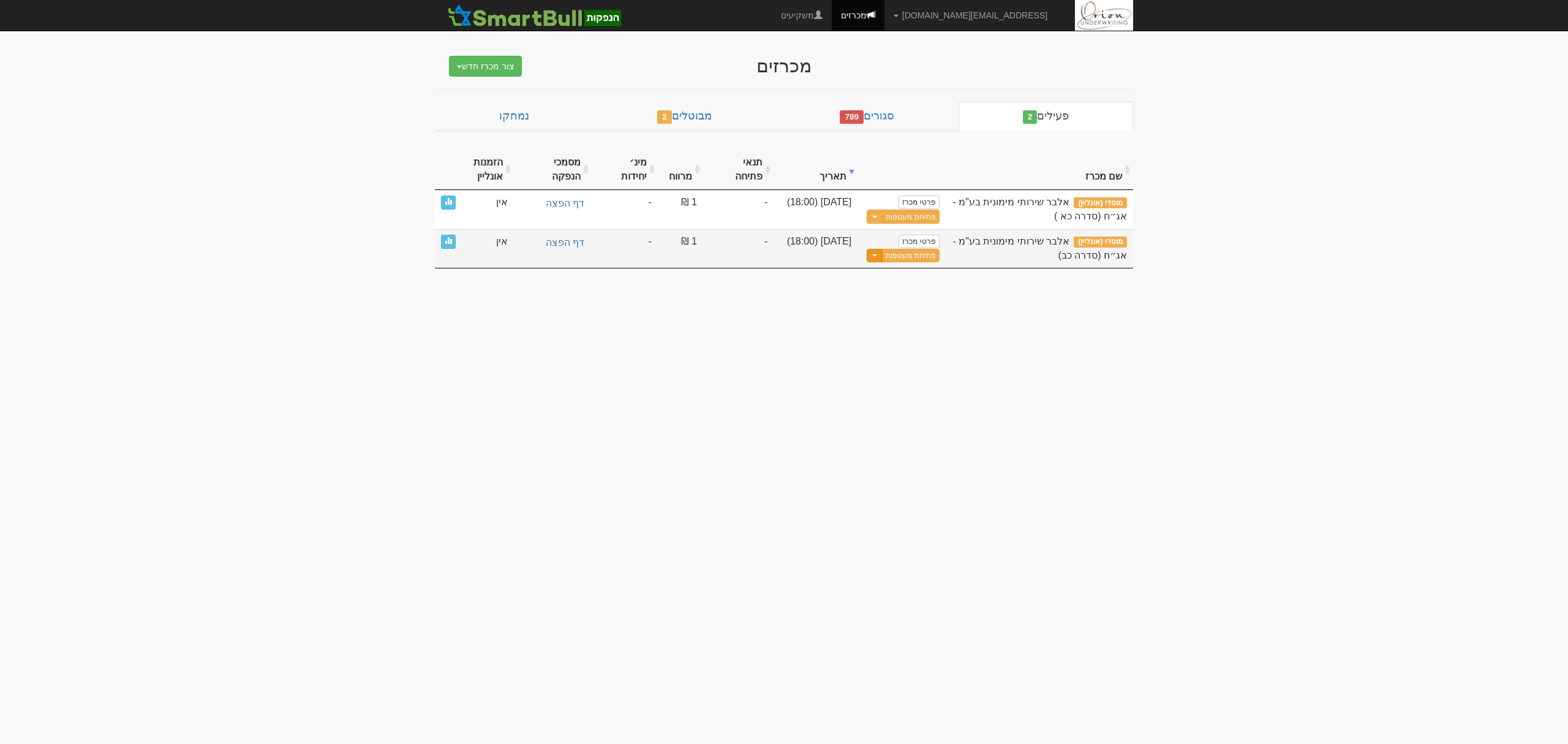
click at [880, 260] on button "Toggle Dropdown" at bounding box center [875, 256] width 16 height 14
click at [888, 310] on link "הצג טופס הזמנה לדוגמה" at bounding box center [880, 307] width 116 height 16
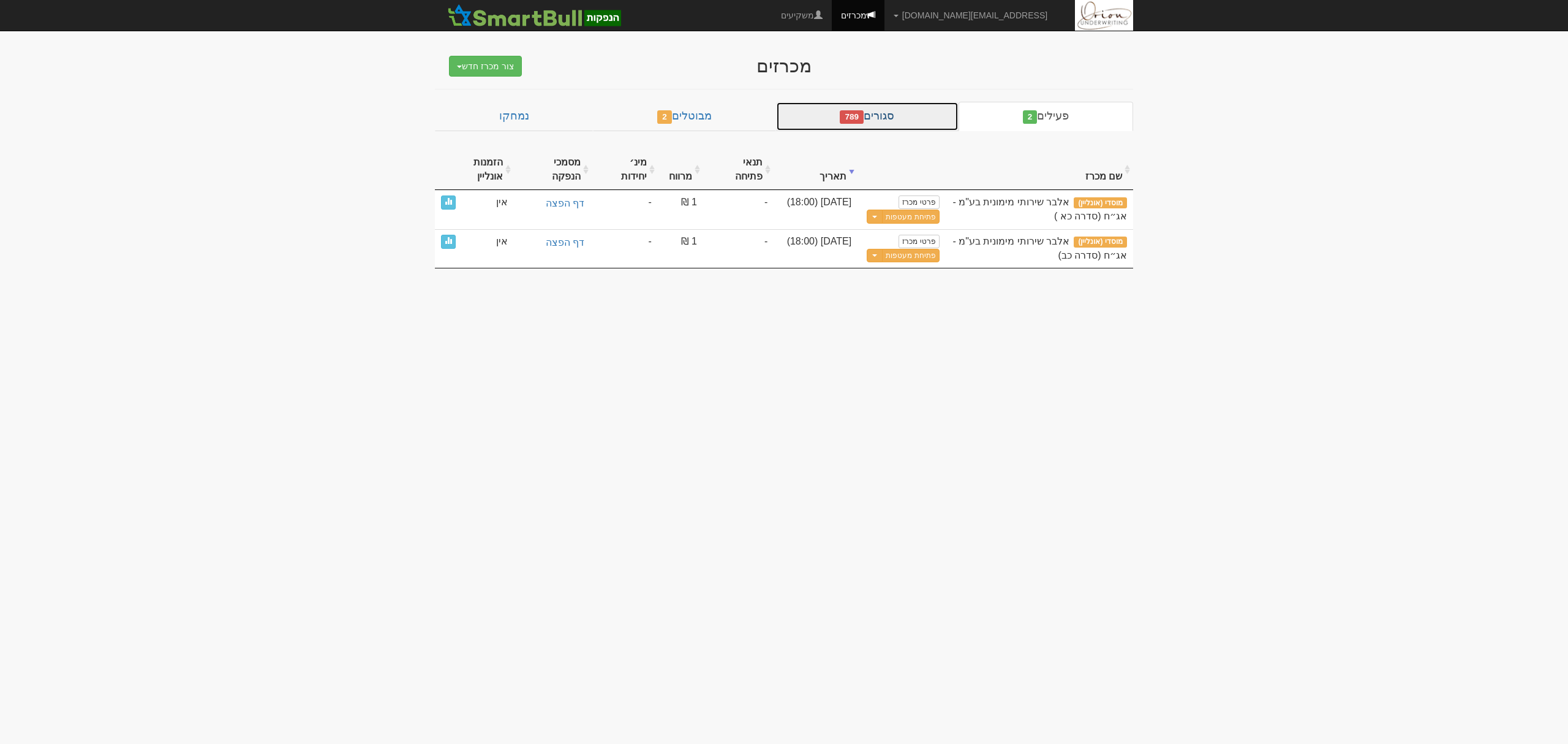
click at [873, 109] on link "סגורים 789" at bounding box center [867, 116] width 182 height 29
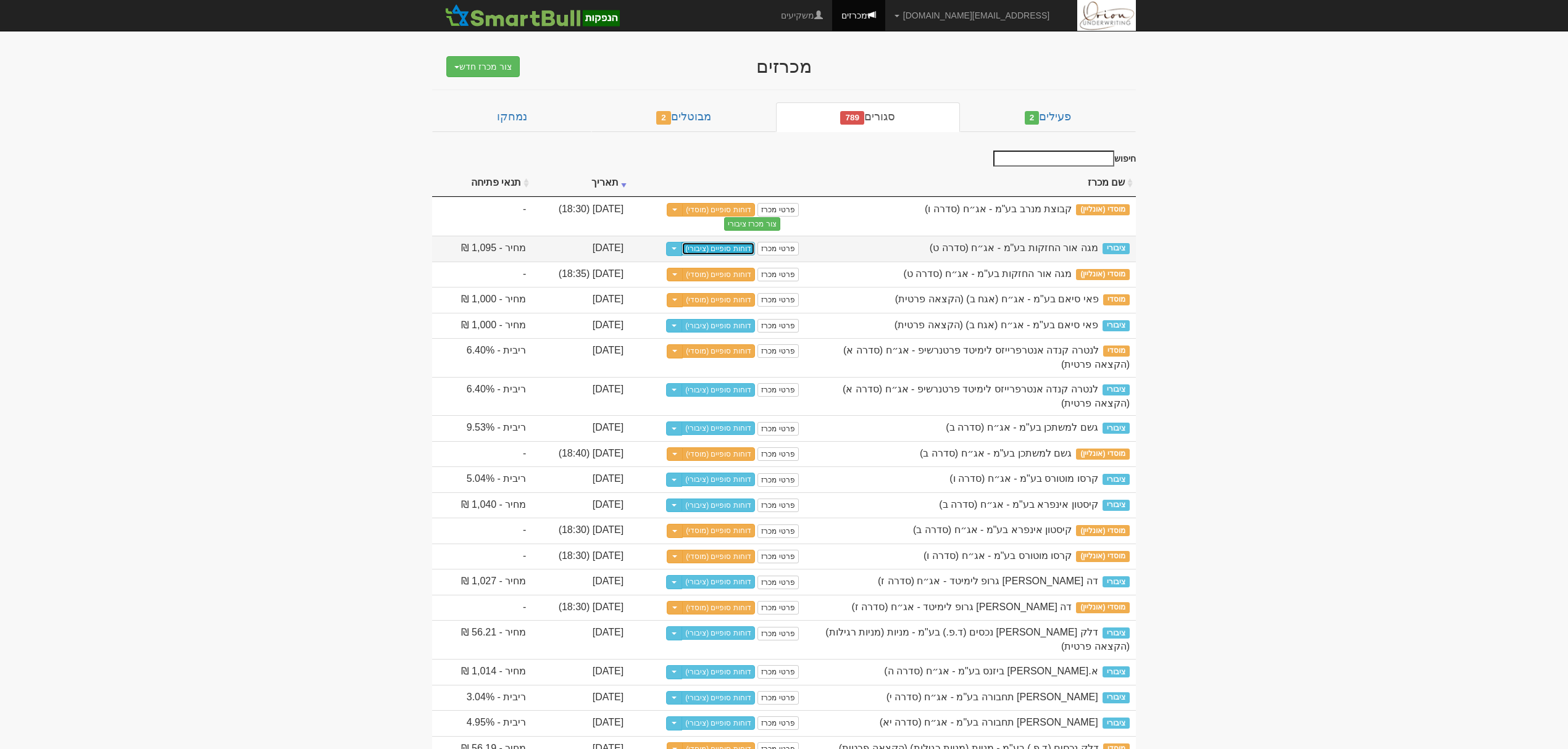
click at [755, 242] on link "דוחות סופיים (ציבורי)" at bounding box center [718, 248] width 74 height 14
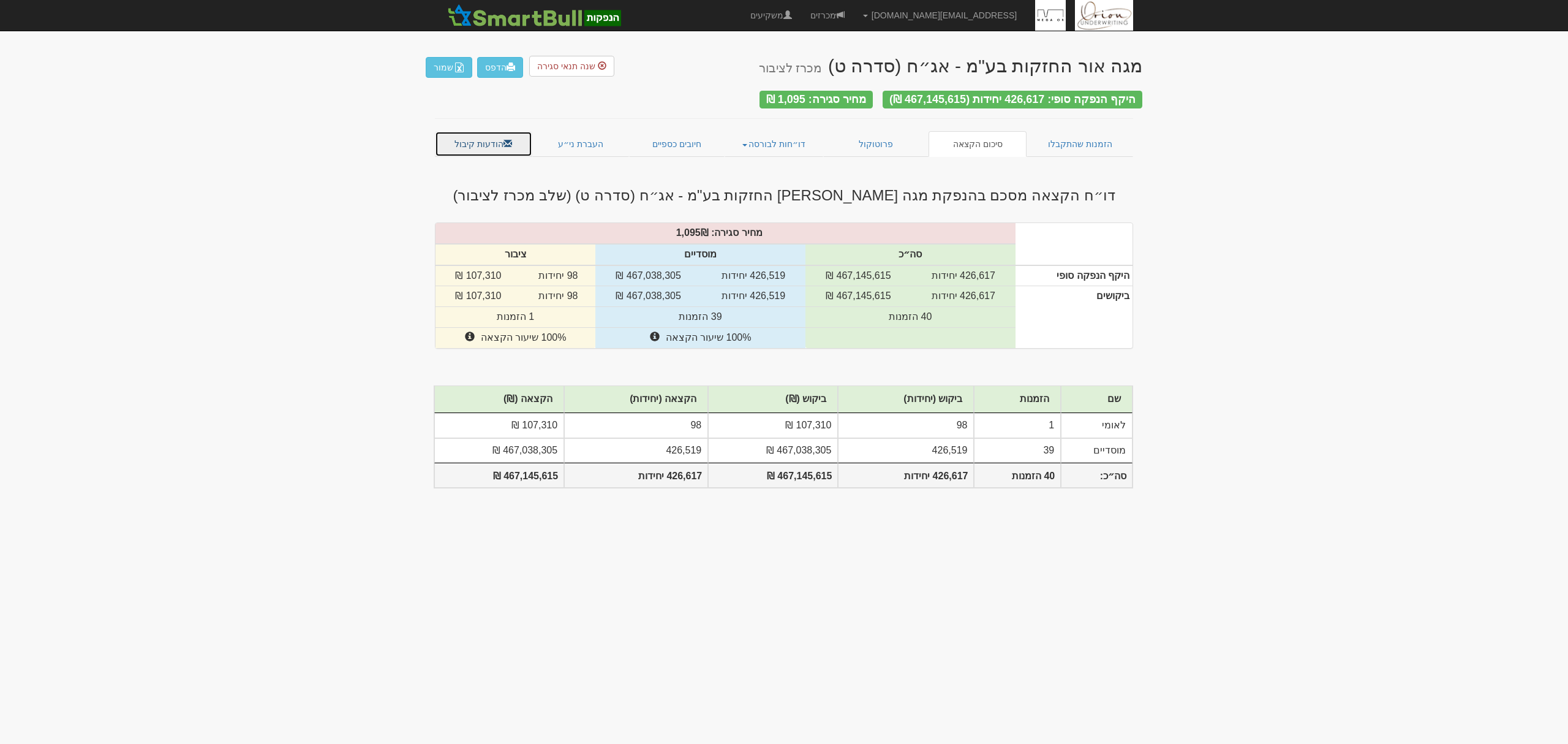
click at [486, 141] on link "הודעות קיבול" at bounding box center [483, 144] width 97 height 26
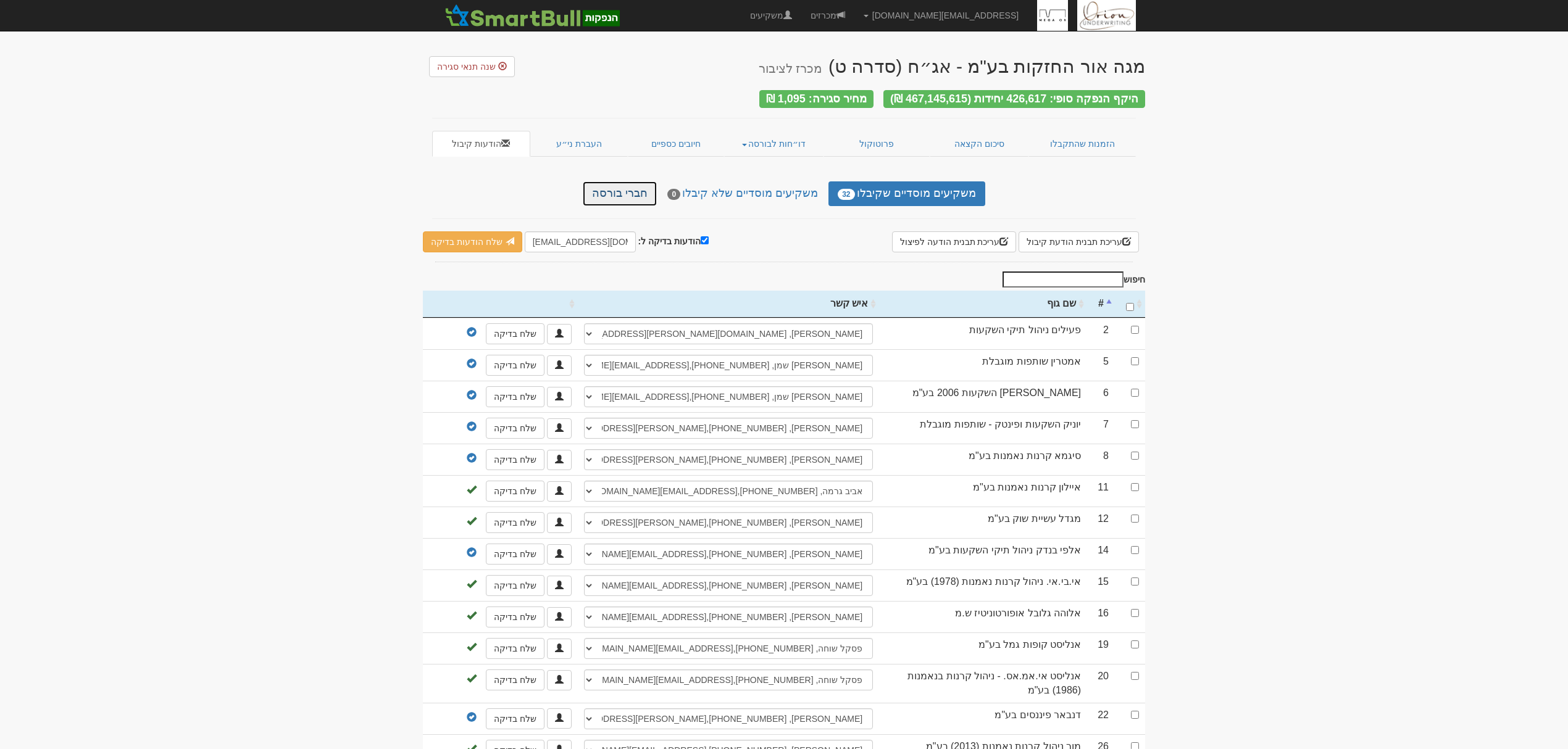
click at [626, 193] on link "חברי בורסה" at bounding box center [620, 194] width 74 height 25
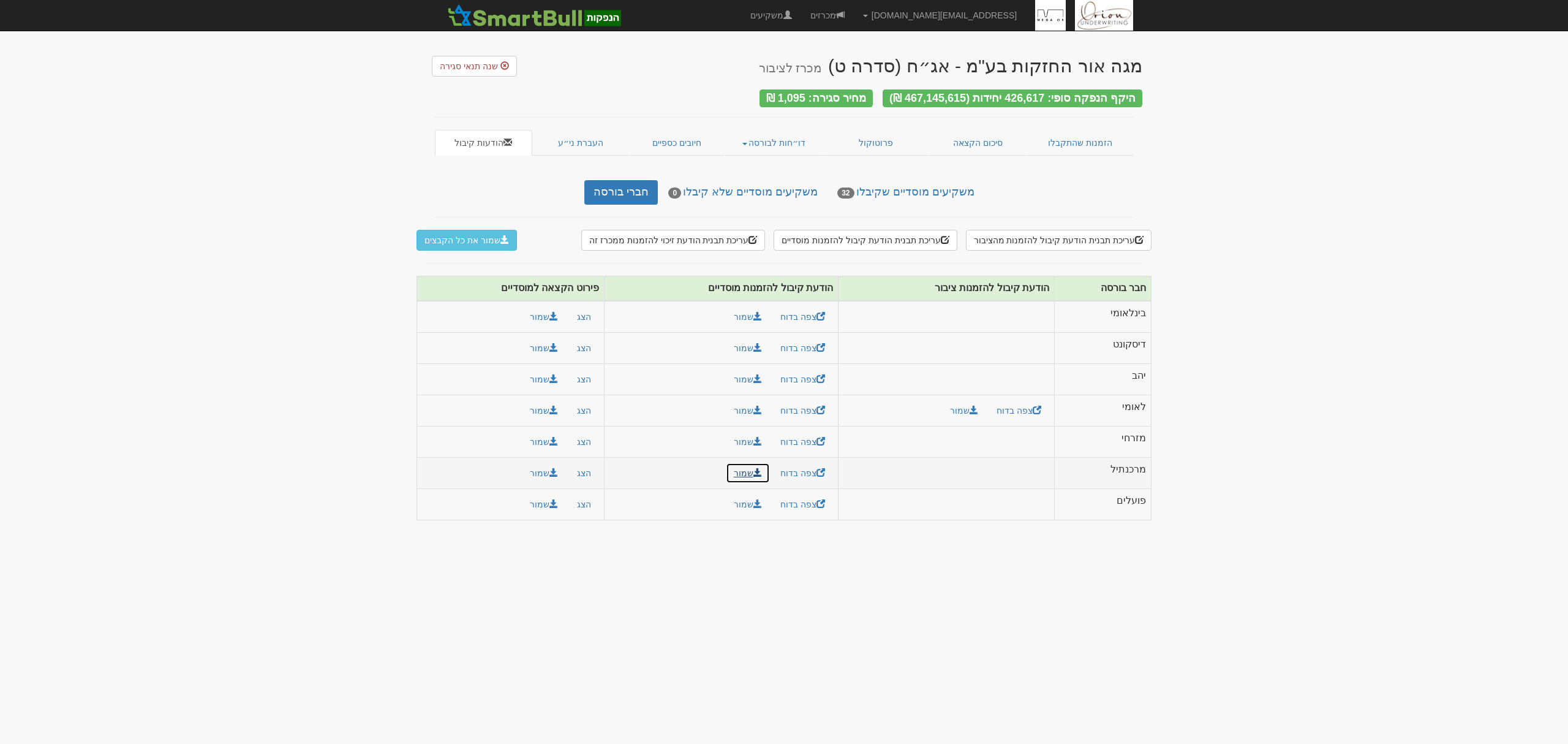
click at [748, 476] on link "שמור" at bounding box center [748, 473] width 44 height 21
click at [526, 474] on button "שמור" at bounding box center [544, 473] width 44 height 21
